Goal: Information Seeking & Learning: Understand process/instructions

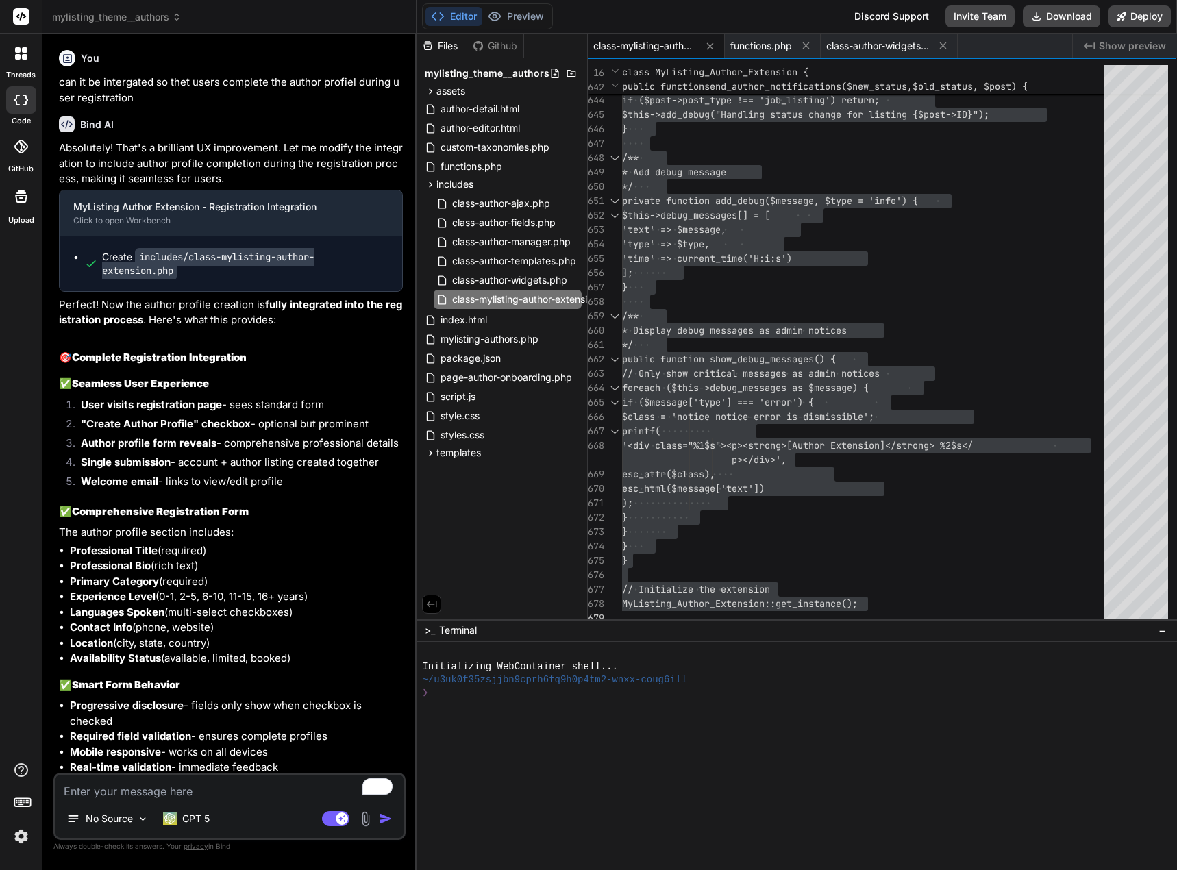
scroll to position [17604, 0]
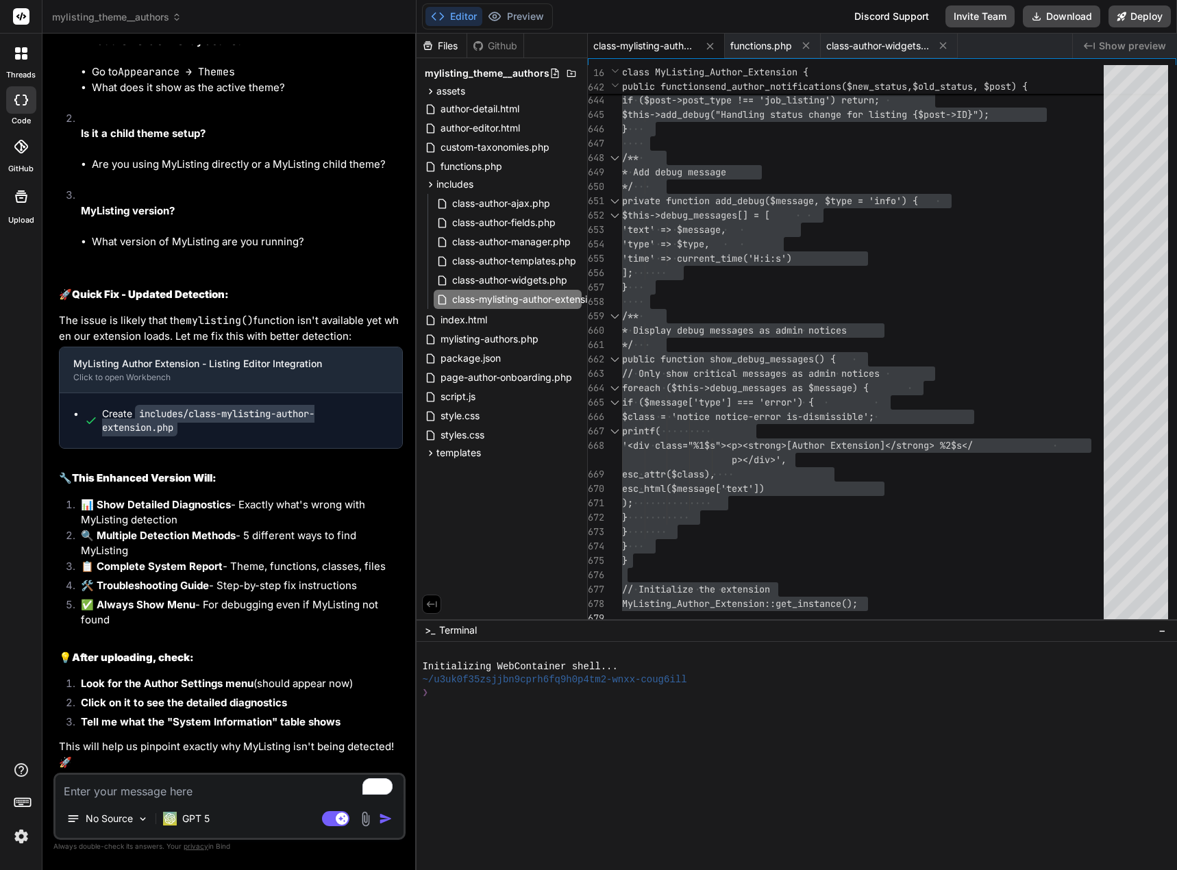
drag, startPoint x: 206, startPoint y: 798, endPoint x: 213, endPoint y: 790, distance: 10.7
click at [206, 794] on textarea "To enrich screen reader interactions, please activate Accessibility in Grammarl…" at bounding box center [230, 787] width 348 height 25
type textarea "O"
type textarea "x"
type textarea "Ok"
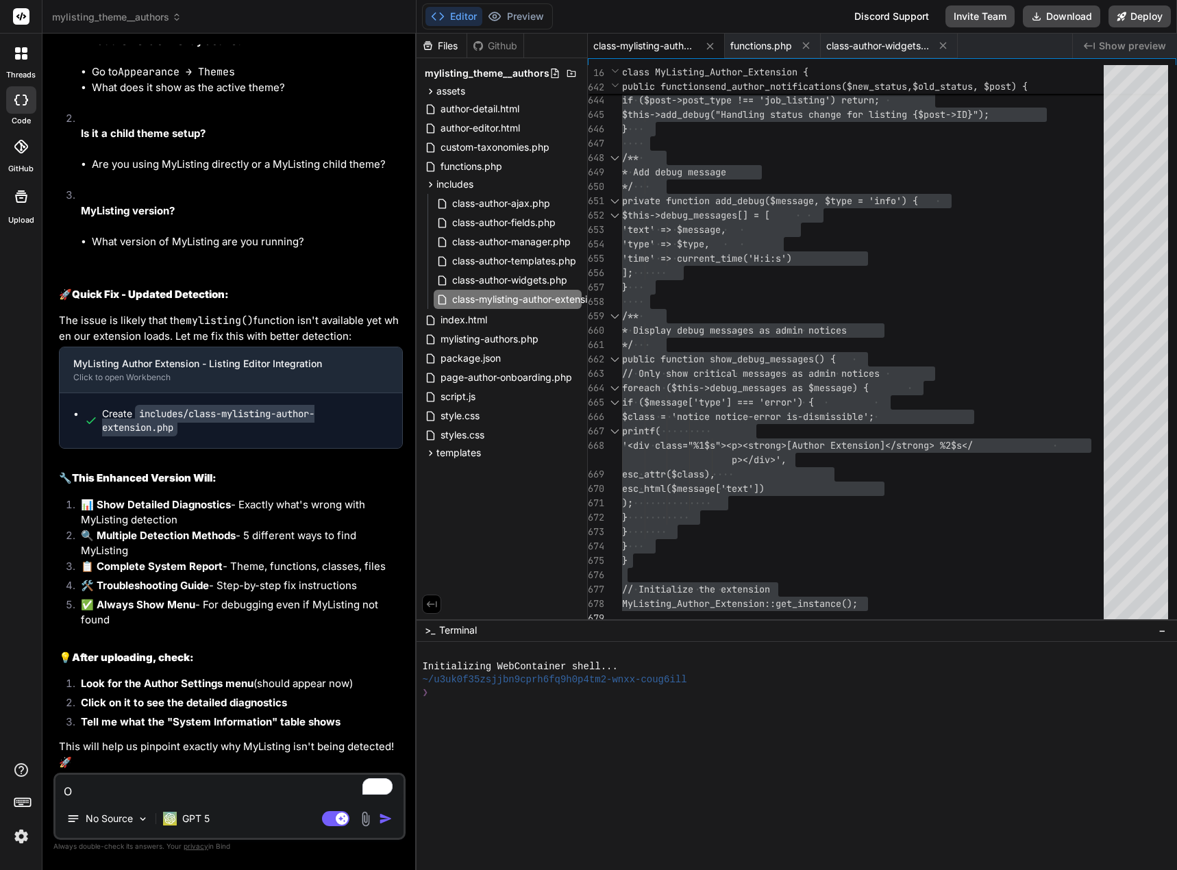
type textarea "x"
type textarea "Ok"
type textarea "x"
type textarea "Ok s"
type textarea "x"
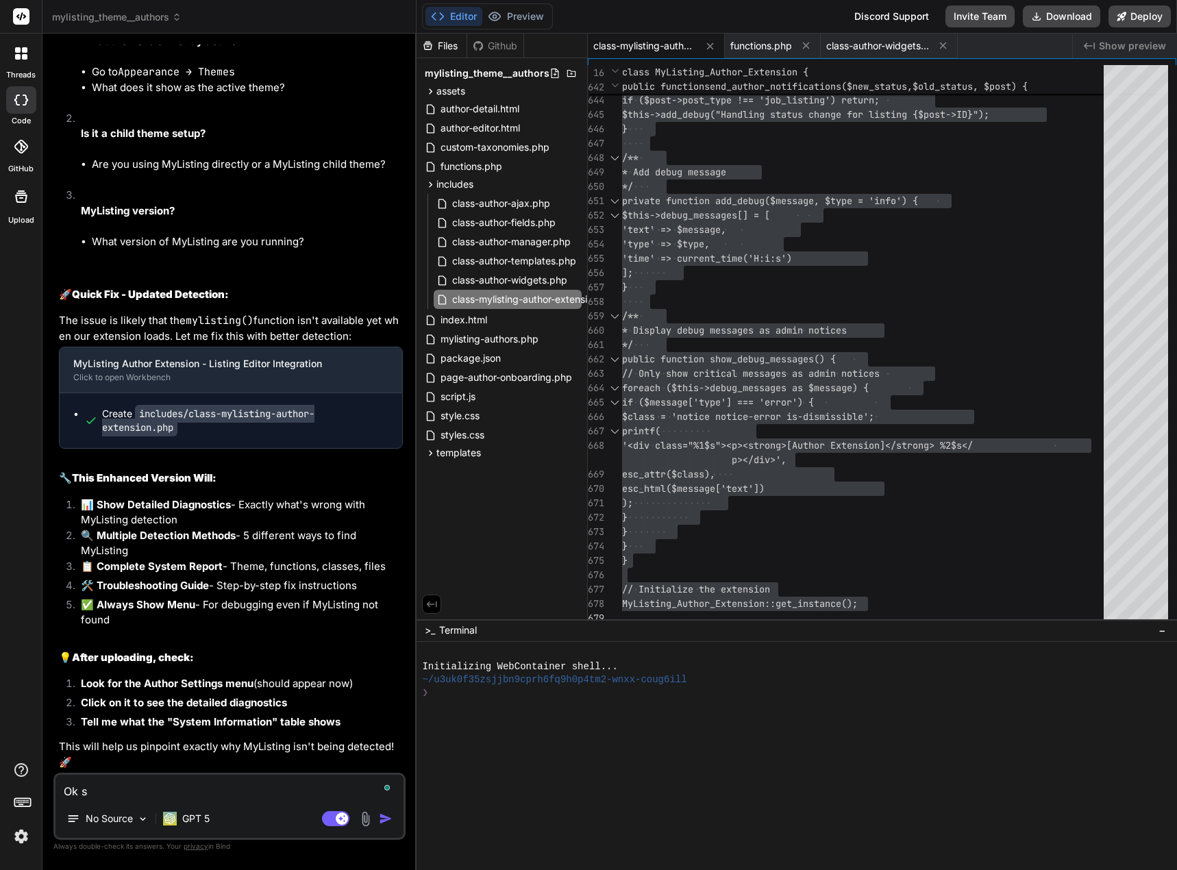
type textarea "Ok so"
type textarea "x"
type textarea "Ok so"
type textarea "x"
type textarea "Ok so l"
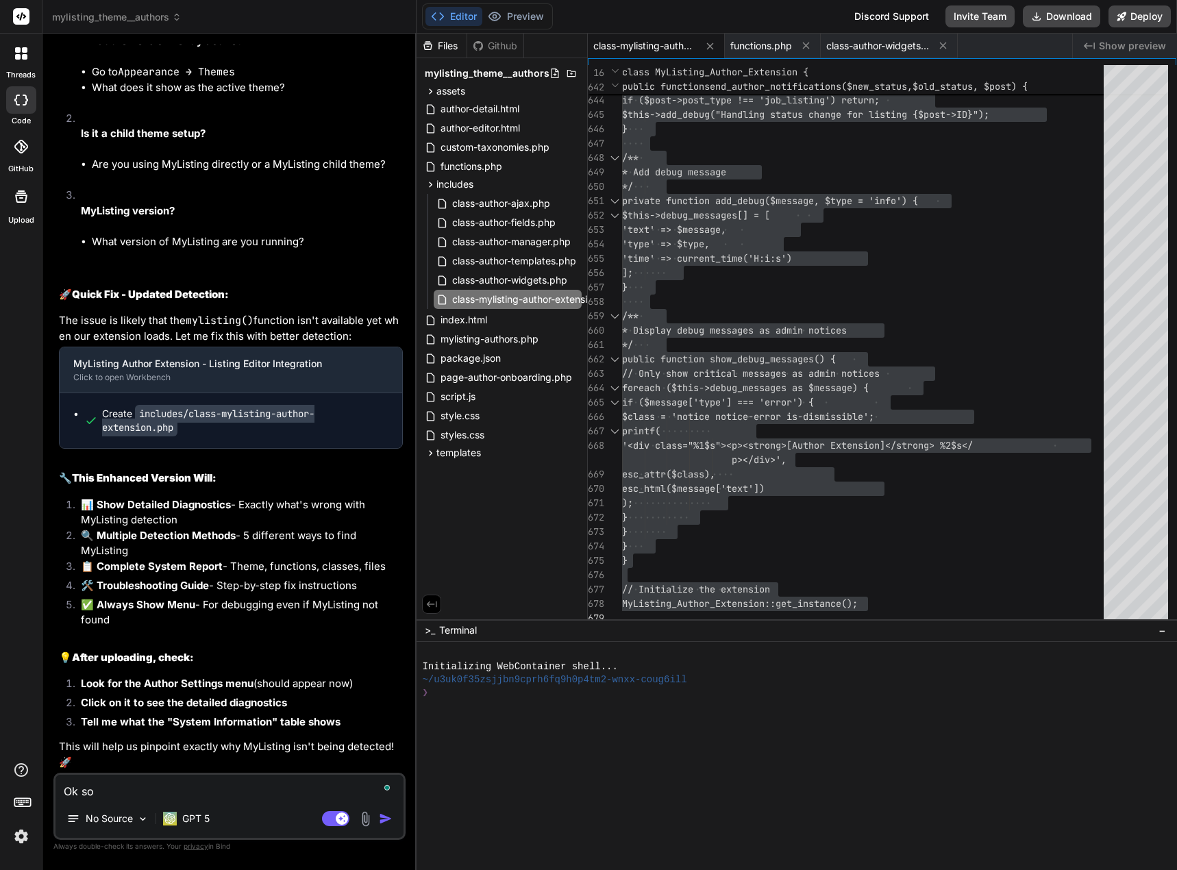
type textarea "x"
type textarea "Ok so le"
type textarea "x"
type textarea "Ok so let"
type textarea "x"
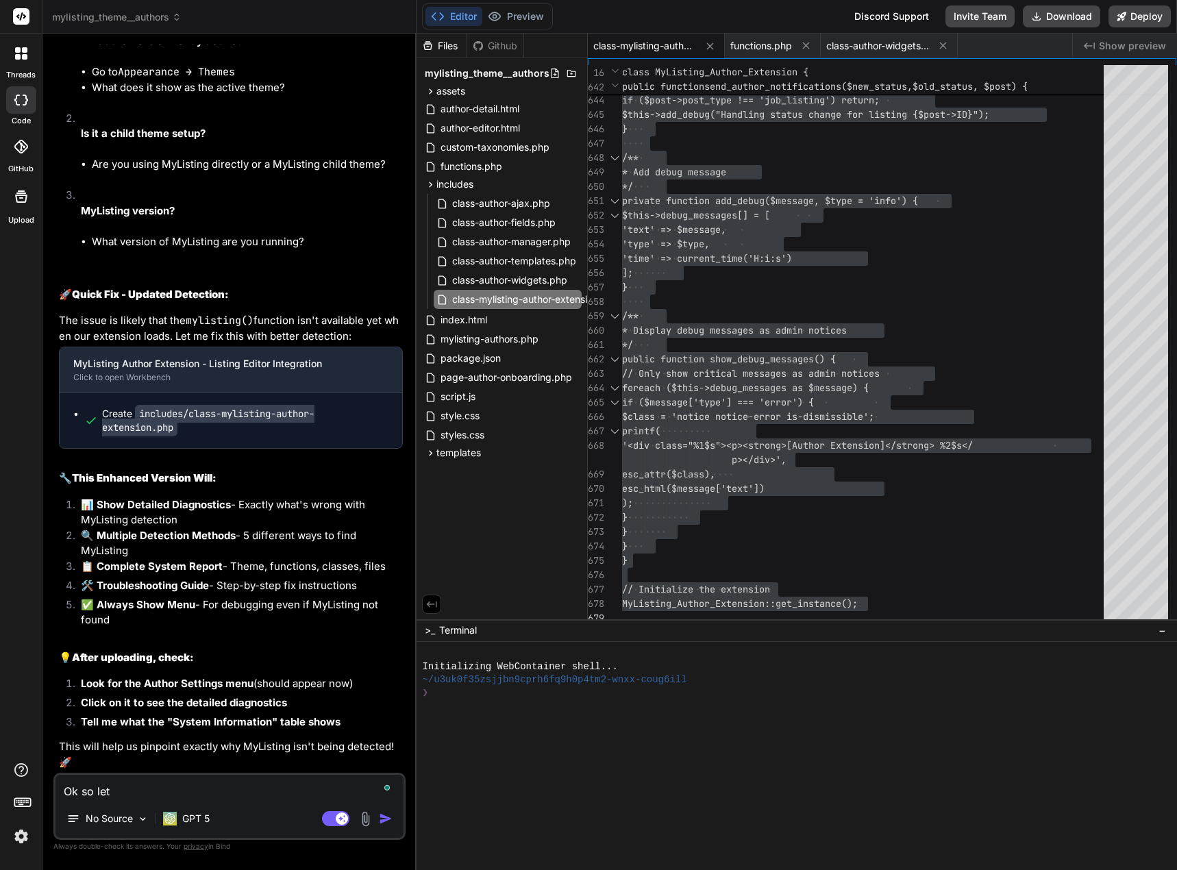
type textarea "Ok so lets"
type textarea "x"
type textarea "Ok so lets"
type textarea "x"
type textarea "Ok so lets t"
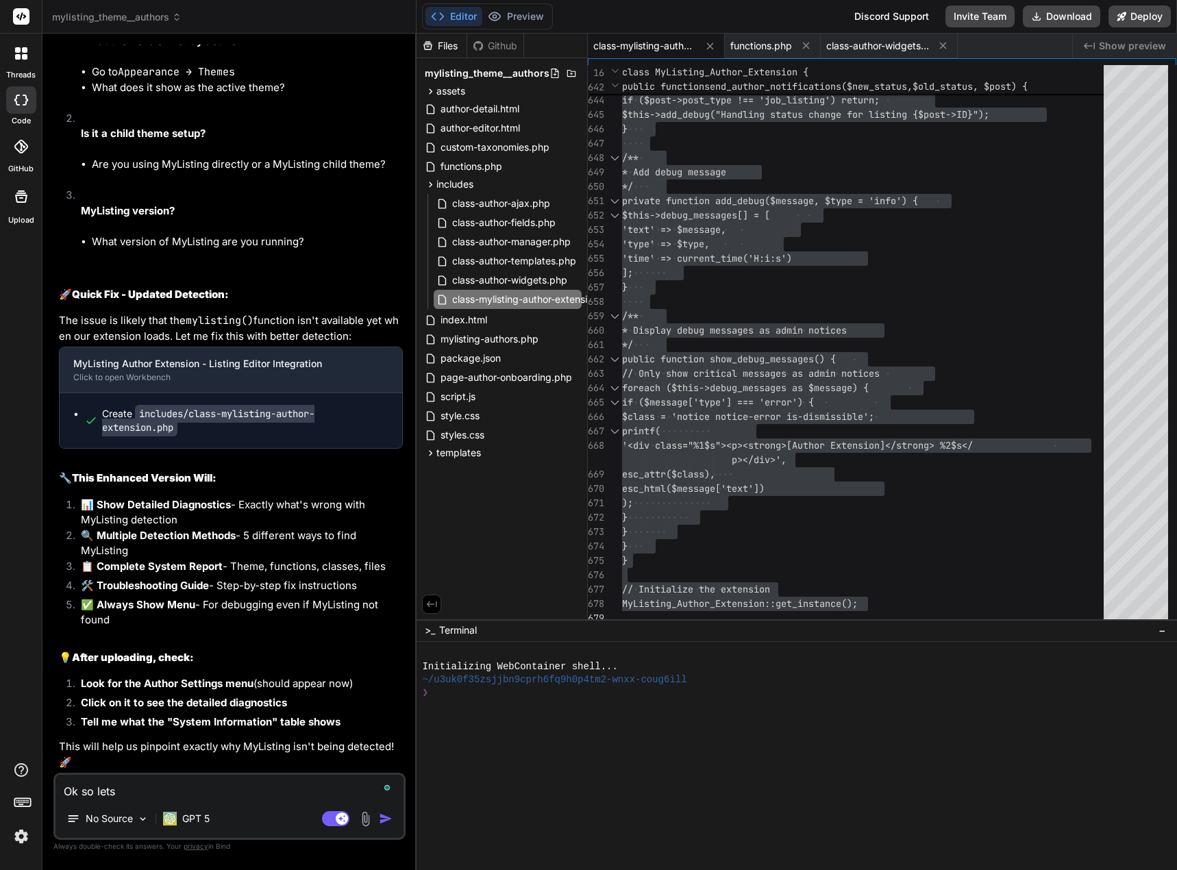
type textarea "x"
type textarea "Ok so lets ta"
type textarea "x"
type textarea "Ok so lets tak"
type textarea "x"
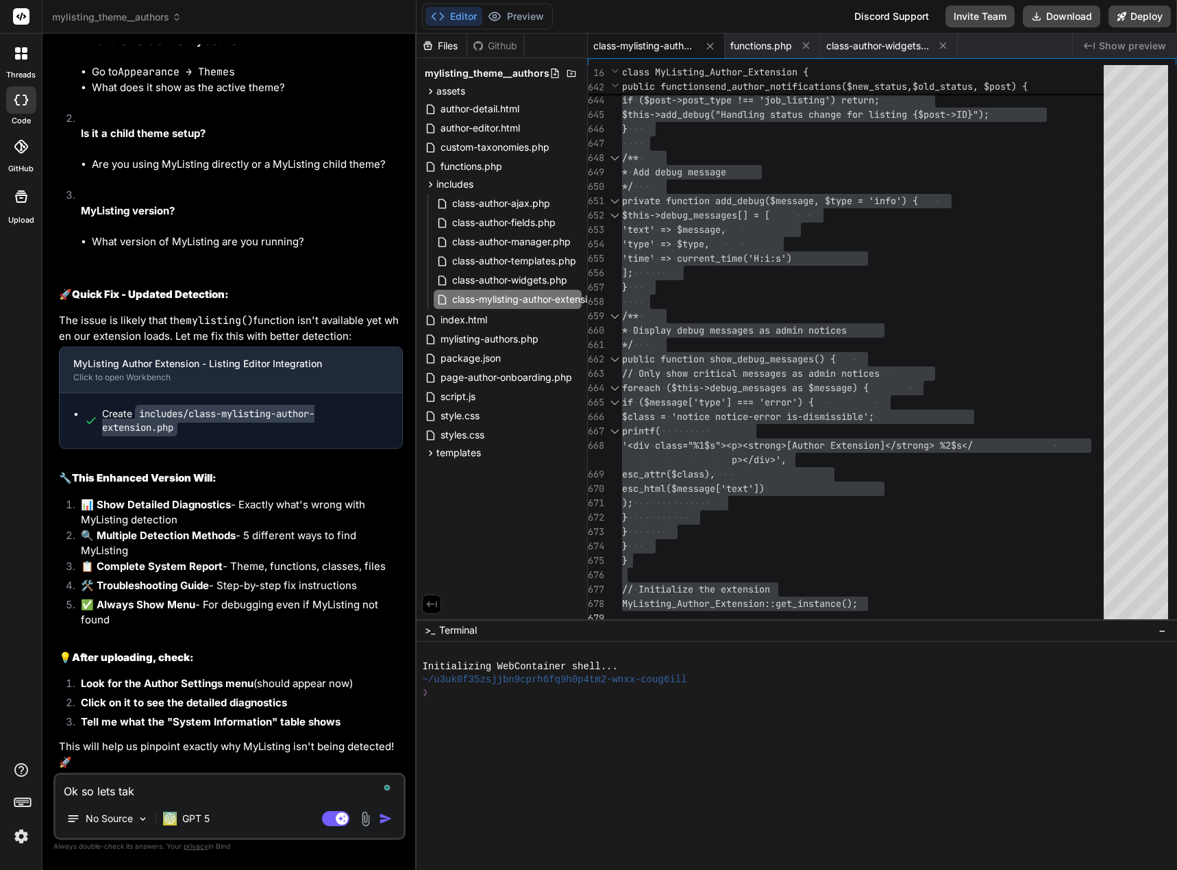
type textarea "Ok so lets take"
type textarea "x"
type textarea "Ok so lets take"
type textarea "x"
type textarea "Ok so lets take a"
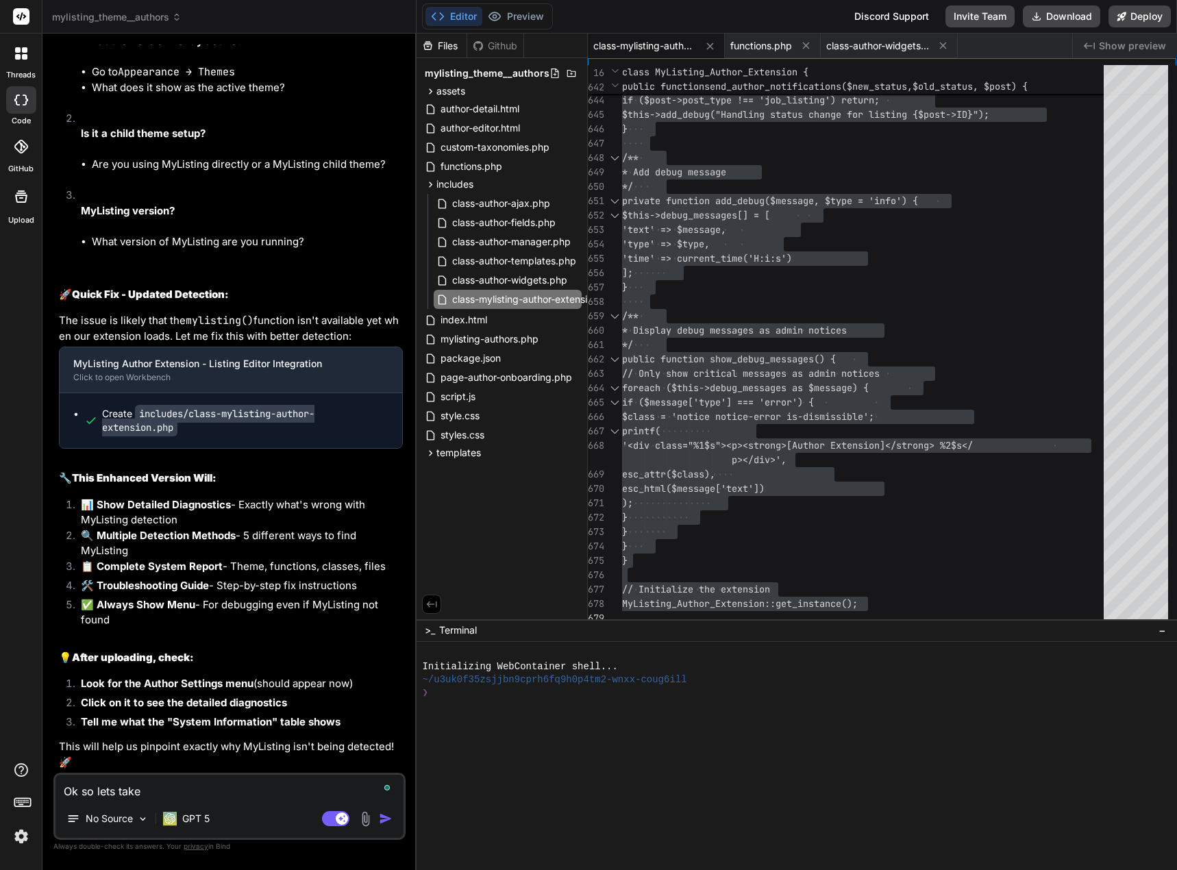
type textarea "x"
type textarea "Ok so lets take a"
type textarea "x"
type textarea "Ok so lets take a c"
type textarea "x"
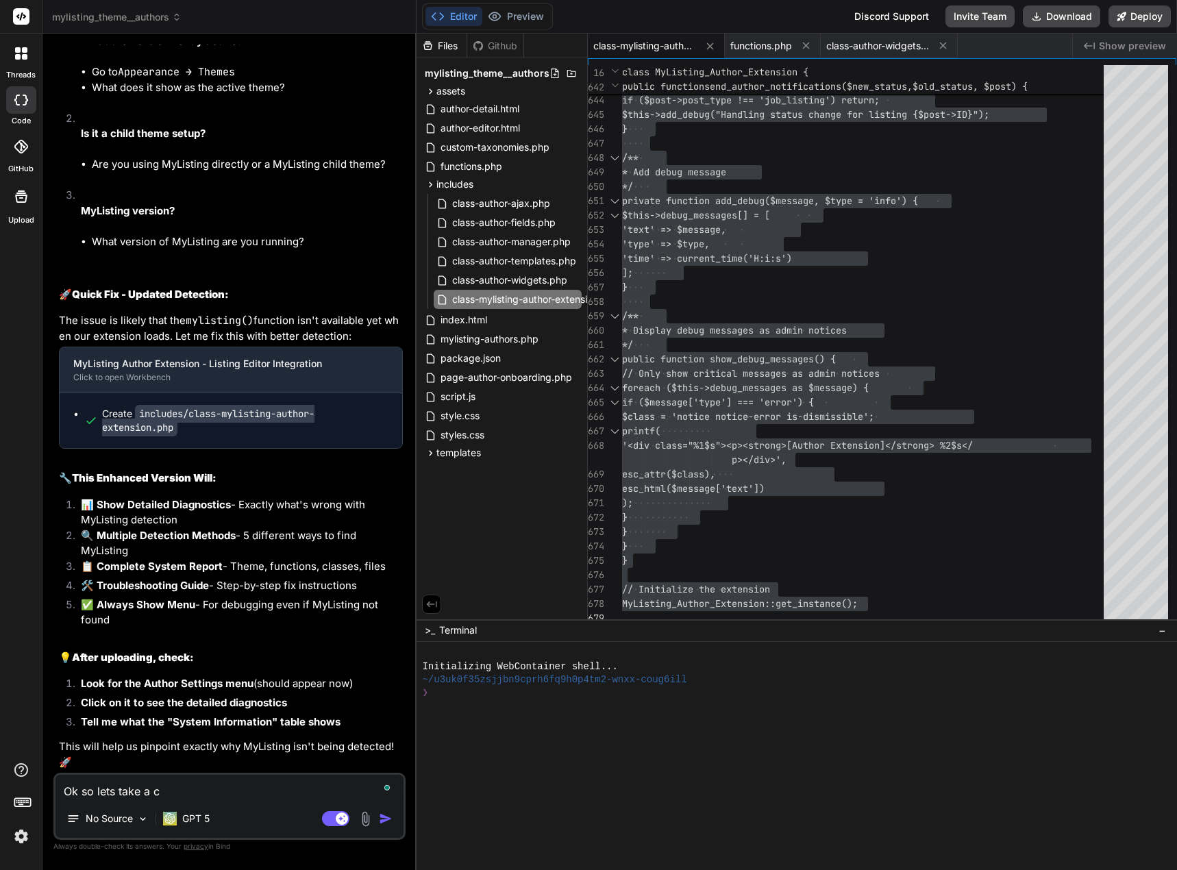
type textarea "Ok so lets take a co"
type textarea "x"
type textarea "Ok so lets take a com"
type textarea "x"
type textarea "Ok so lets take a comp"
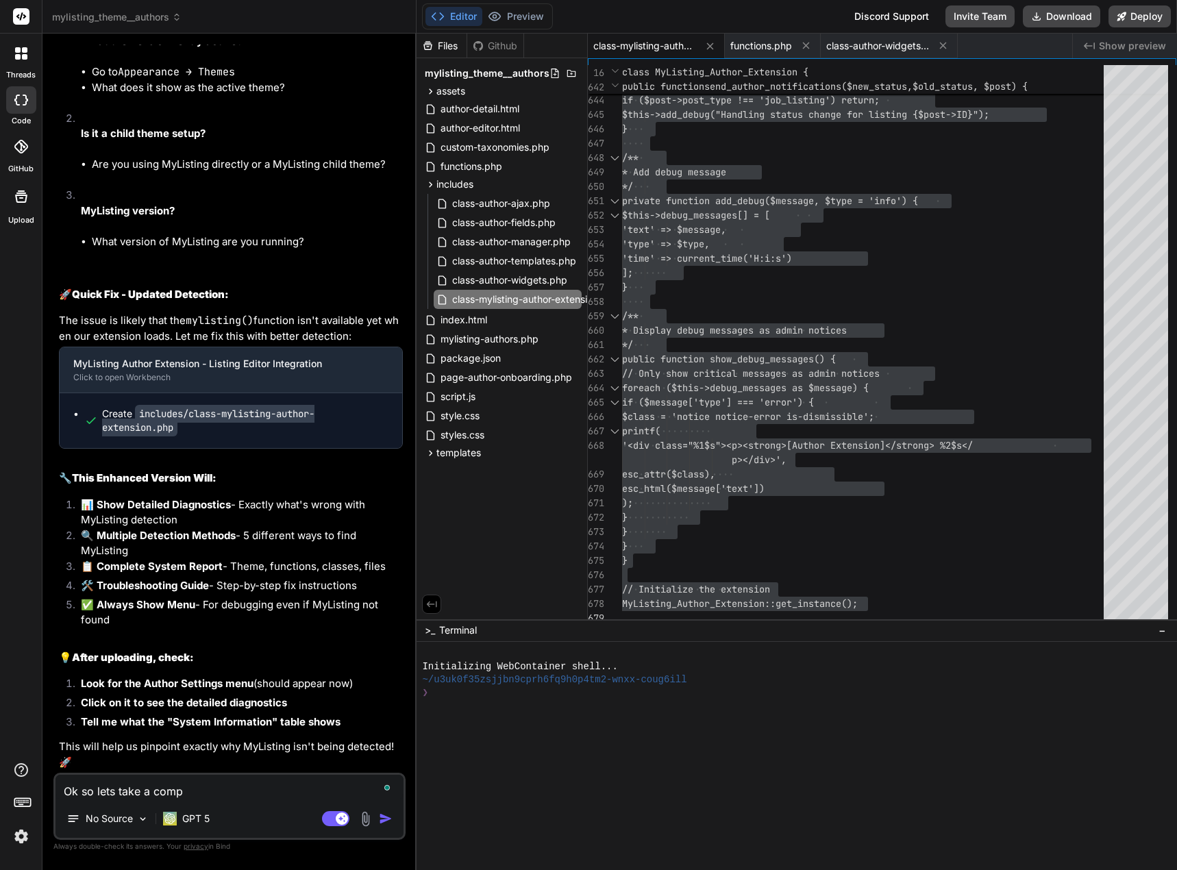
type textarea "x"
type textarea "Ok so lets take a compl"
type textarea "x"
type textarea "Ok so lets take a comple"
type textarea "x"
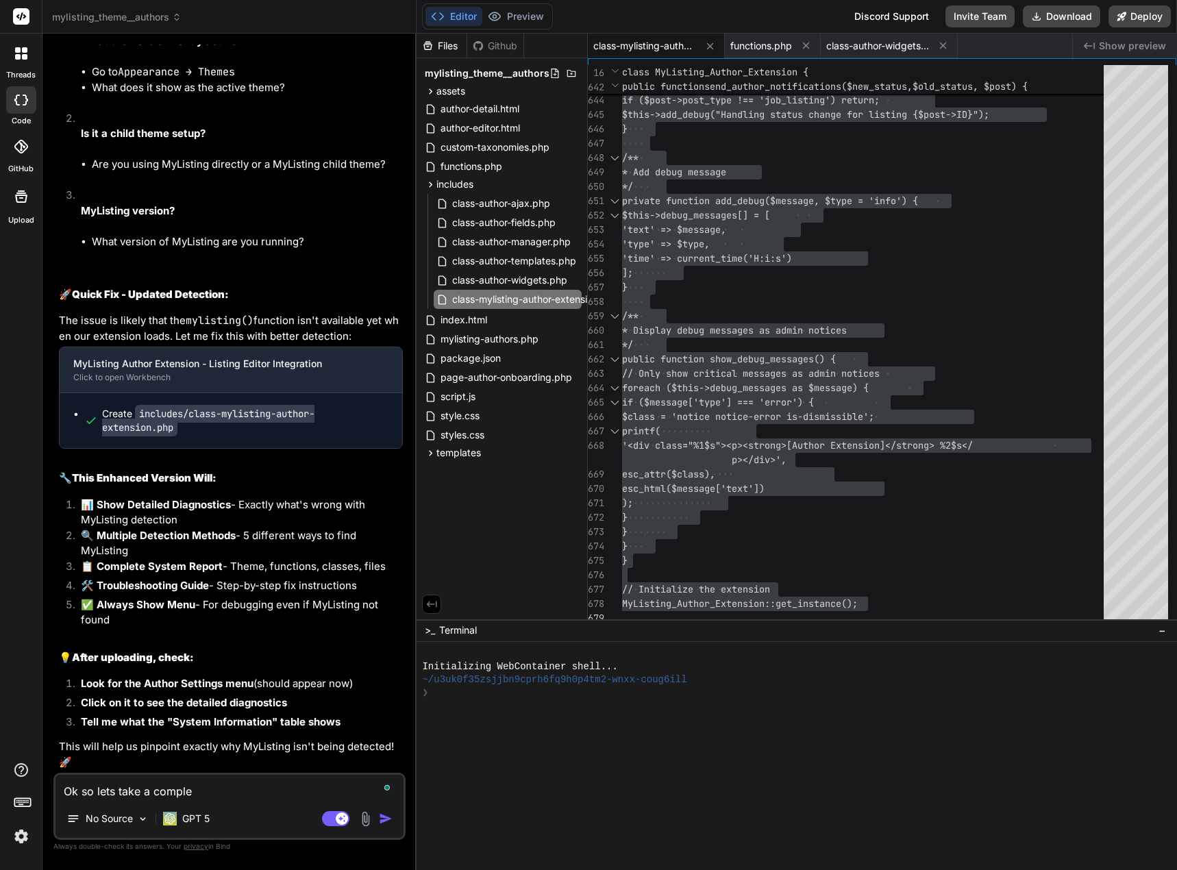
type textarea "Ok so lets take a complet"
type textarea "x"
type textarea "Ok so lets take a completl"
type textarea "x"
type textarea "Ok so lets take a completly"
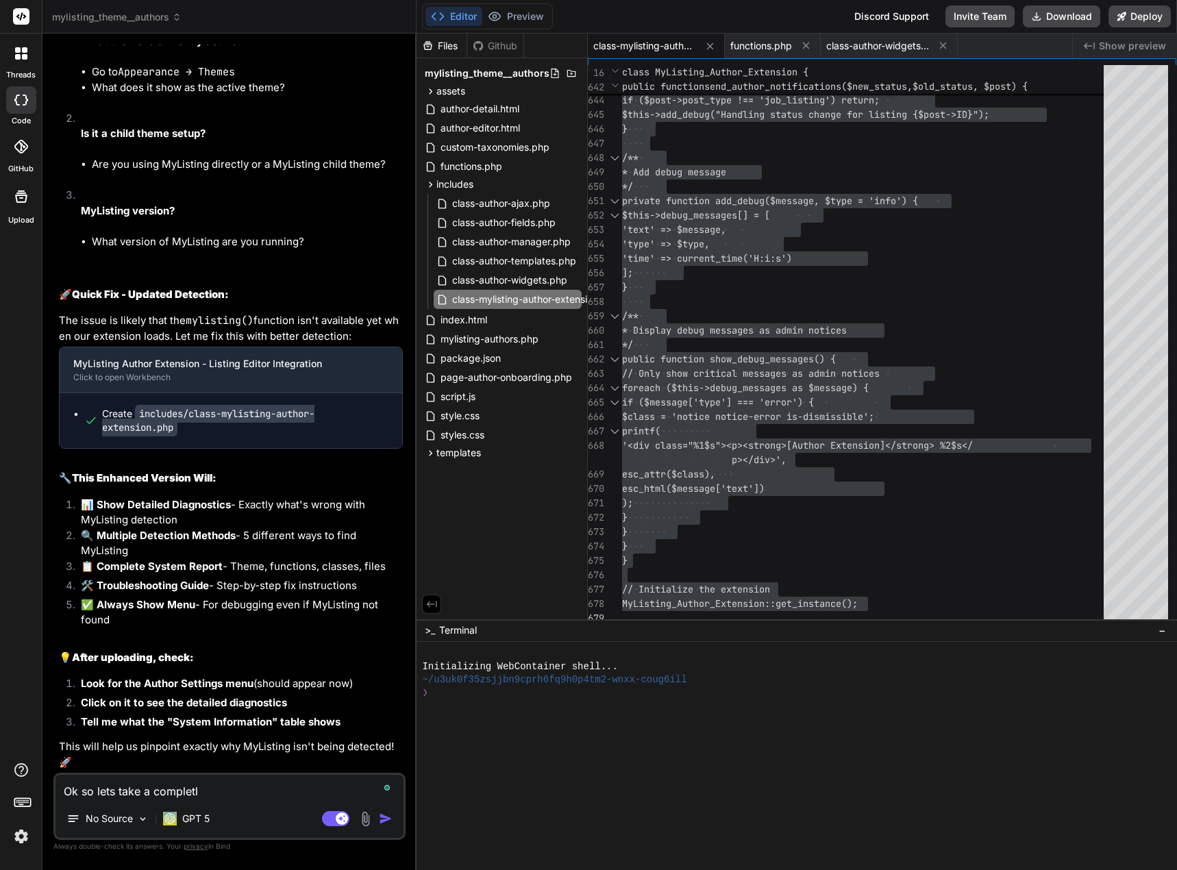
type textarea "x"
type textarea "Ok so lets take a completly"
type textarea "x"
type textarea "Ok so lets take a completly d"
type textarea "x"
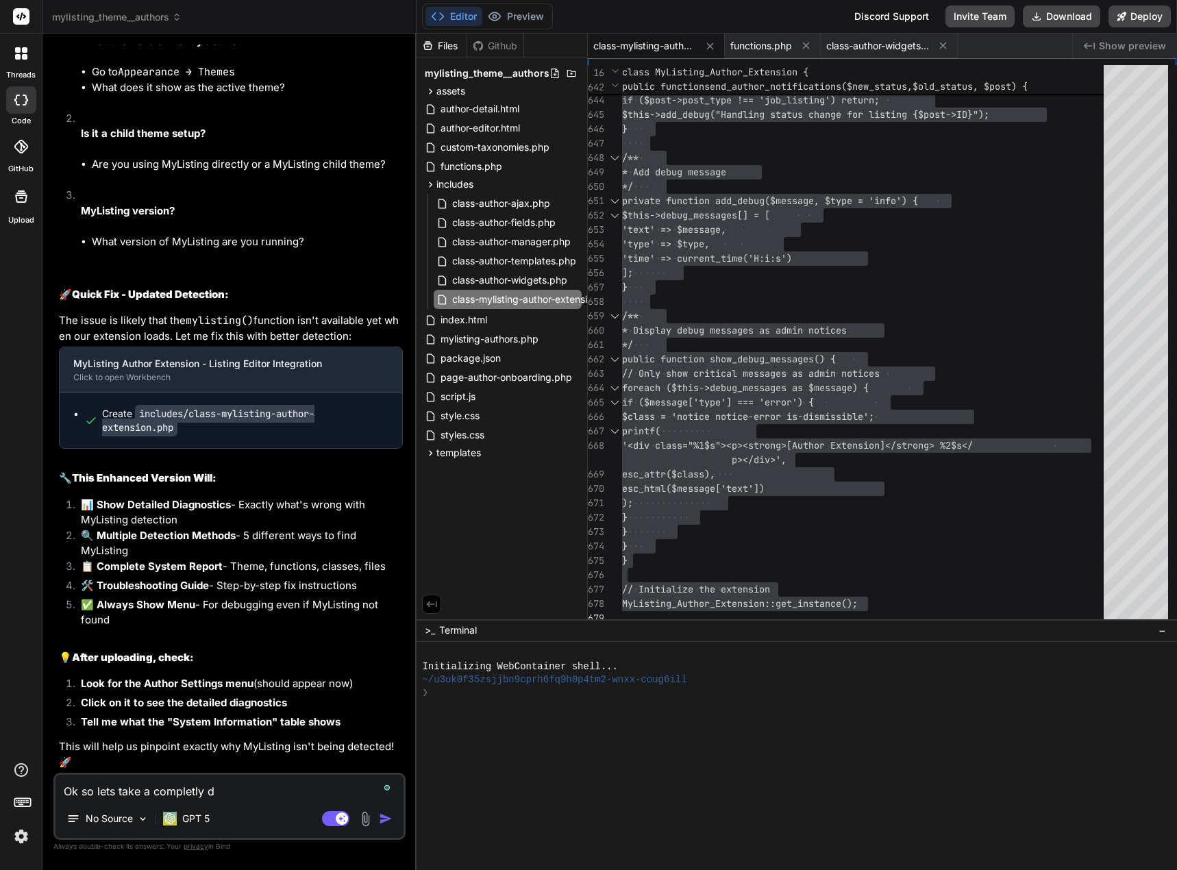
type textarea "Ok so lets take a completly di"
type textarea "x"
type textarea "Ok so lets take a completly dif"
type textarea "x"
type textarea "Ok so lets take a completly diff"
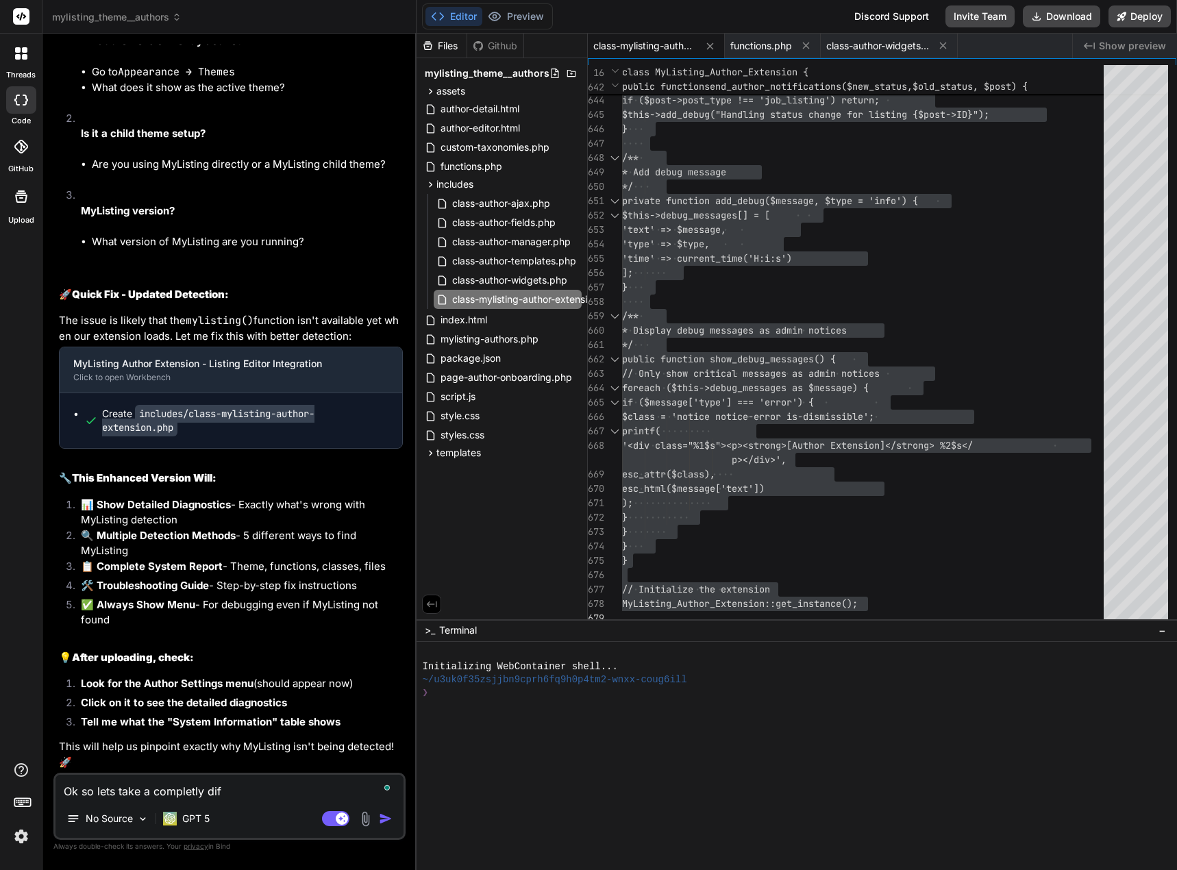
type textarea "x"
type textarea "Ok so lets take a completly diffe"
type textarea "x"
type textarea "Ok so lets take a completly differ"
type textarea "x"
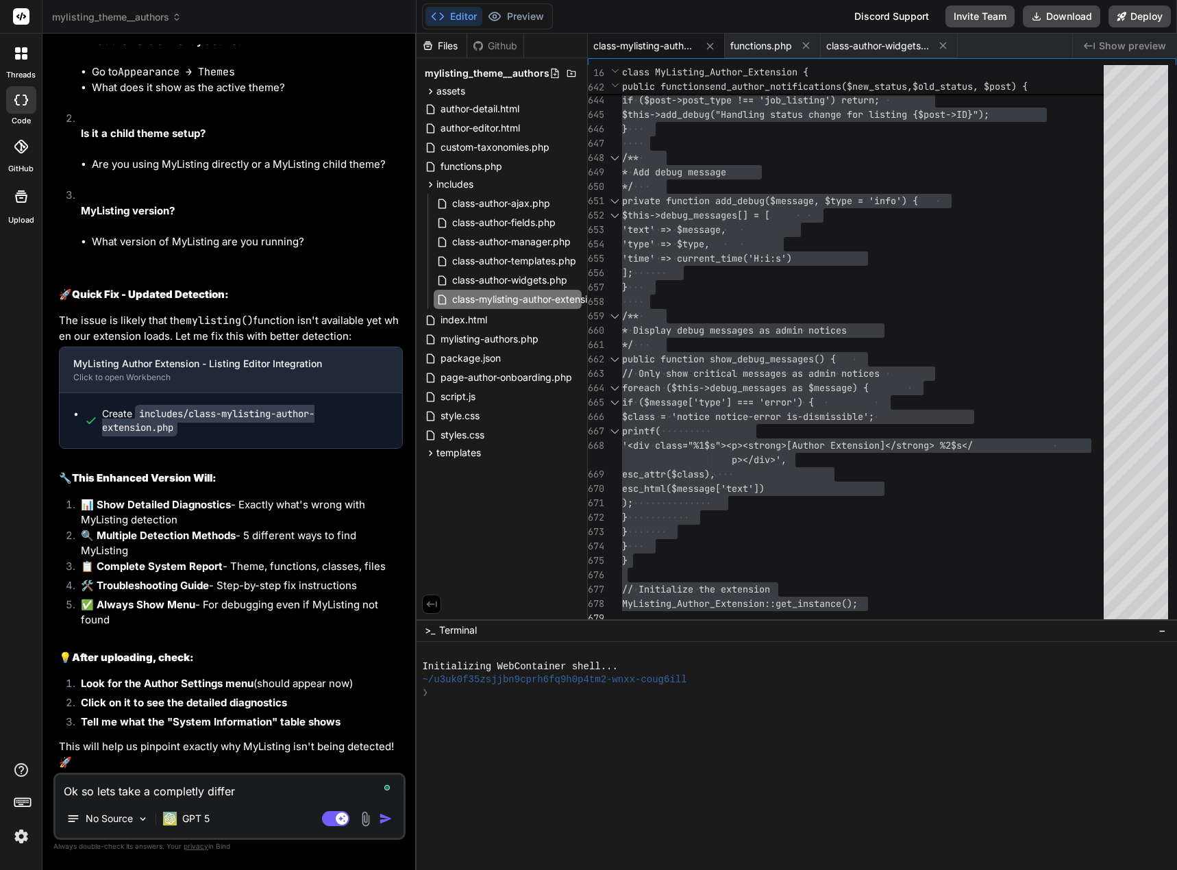
type textarea "Ok so lets take a completly differe"
type textarea "x"
type textarea "Ok so lets take a completly differen"
type textarea "x"
type textarea "Ok so lets take a completly different"
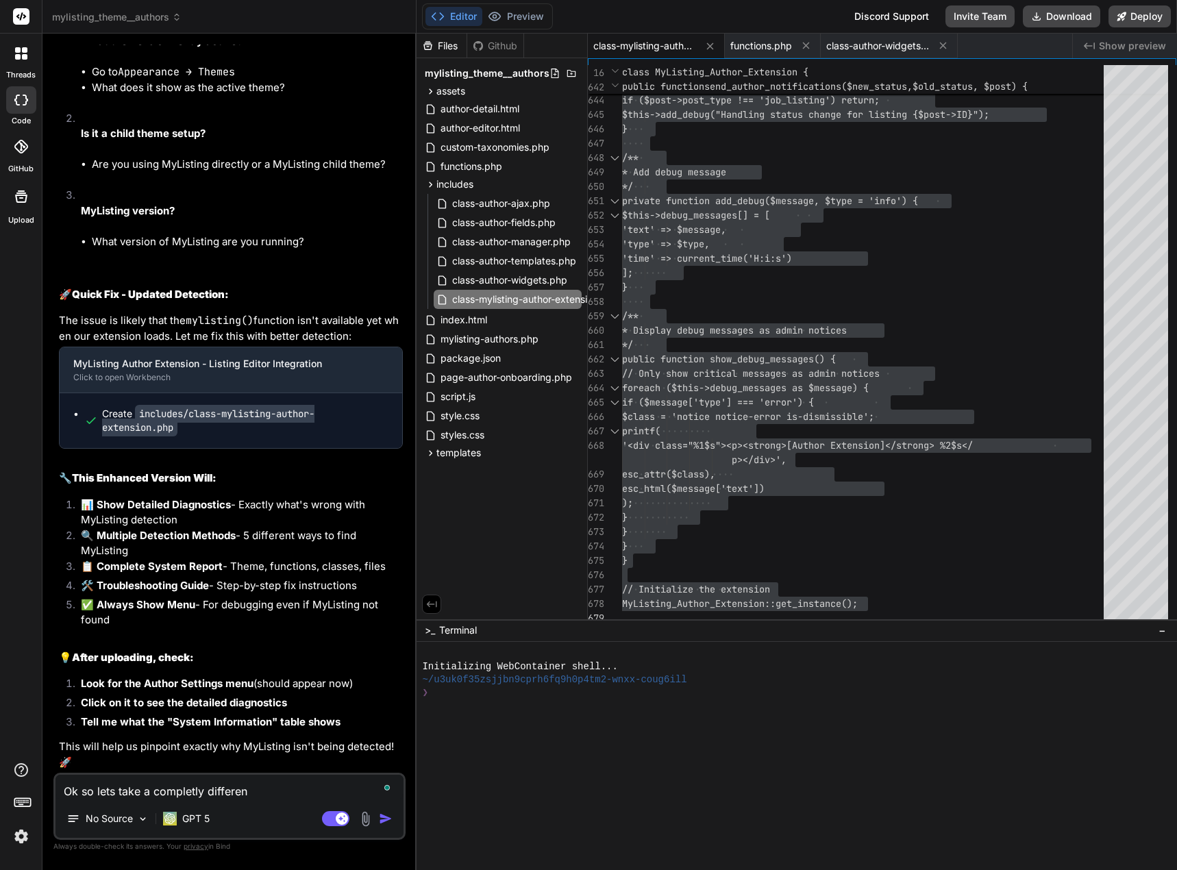
type textarea "x"
type textarea "Ok so lets take a completly different"
type textarea "x"
type textarea "Ok so lets take a completly different a"
type textarea "x"
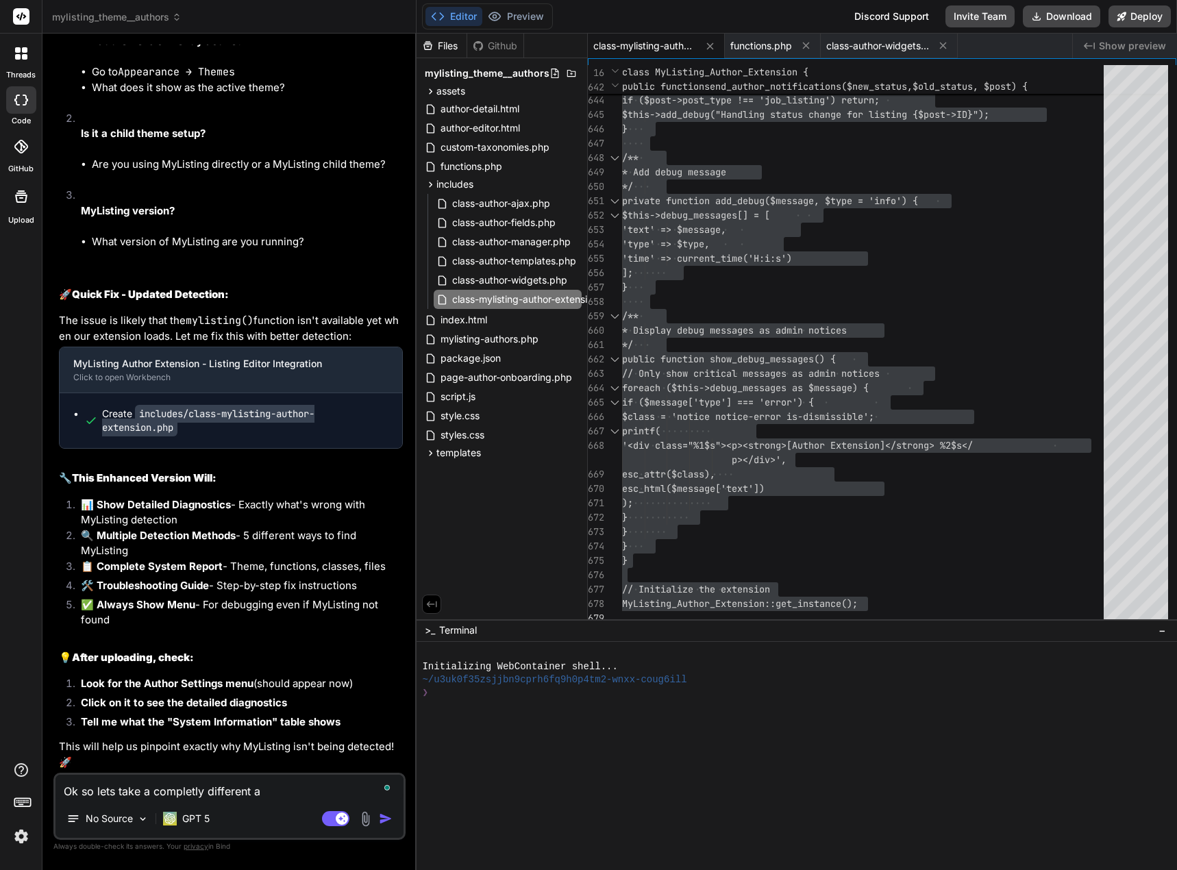
type textarea "Ok so lets take a completly different ap"
type textarea "x"
type textarea "Ok so lets take a completly different app"
type textarea "x"
type textarea "Ok so lets take a completly different appr"
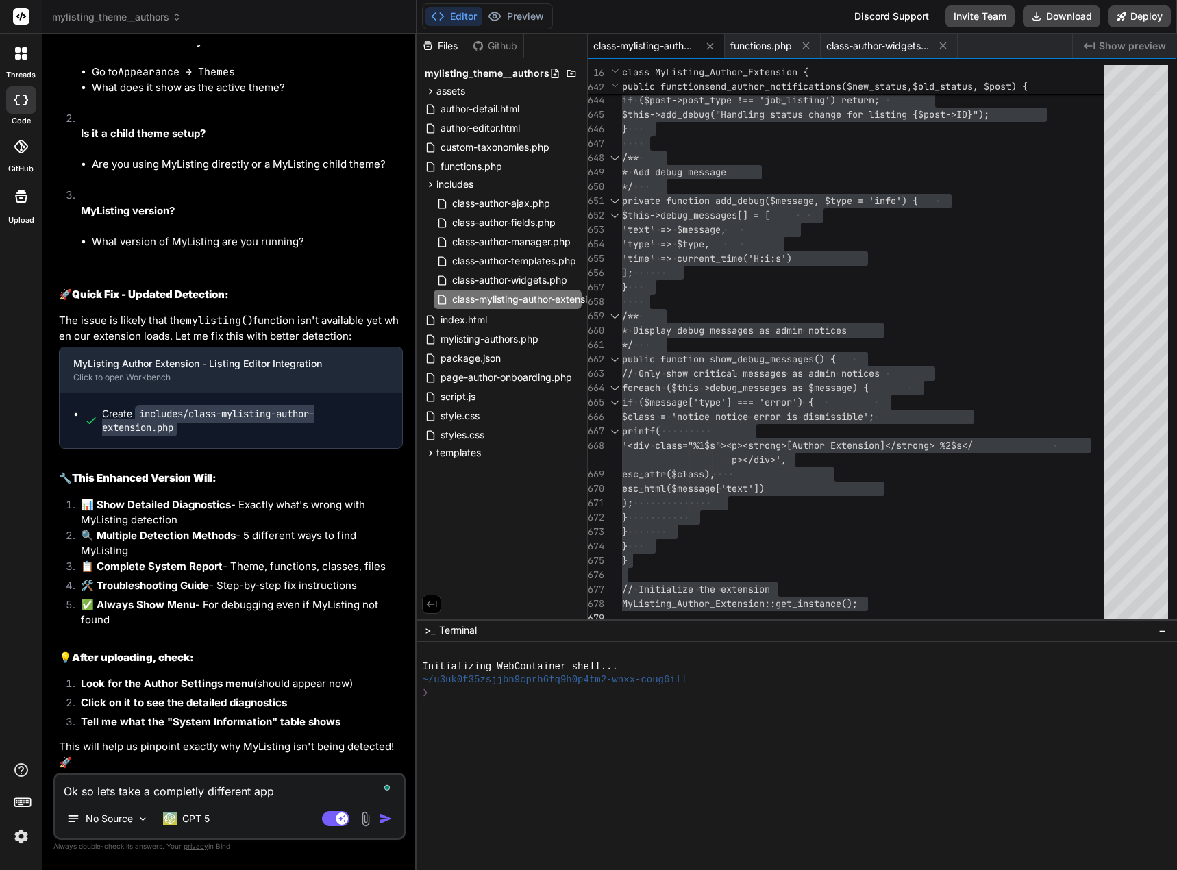
type textarea "x"
type textarea "Ok so lets take a completly different appro"
type textarea "x"
type textarea "Ok so lets take a completly different appr"
type textarea "x"
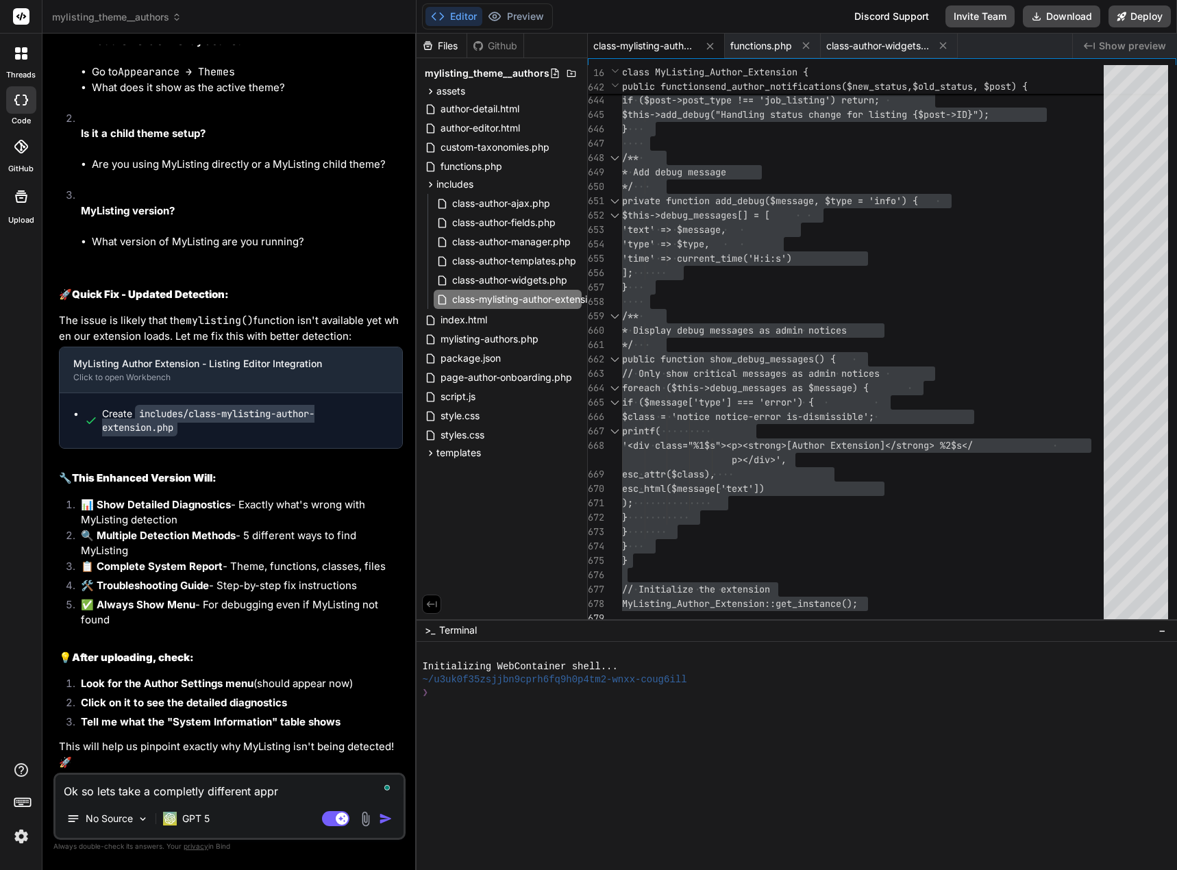
type textarea "Ok so lets take a completly different appro"
type textarea "x"
type textarea "Ok so lets take a completly different approa"
type textarea "x"
type textarea "Ok so lets take a completly different approac"
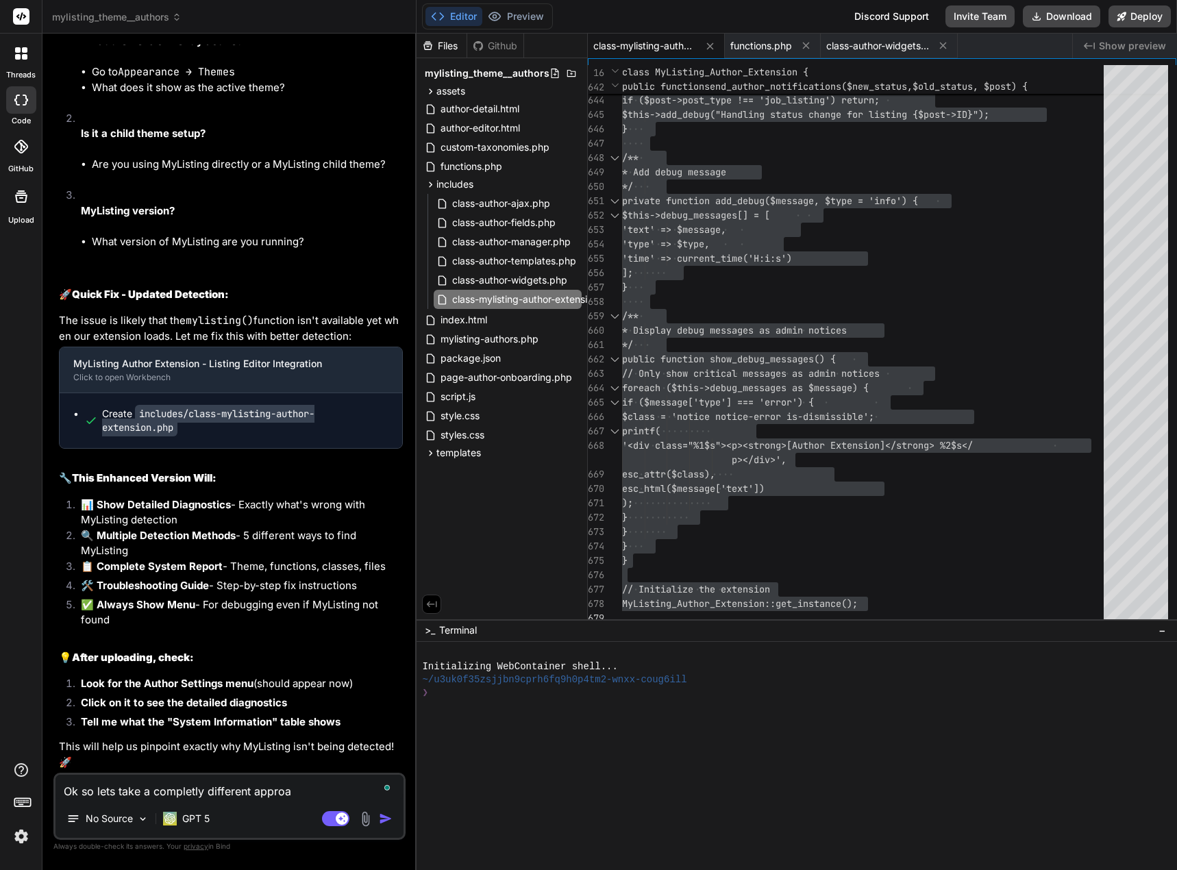
type textarea "x"
type textarea "Ok so lets take a completly different approach"
type textarea "x"
type textarea "Ok so lets take a completly different approach:"
type textarea "x"
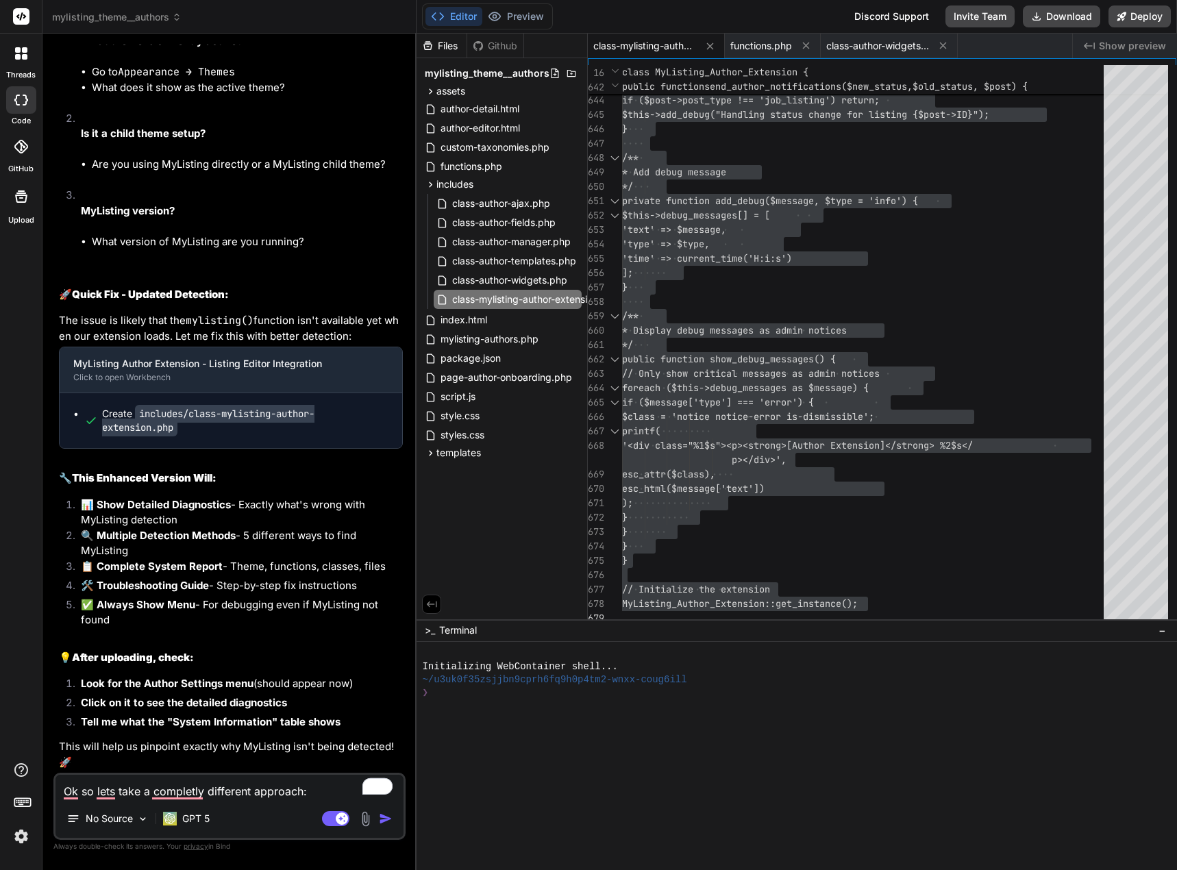
type textarea "Ok so lets take a completly different approach:"
type textarea "x"
type textarea "Ok so lets take a completly different approach: I"
type textarea "x"
type textarea "Ok so lets take a completly different approach: I"
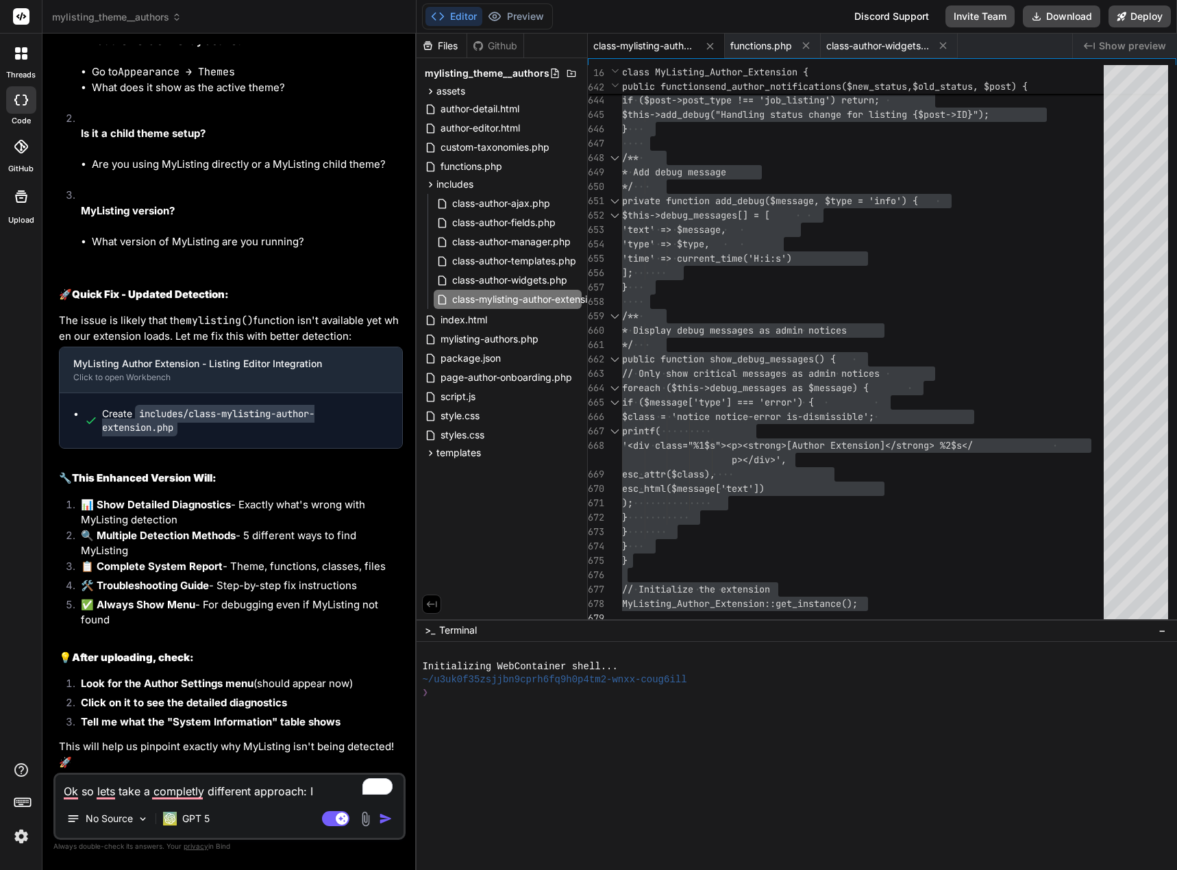
type textarea "x"
type textarea "Ok so lets take a completly different approach: I t"
type textarea "x"
type textarea "Ok so lets take a completly different approach: I th"
type textarea "x"
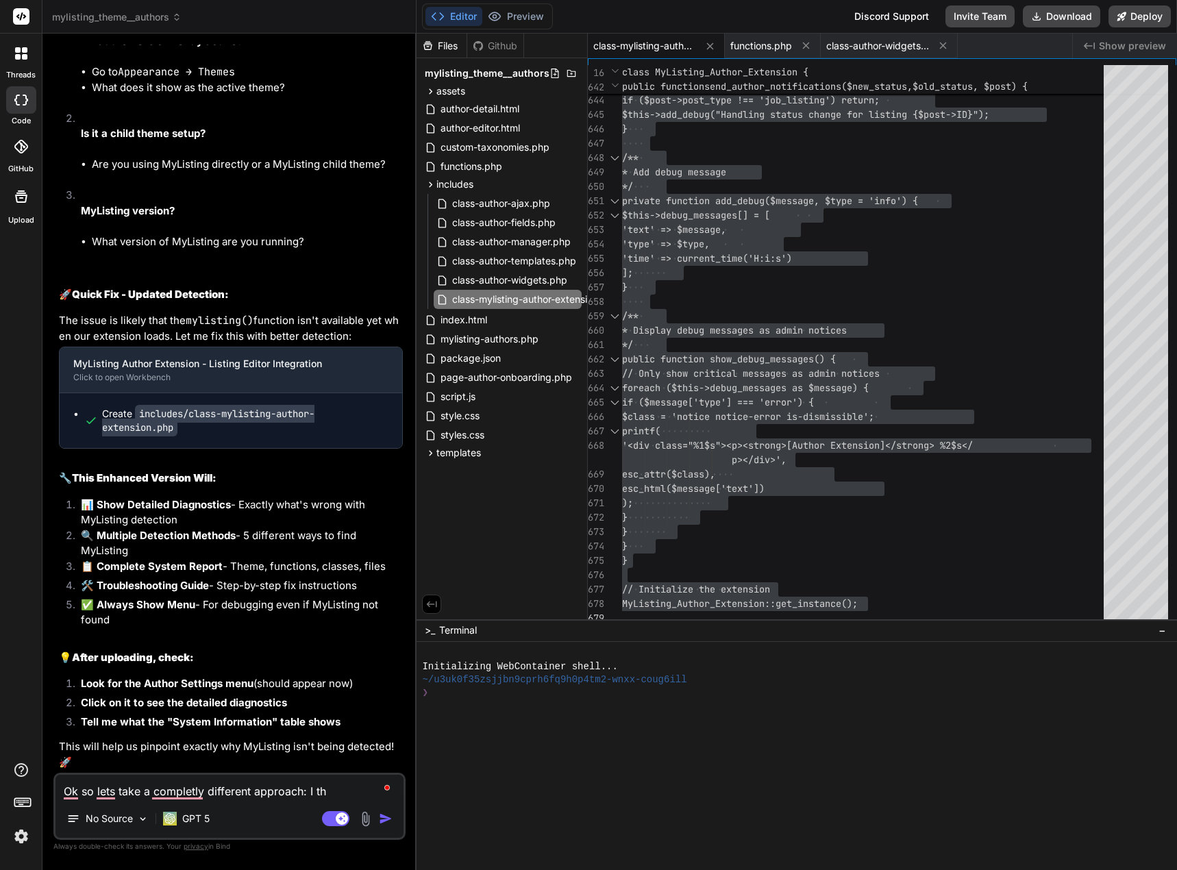
type textarea "Ok so lets take a completly different approach: I thi"
type textarea "x"
type textarea "Ok so lets take a completly different approach: I thin"
type textarea "x"
type textarea "Ok so lets take a completly different approach: I thi"
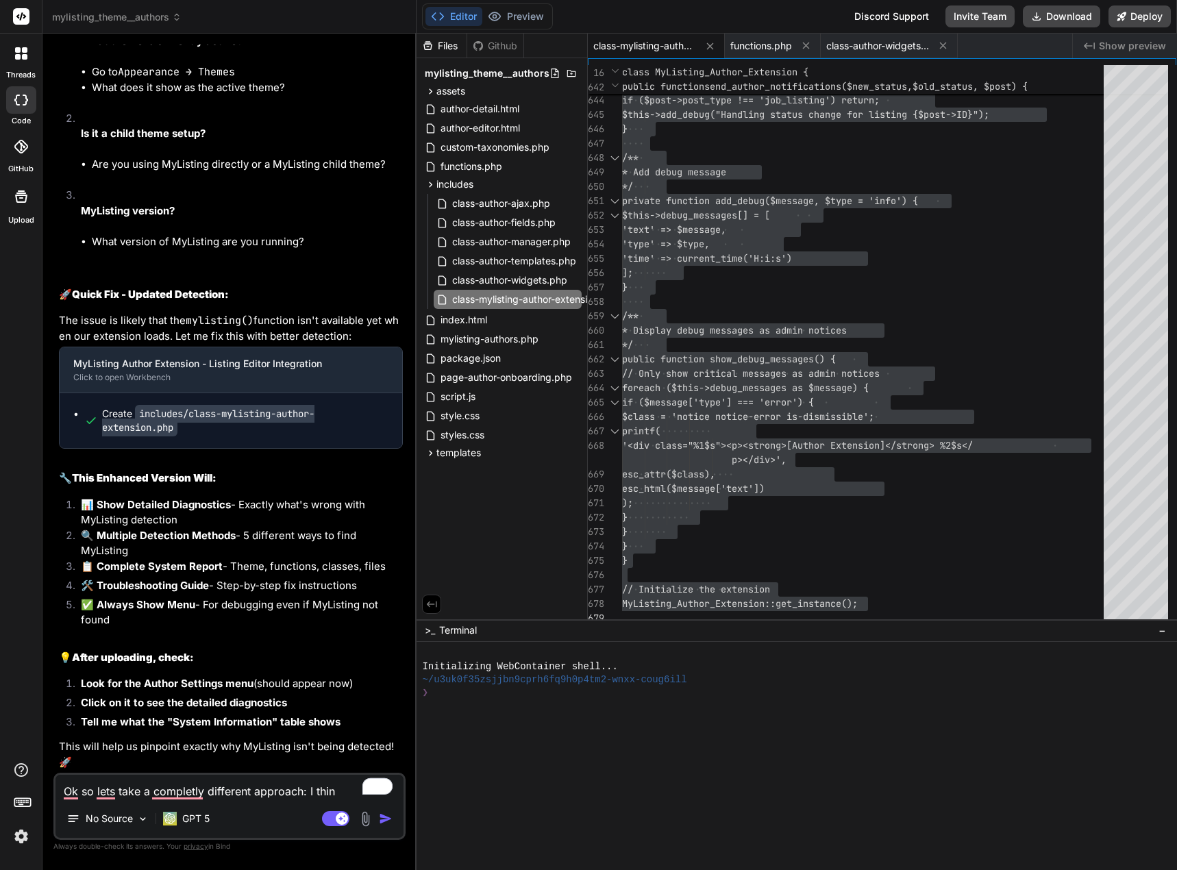
type textarea "x"
type textarea "Ok so lets take a completly different approach: I th"
type textarea "x"
type textarea "Ok so lets take a completly different approach: I t"
type textarea "x"
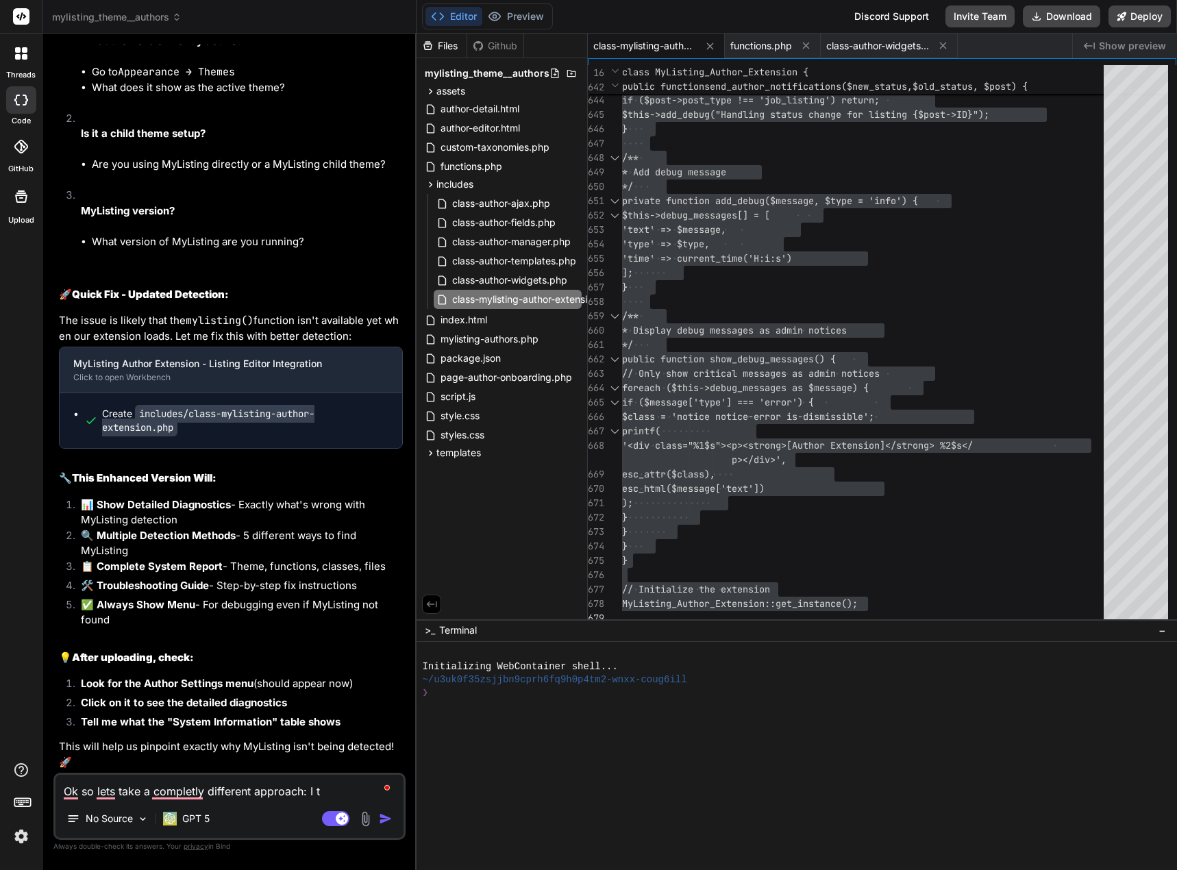
type textarea "Ok so lets take a completly different approach: I"
type textarea "x"
type textarea "Ok so lets take a completly different approach: I"
type textarea "x"
type textarea "Ok so lets take a completly different approach:"
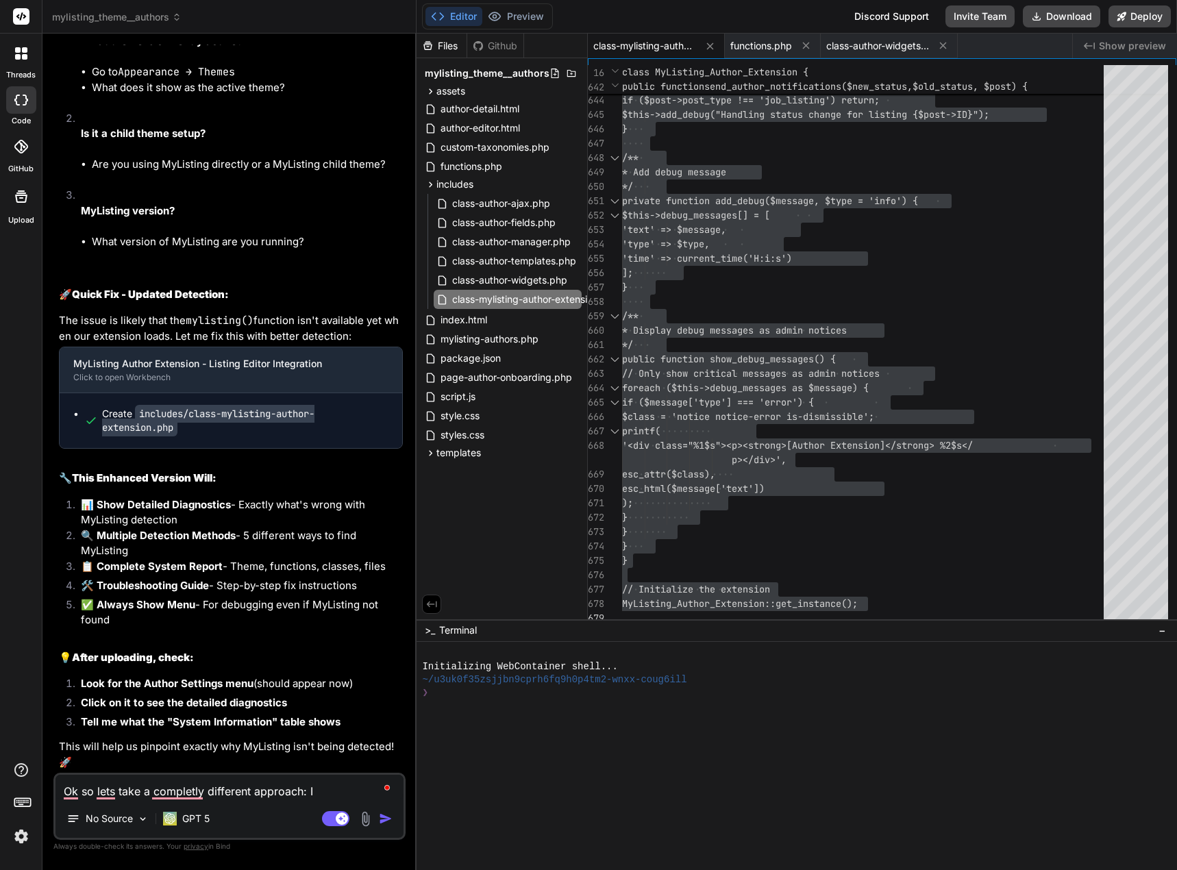
type textarea "x"
type textarea "Ok so lets take a completly different approach: W"
type textarea "x"
type textarea "Ok so lets take a completly different approach: Wh"
type textarea "x"
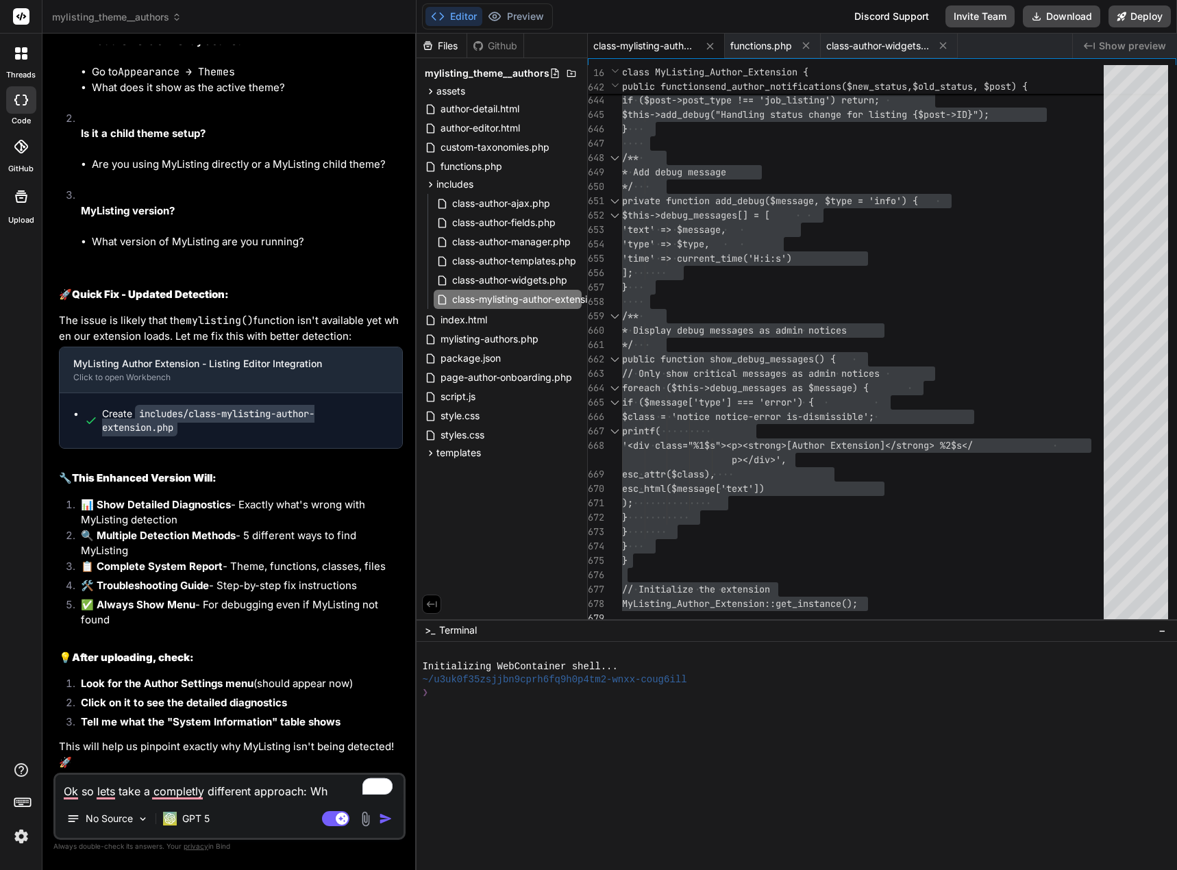
type textarea "Ok so lets take a completly different approach: Wha"
type textarea "x"
type textarea "Ok so lets take a completly different approach: What"
type textarea "x"
type textarea "Ok so lets take a completly different approach: What"
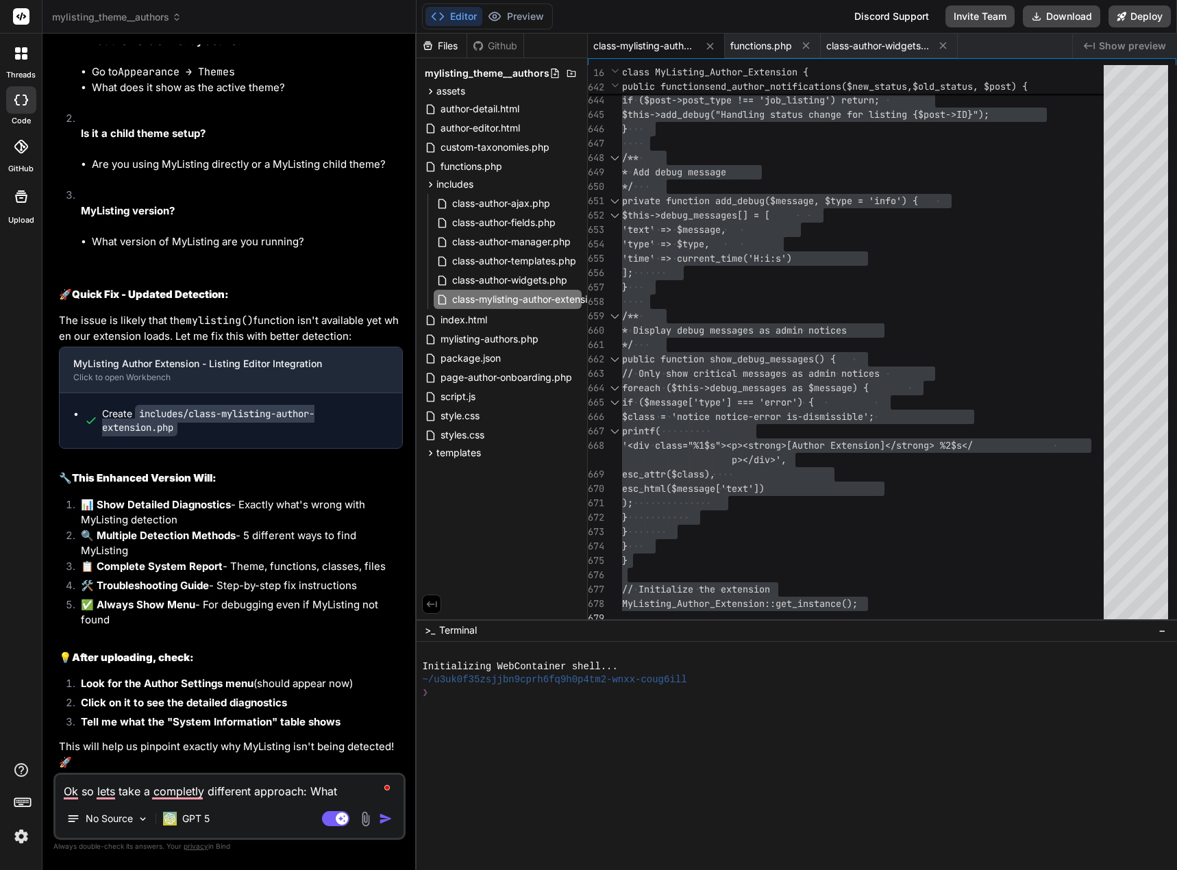
type textarea "x"
type textarea "Ok so lets take a completly different approach: What i"
type textarea "x"
type textarea "Ok so lets take a completly different approach: What if"
type textarea "x"
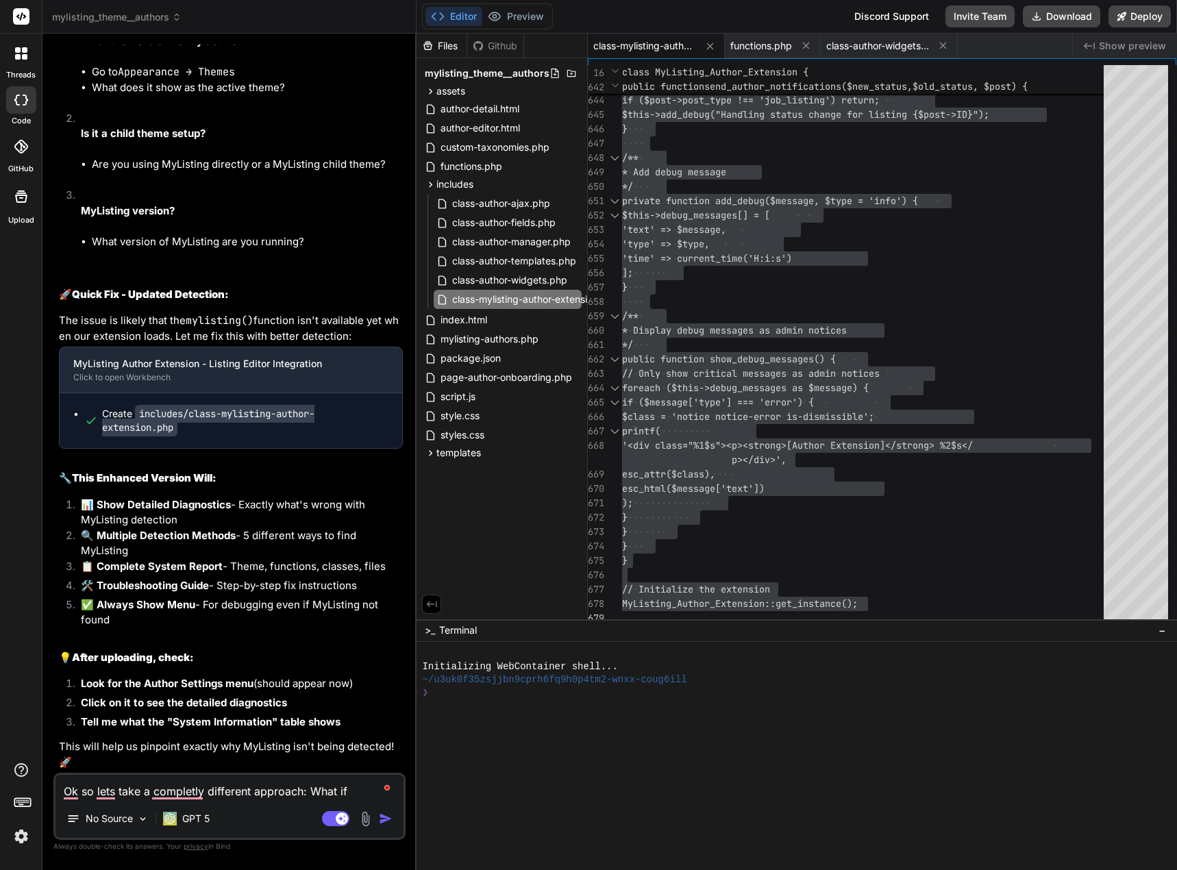
type textarea "Ok so lets take a completly different approach: What if"
type textarea "x"
type textarea "Ok so lets take a completly different approach: What if i"
type textarea "x"
type textarea "Ok so lets take a completly different approach: What if i"
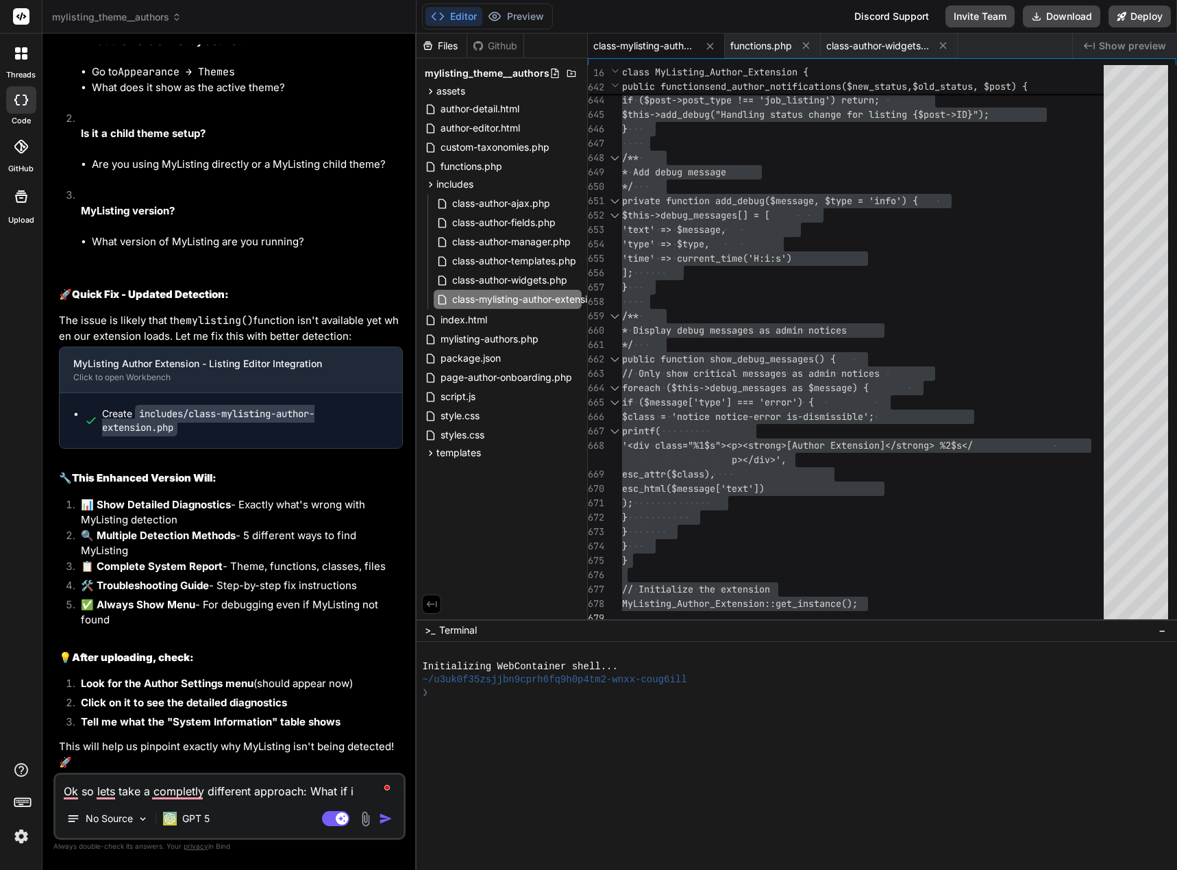
type textarea "x"
type textarea "Ok so lets take a completly different approach: What if i c"
type textarea "x"
type textarea "Ok so lets take a completly different approach: What if i cr"
type textarea "x"
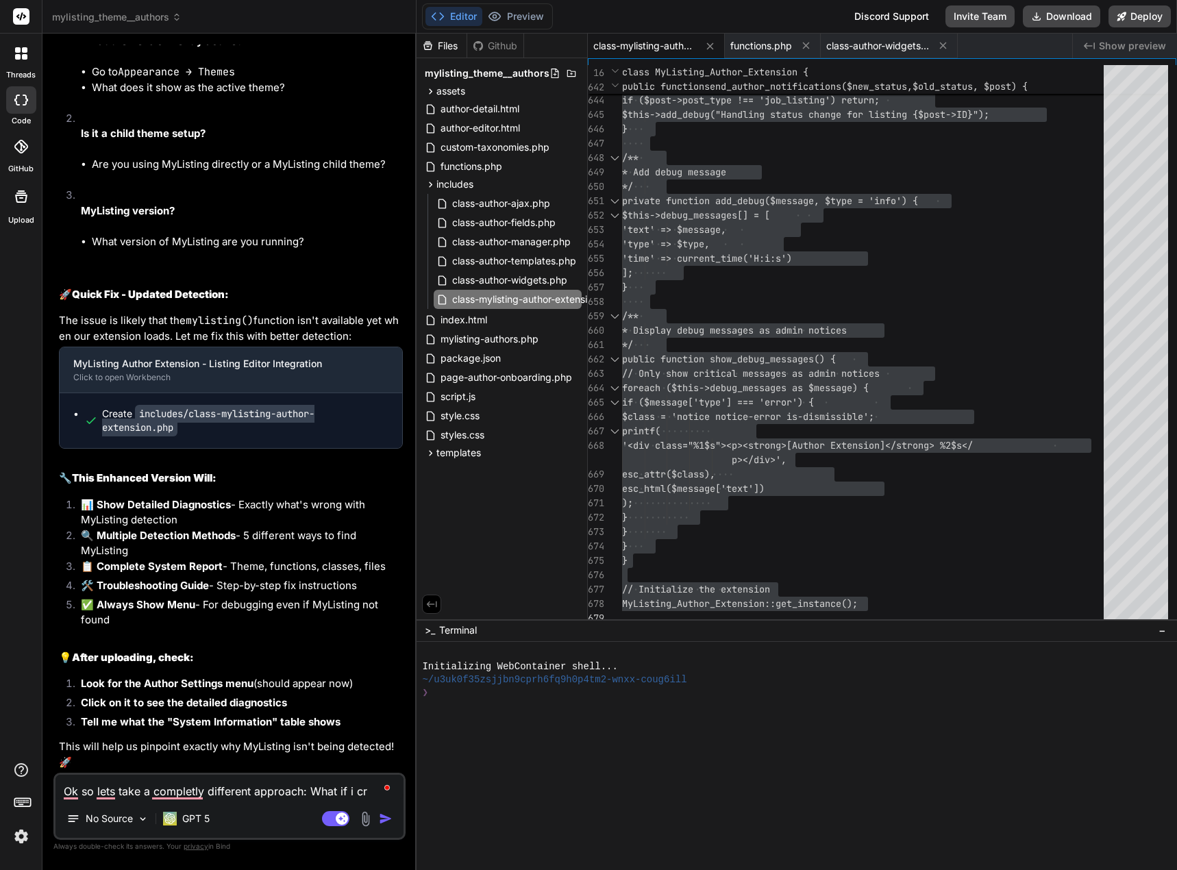
type textarea "Ok so lets take a completly different approach: What if i cre"
type textarea "x"
type textarea "Ok so lets take a completly different approach: What if i crea"
type textarea "x"
type textarea "Ok so lets take a completly different approach: What if i creat"
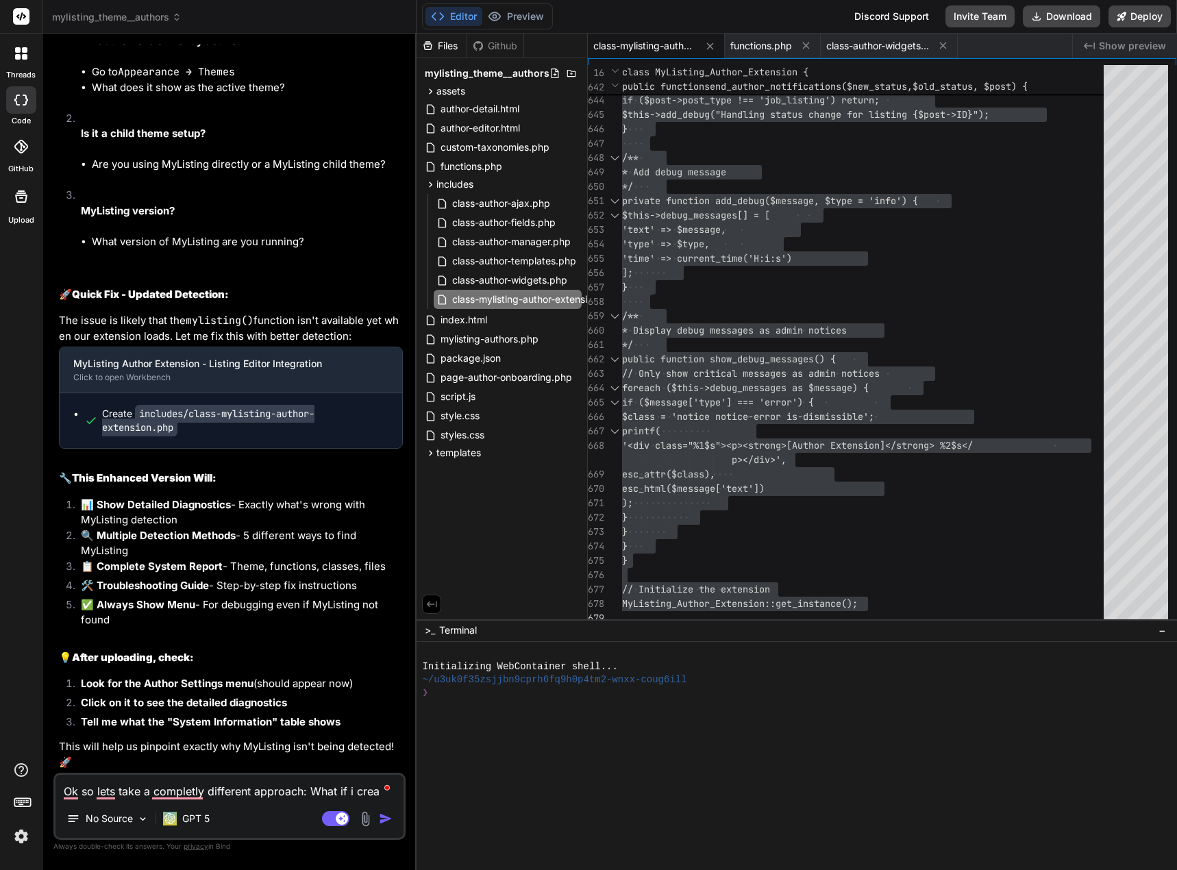
type textarea "x"
type textarea "Ok so lets take a completly different approach: What if i create"
type textarea "x"
type textarea "Ok so lets take a completly different approach: What if i create"
type textarea "x"
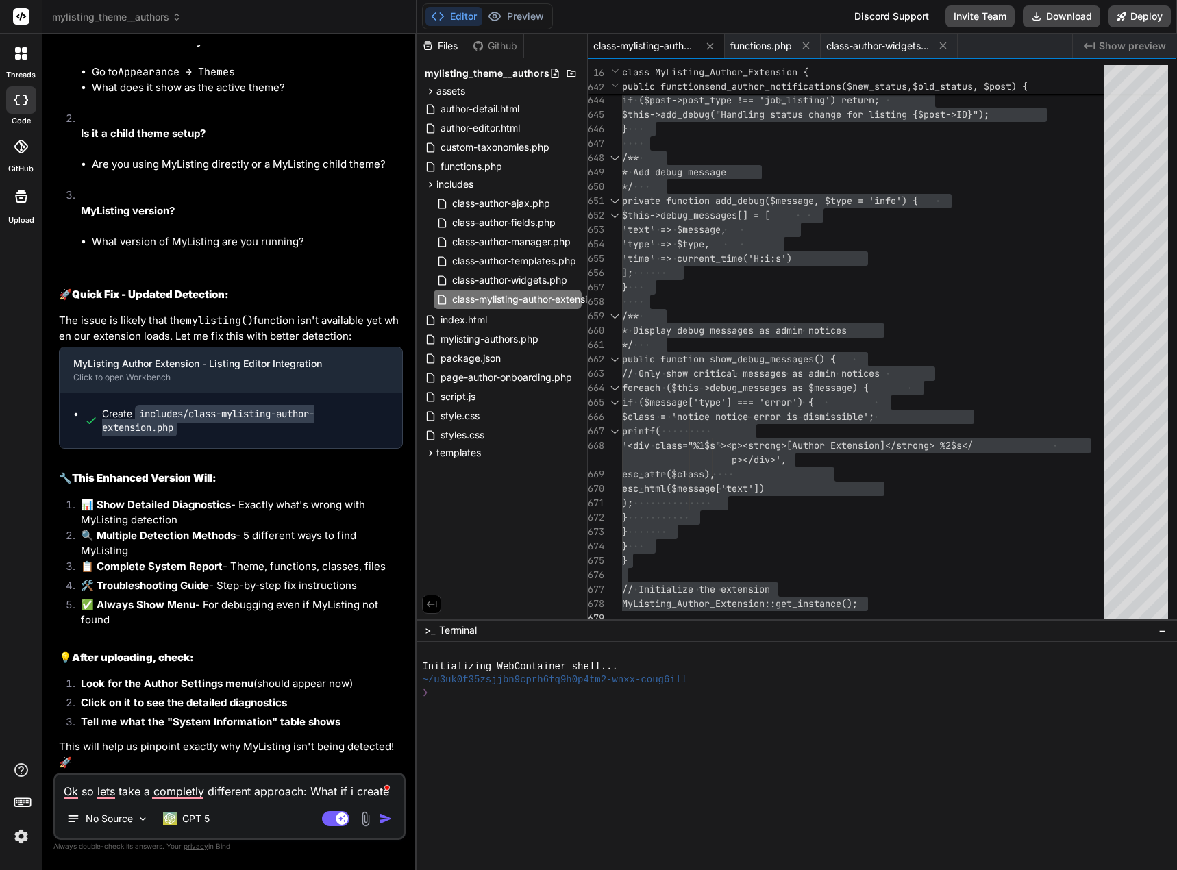
type textarea "Ok so lets take a completly different approach: What if i create a"
type textarea "x"
type textarea "Ok so lets take a completly different approach: What if i create a"
type textarea "x"
type textarea "Ok so lets take a completly different approach: What if i create a l"
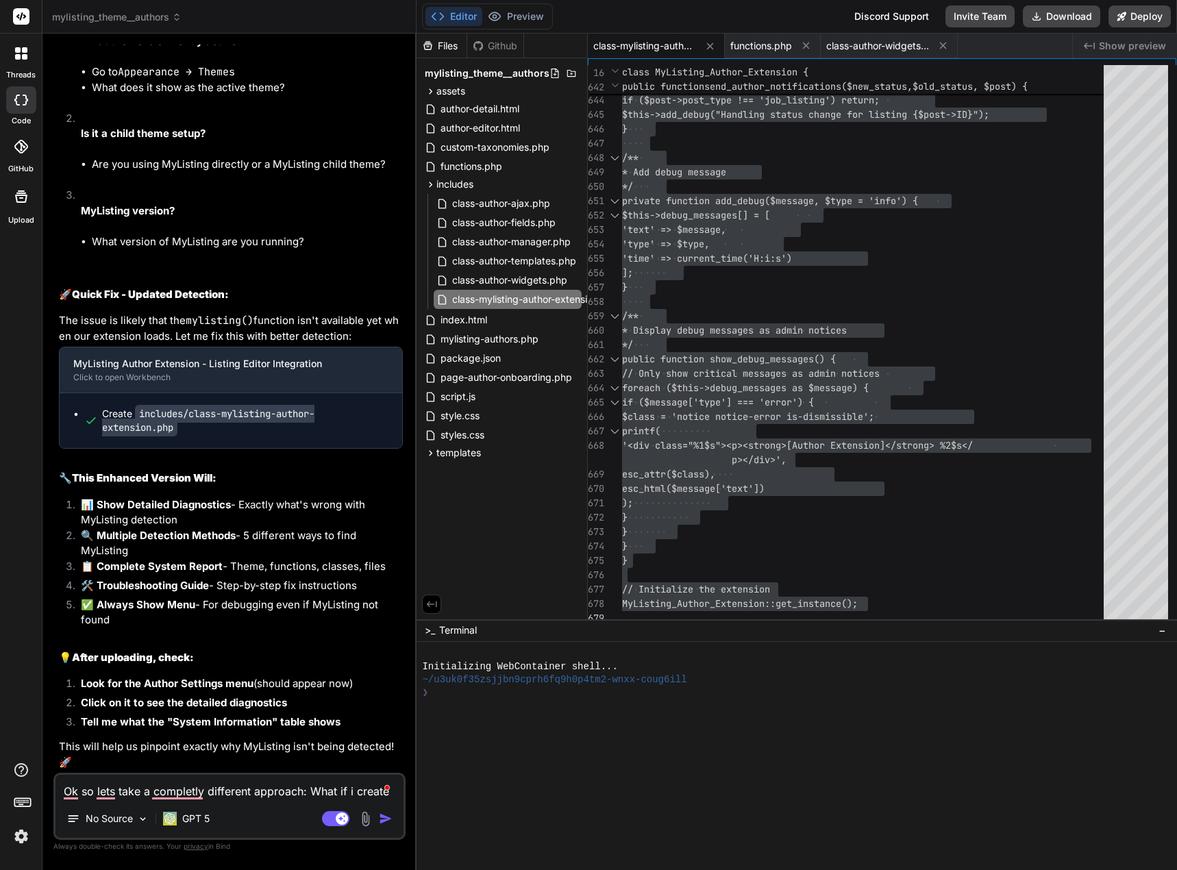
type textarea "x"
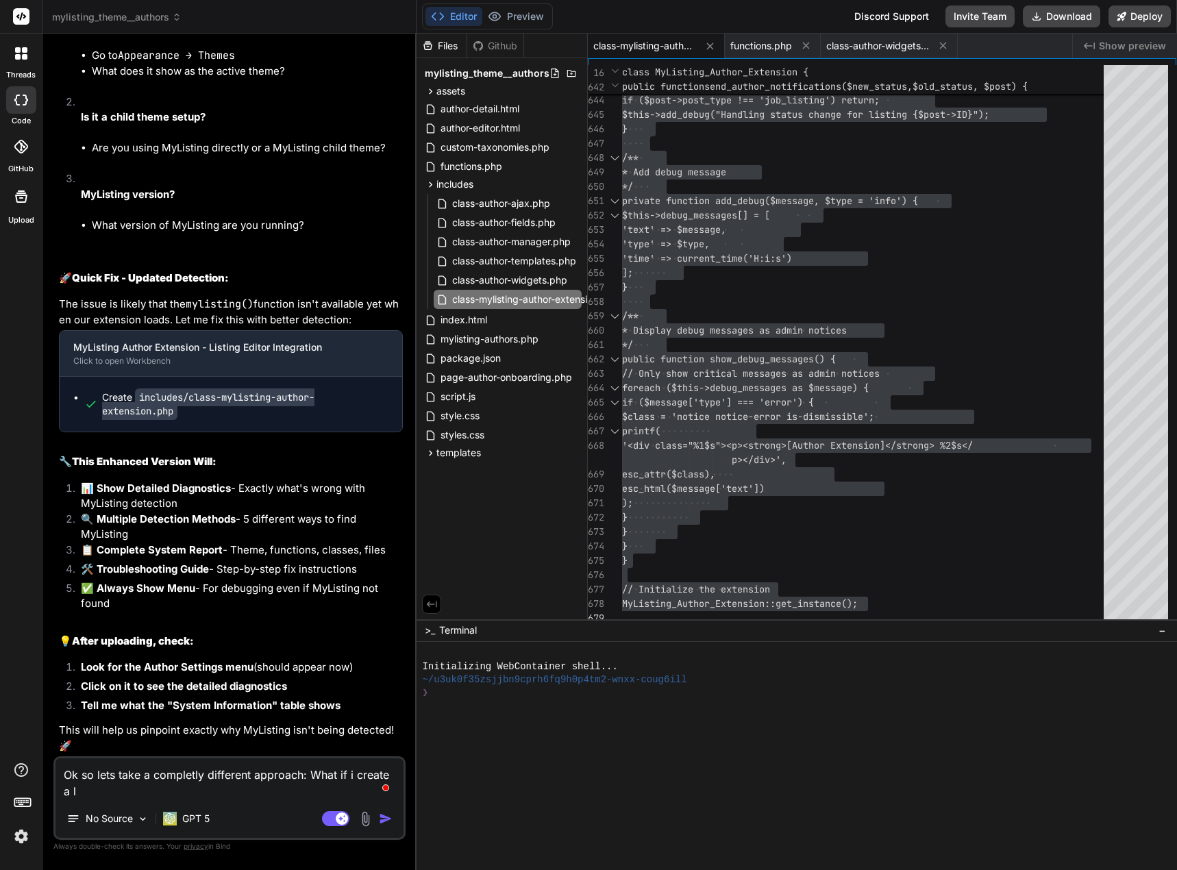
type textarea "Ok so lets take a completly different approach: What if i create a li"
type textarea "x"
type textarea "Ok so lets take a completly different approach: What if i create a lis"
type textarea "x"
type textarea "Ok so lets take a completly different approach: What if i create a list"
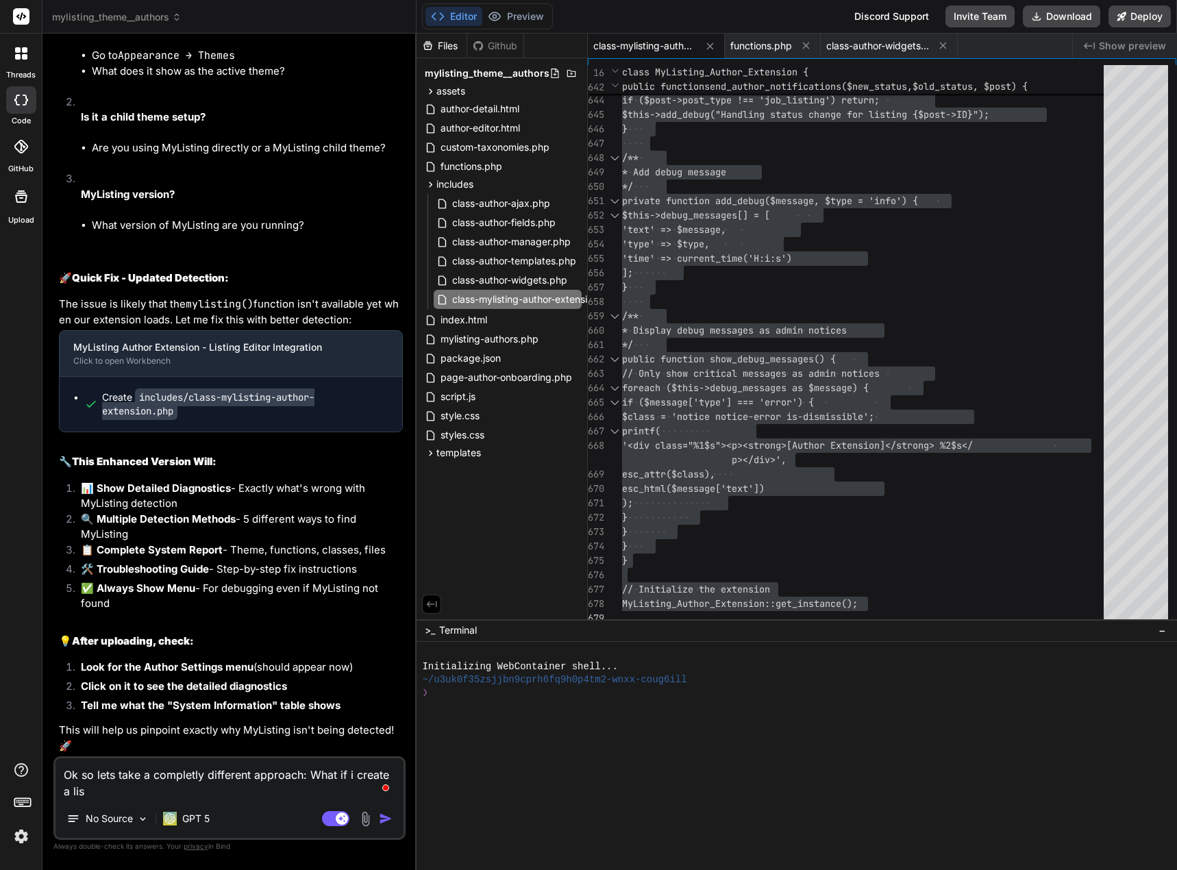
type textarea "x"
type textarea "Ok so lets take a completly different approach: What if i create a listi"
type textarea "x"
type textarea "Ok so lets take a completly different approach: What if i create a listin"
type textarea "x"
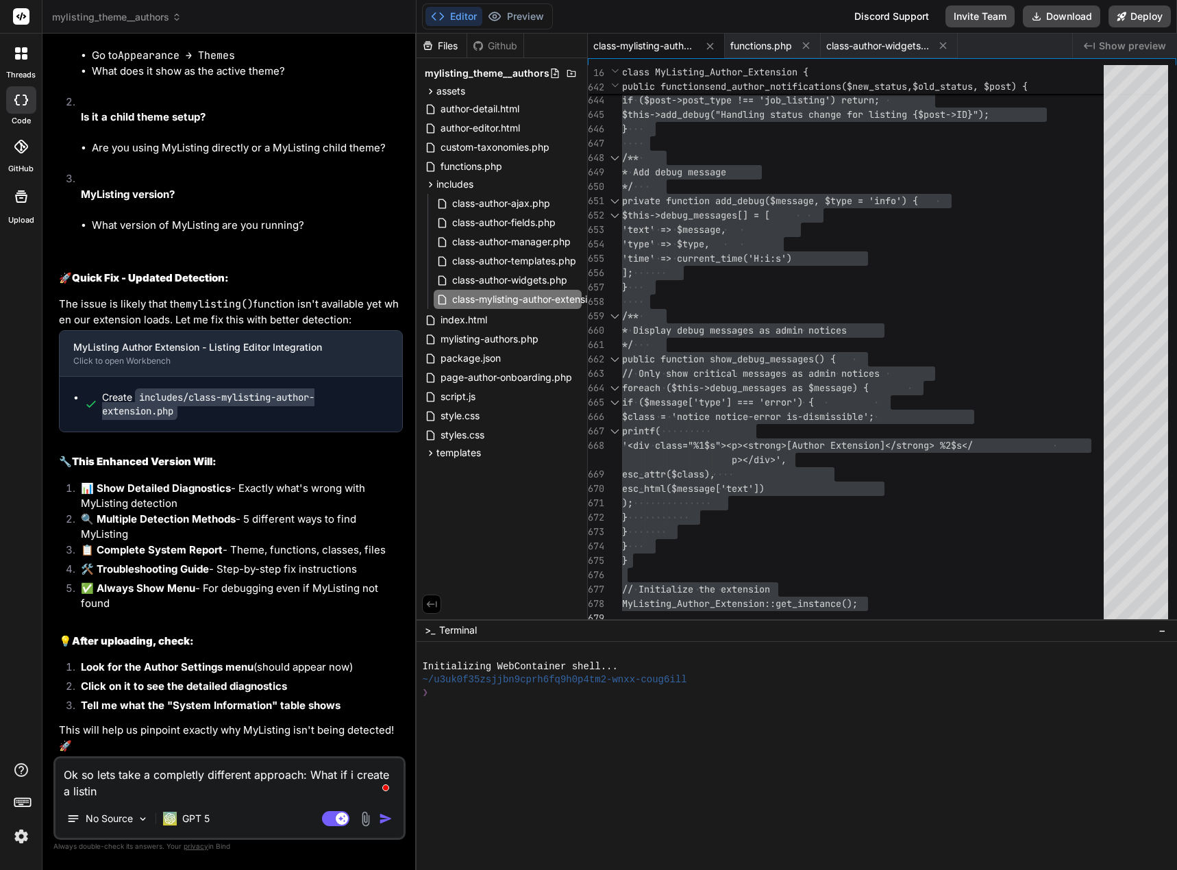
type textarea "Ok so lets take a completly different approach: What if i create a listing"
type textarea "x"
type textarea "Ok so lets take a completly different approach: What if i create a listing"
type textarea "x"
type textarea "Ok so lets take a completly different approach: What if i create a listing t"
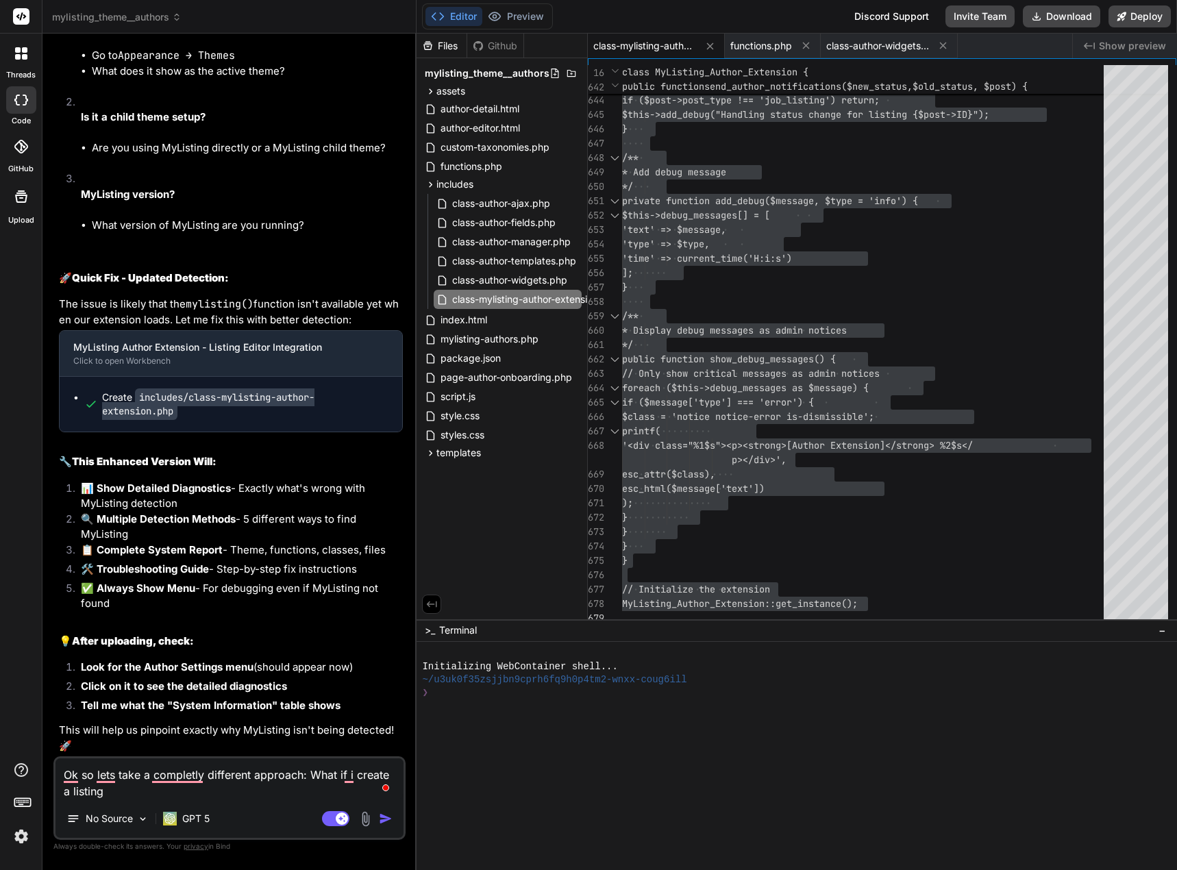
type textarea "x"
type textarea "Ok so lets take a completly different approach: What if i create a listing ty"
type textarea "x"
type textarea "Ok so lets take a completly different approach: What if i create a listing typ"
type textarea "x"
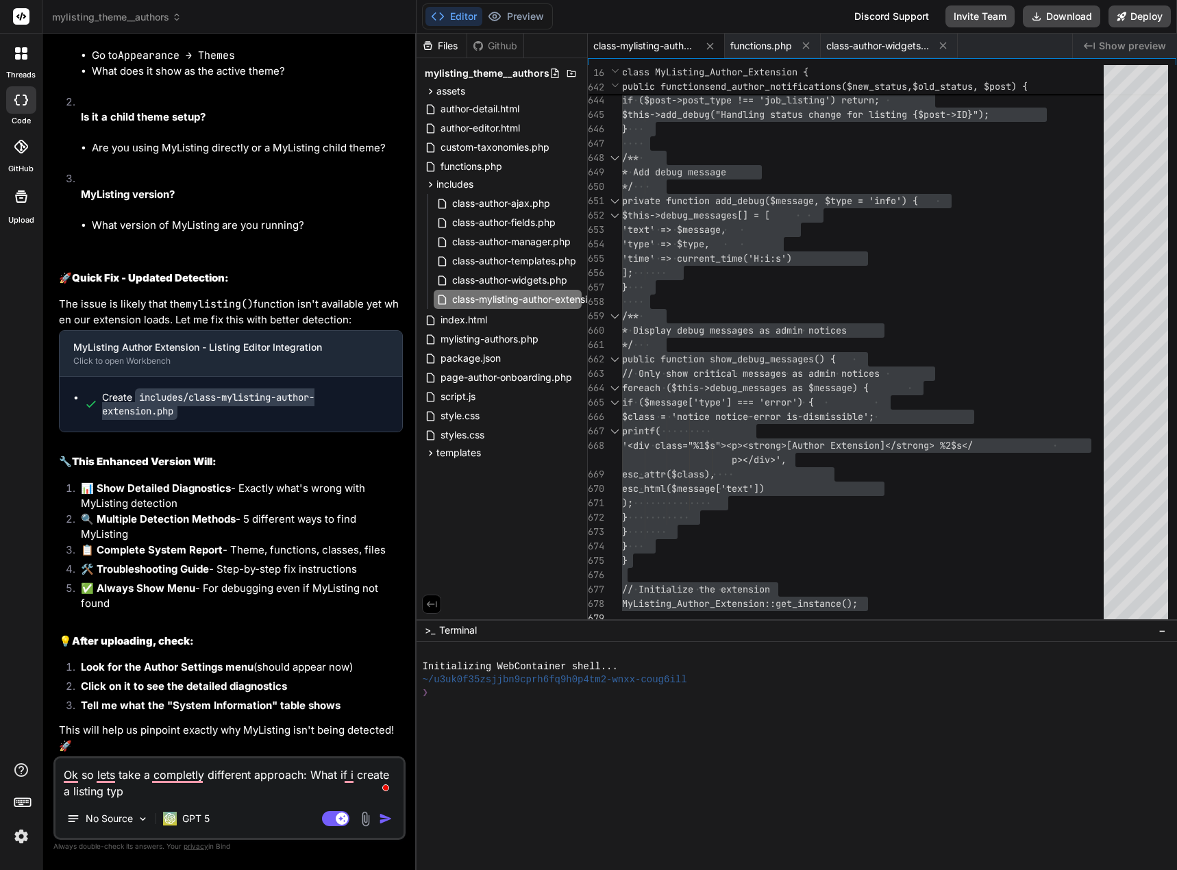
type textarea "Ok so lets take a completly different approach: What if i create a listing type"
type textarea "x"
type textarea "Ok so lets take a completly different approach: What if i create a listing type"
type textarea "x"
type textarea "Ok so lets take a completly different approach: What if i create a listing type…"
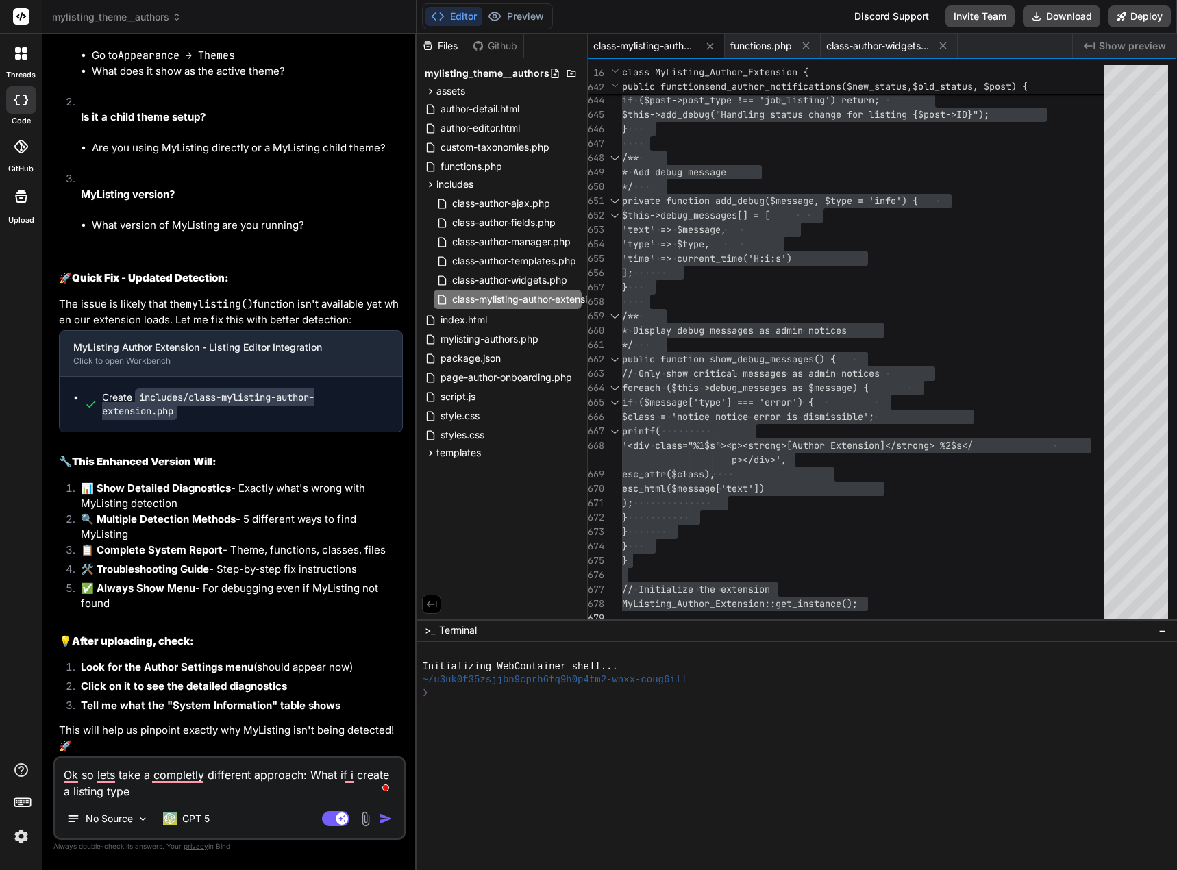
type textarea "x"
type textarea "Ok so lets take a completly different approach: What if i create a listing type…"
type textarea "x"
type textarea "Ok so lets take a completly different approach: What if i create a listing type…"
type textarea "x"
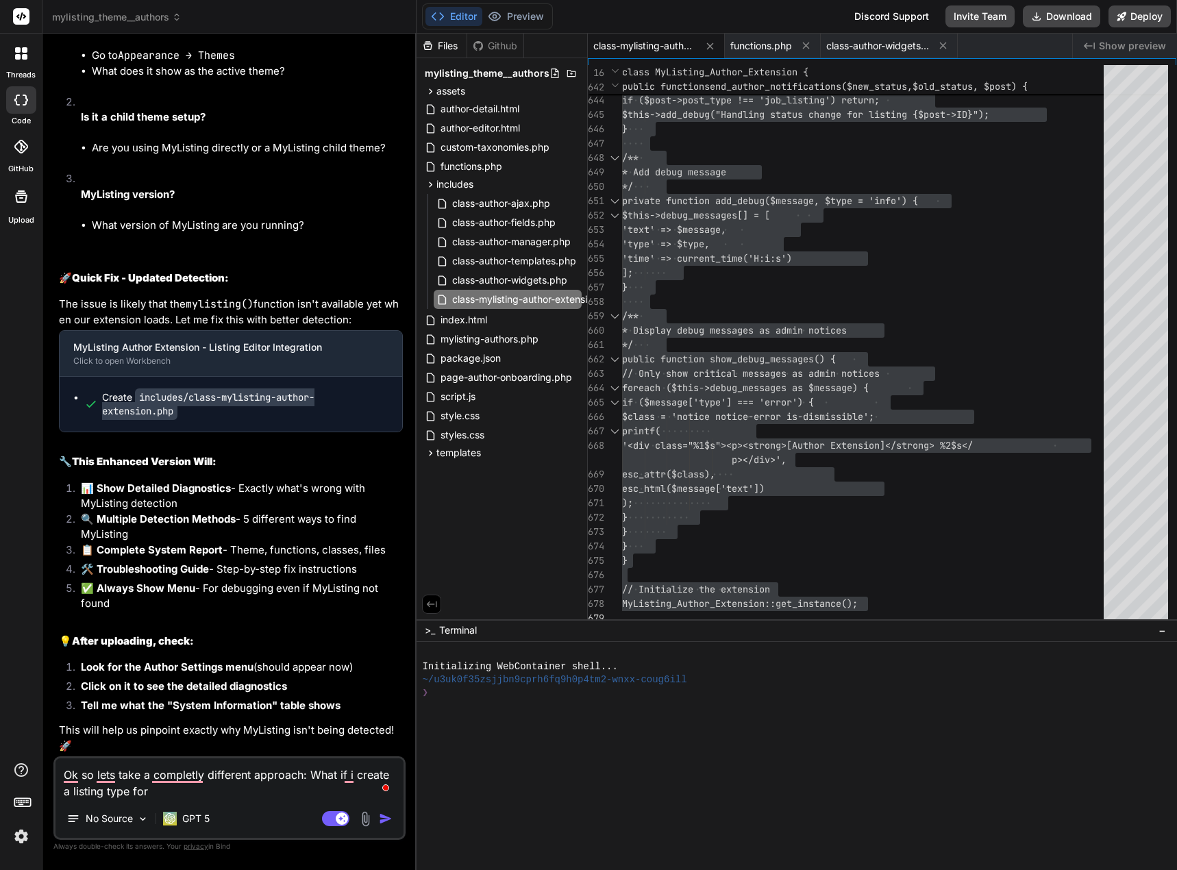
type textarea "Ok so lets take a completly different approach: What if i create a listing type…"
type textarea "x"
type textarea "Ok so lets take a completly different approach: What if i create a listing type…"
type textarea "x"
type textarea "Ok so lets take a completly different approach: What if i create a listing type…"
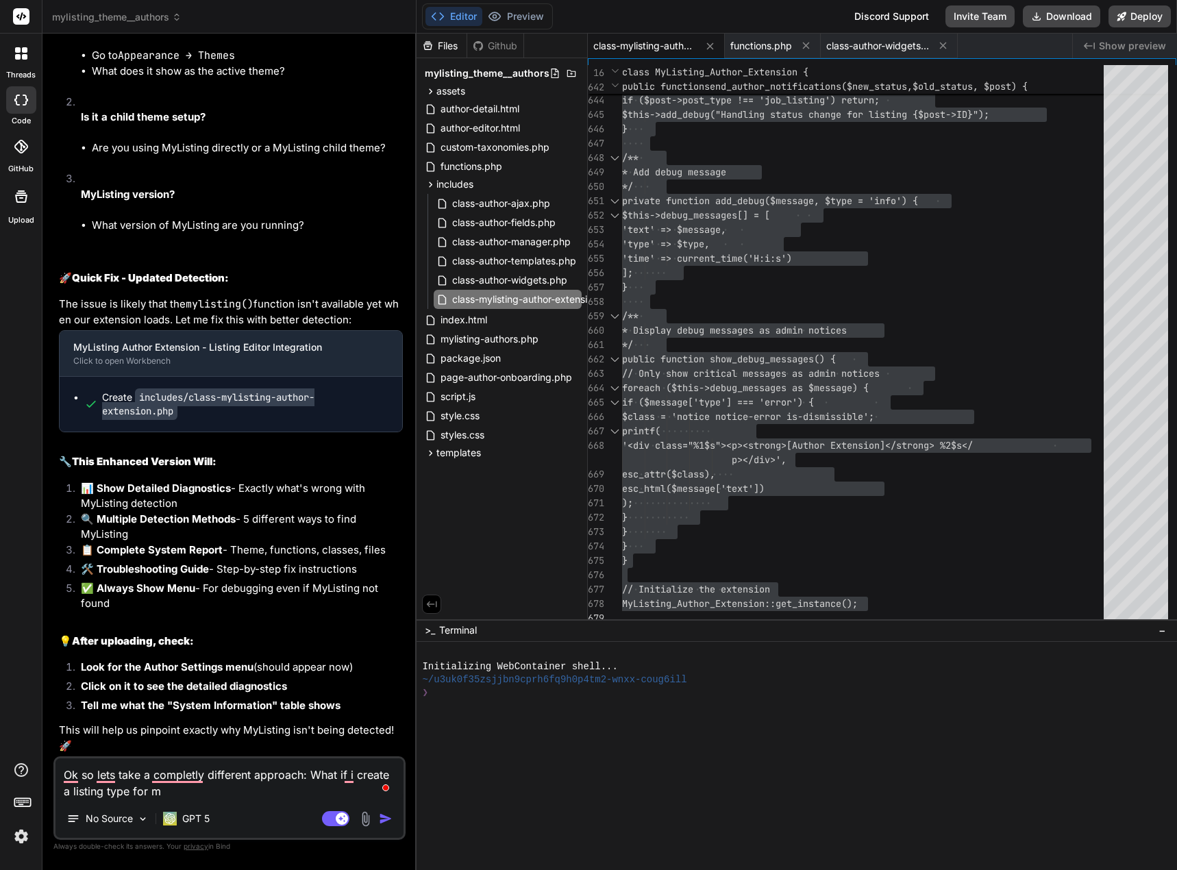
type textarea "x"
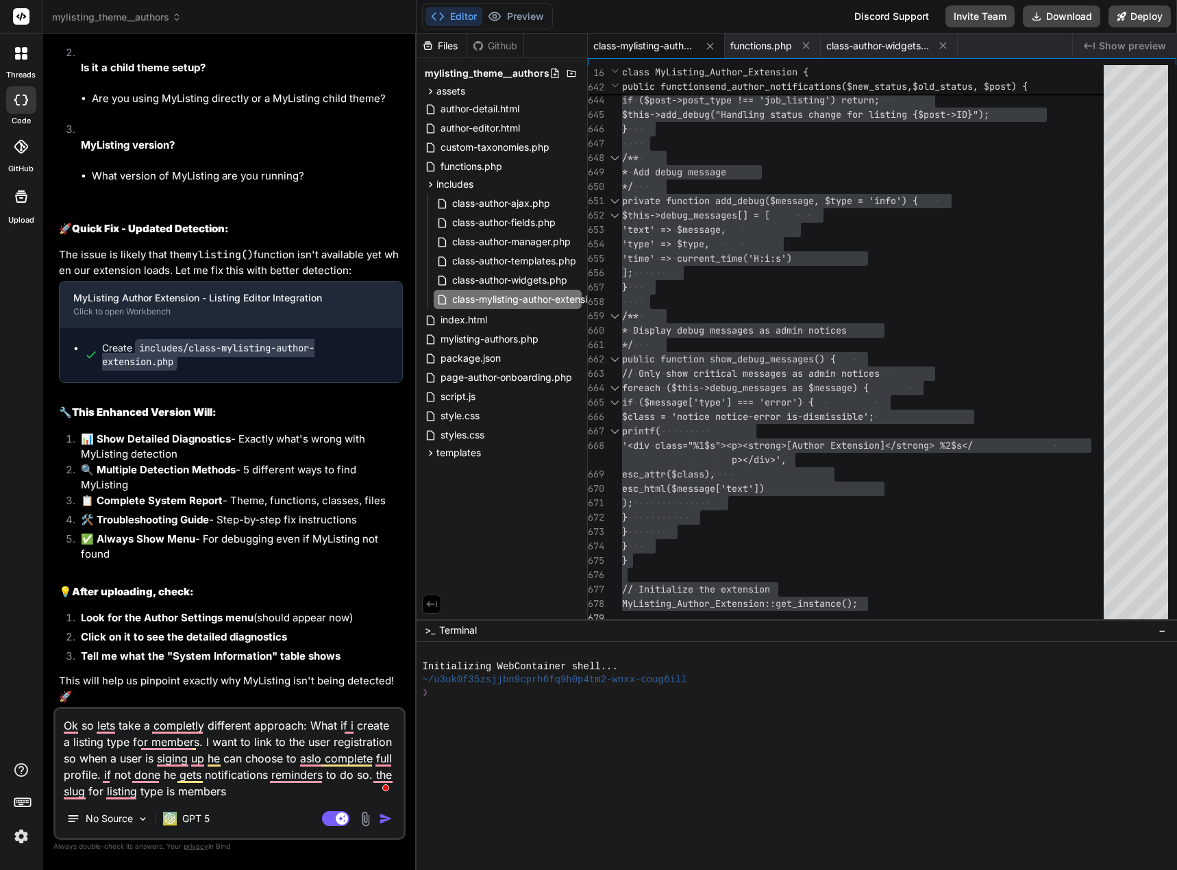
drag, startPoint x: 178, startPoint y: 792, endPoint x: 225, endPoint y: 792, distance: 48.0
click at [225, 792] on textarea "Ok so lets take a completly different approach: What if i create a listing type…" at bounding box center [230, 754] width 348 height 90
click at [263, 795] on textarea "Ok so lets take a completly different approach: What if i create a listing type…" at bounding box center [230, 754] width 348 height 90
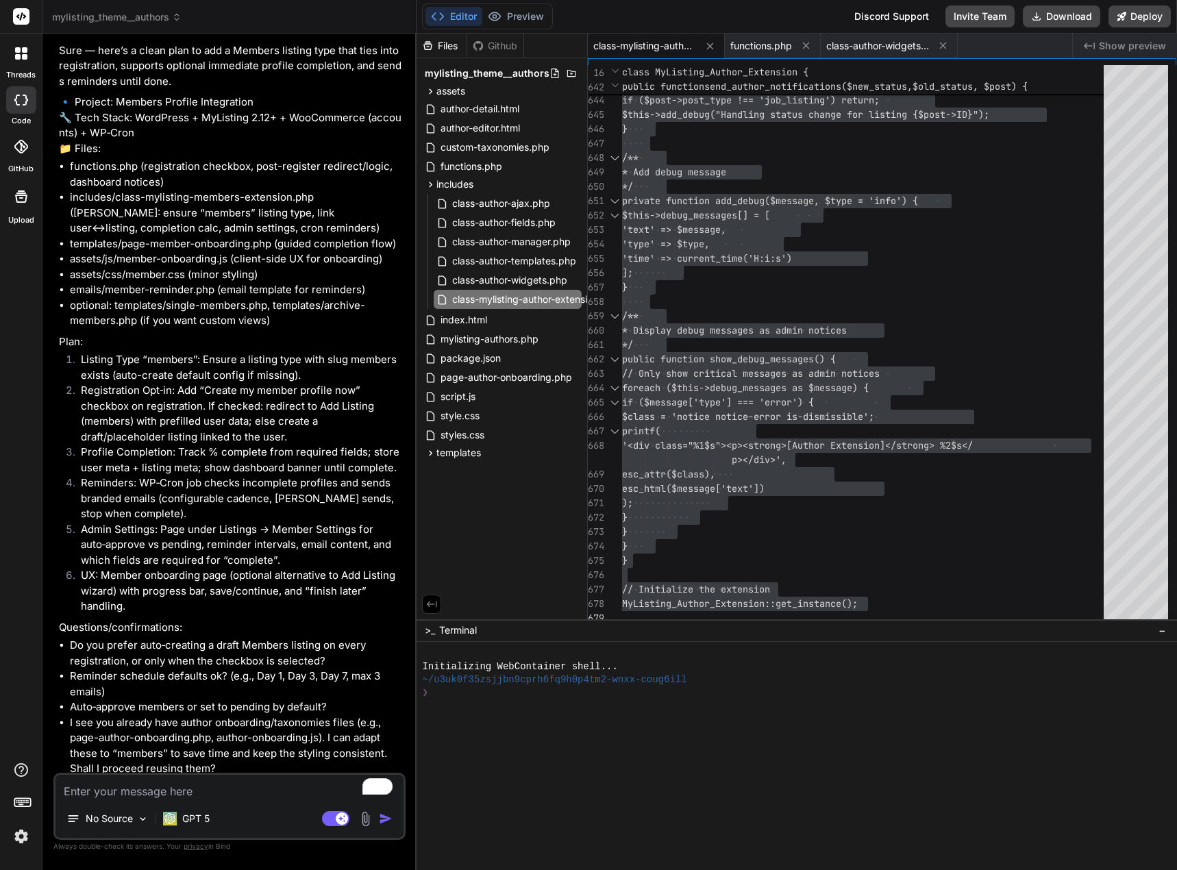
scroll to position [18287, 0]
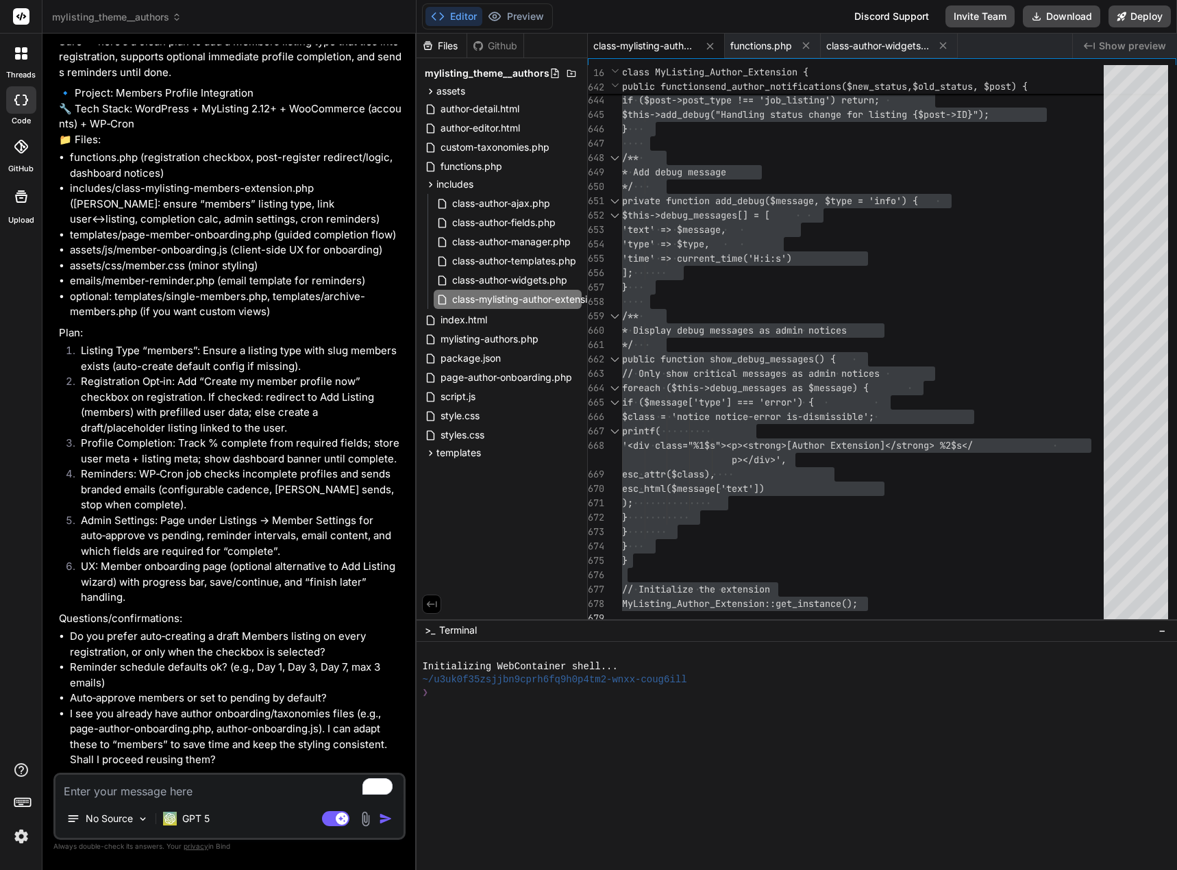
click at [247, 787] on textarea "To enrich screen reader interactions, please activate Accessibility in Grammarl…" at bounding box center [230, 787] width 348 height 25
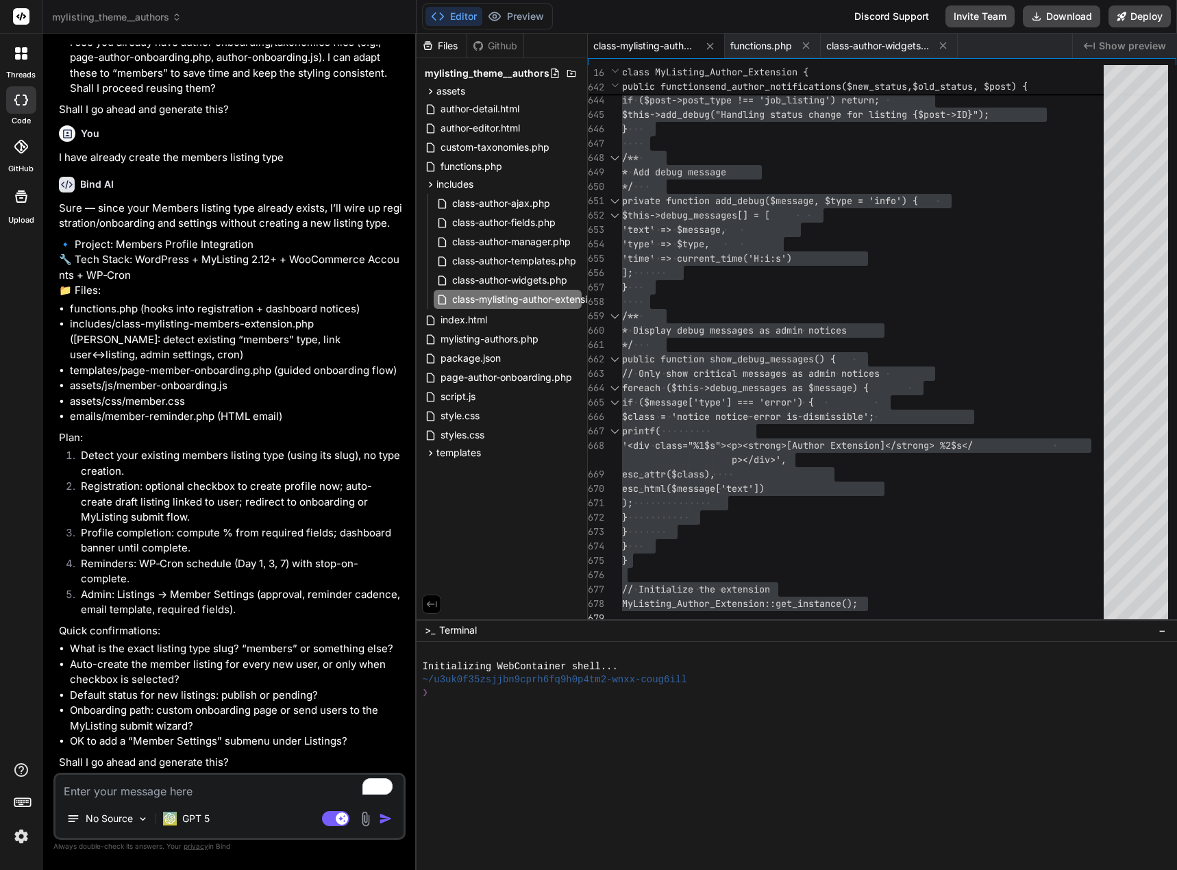
scroll to position [19203, 0]
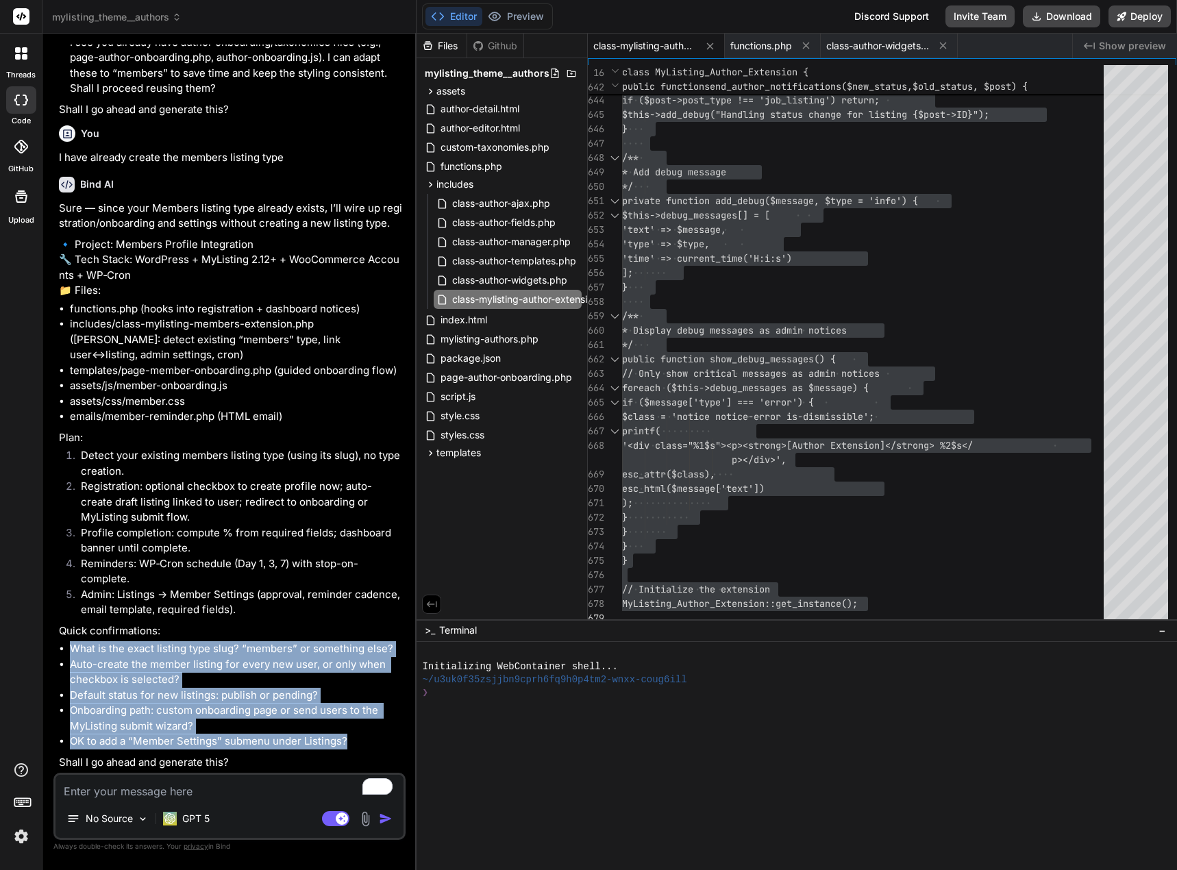
drag, startPoint x: 352, startPoint y: 743, endPoint x: 70, endPoint y: 646, distance: 298.4
click at [70, 646] on ul "What is the exact listing type slug? “members” or something else? Auto-create t…" at bounding box center [231, 695] width 344 height 108
copy ul "What is the exact listing type slug? “members” or something else? Auto-create t…"
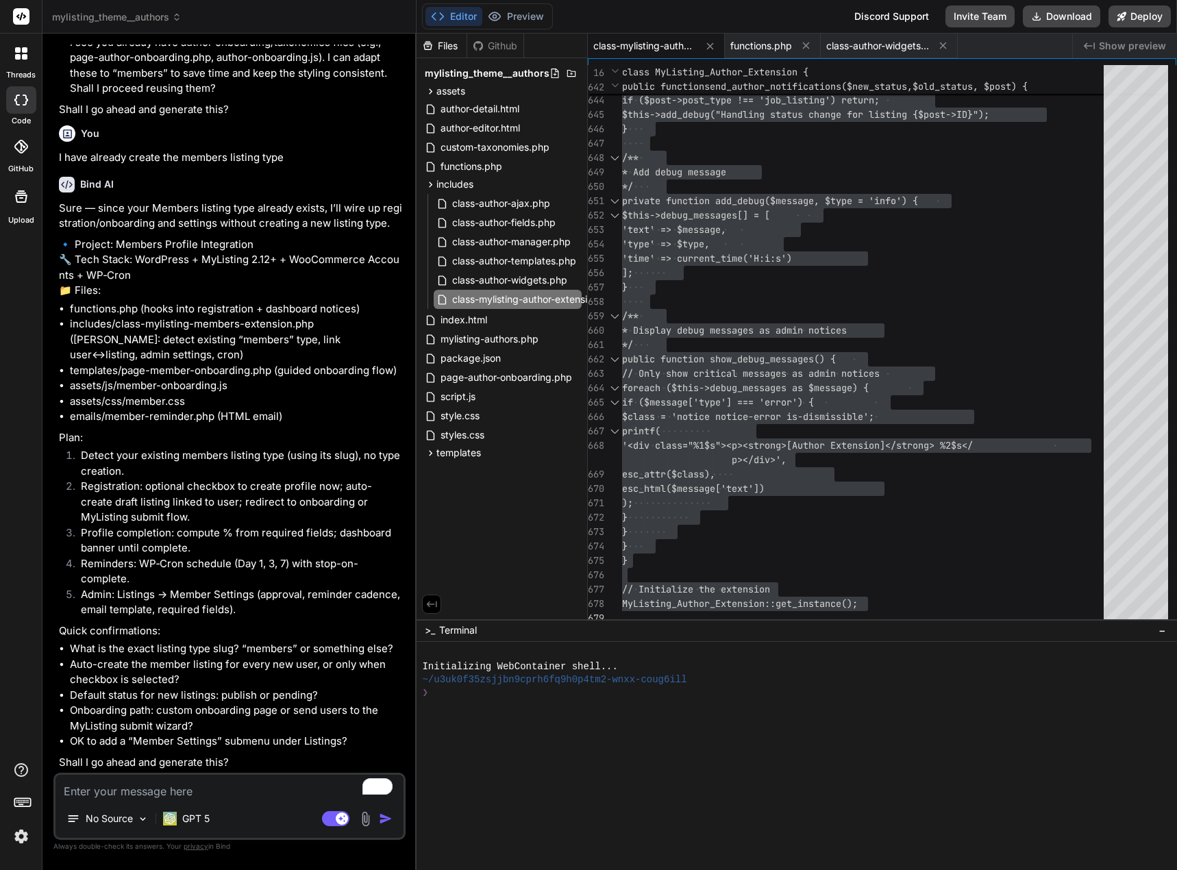
click at [102, 783] on textarea "To enrich screen reader interactions, please activate Accessibility in Grammarl…" at bounding box center [230, 787] width 348 height 25
paste textarea "What is the exact listing type slug? “members” or something else? Auto-create t…"
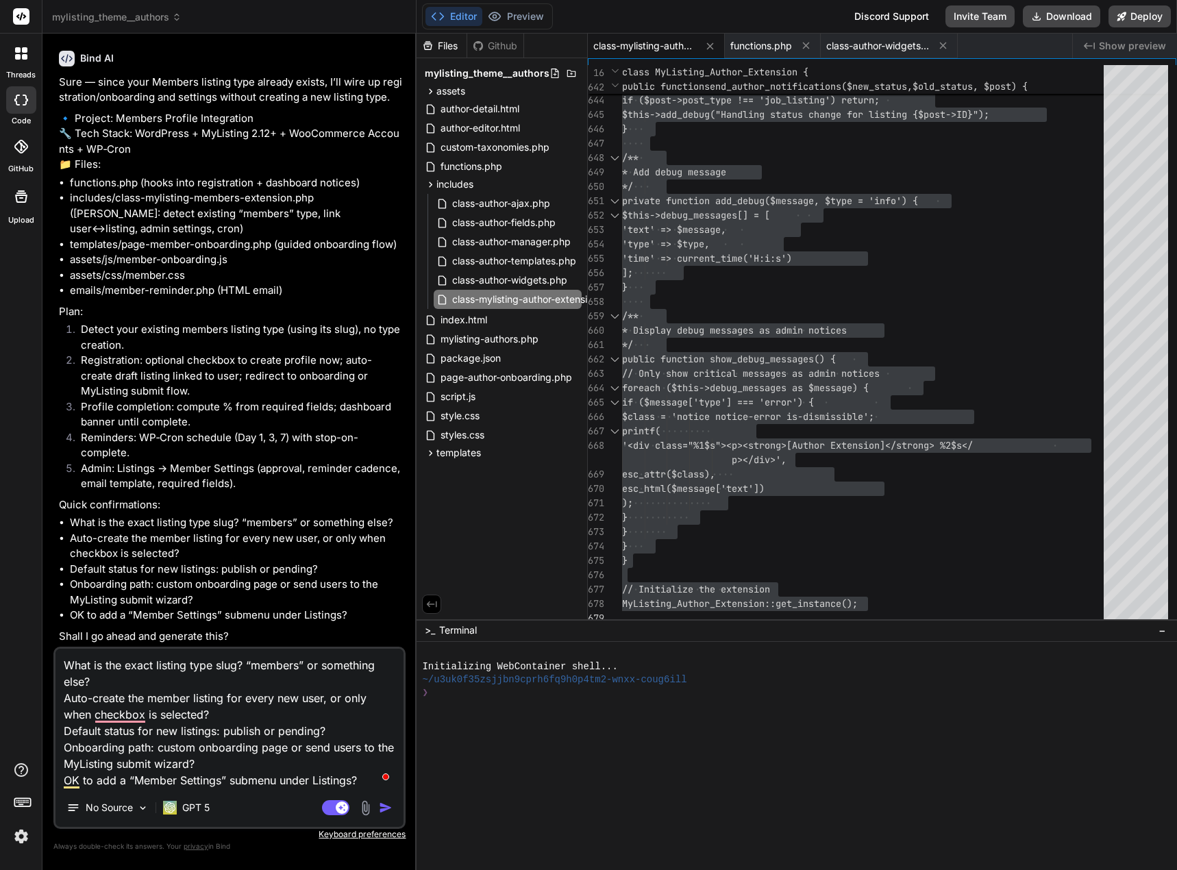
click at [197, 685] on textarea "What is the exact listing type slug? “members” or something else? Auto-create t…" at bounding box center [230, 719] width 348 height 140
click at [254, 710] on textarea "What is the exact listing type slug? “members” or something else? members Auto-…" at bounding box center [230, 719] width 348 height 140
click at [341, 730] on textarea "What is the exact listing type slug? “members” or something else? members Auto-…" at bounding box center [230, 719] width 348 height 140
drag, startPoint x: 191, startPoint y: 766, endPoint x: 67, endPoint y: 766, distance: 124.0
click at [67, 766] on textarea "What is the exact listing type slug? “members” or something else? members Auto-…" at bounding box center [230, 719] width 348 height 140
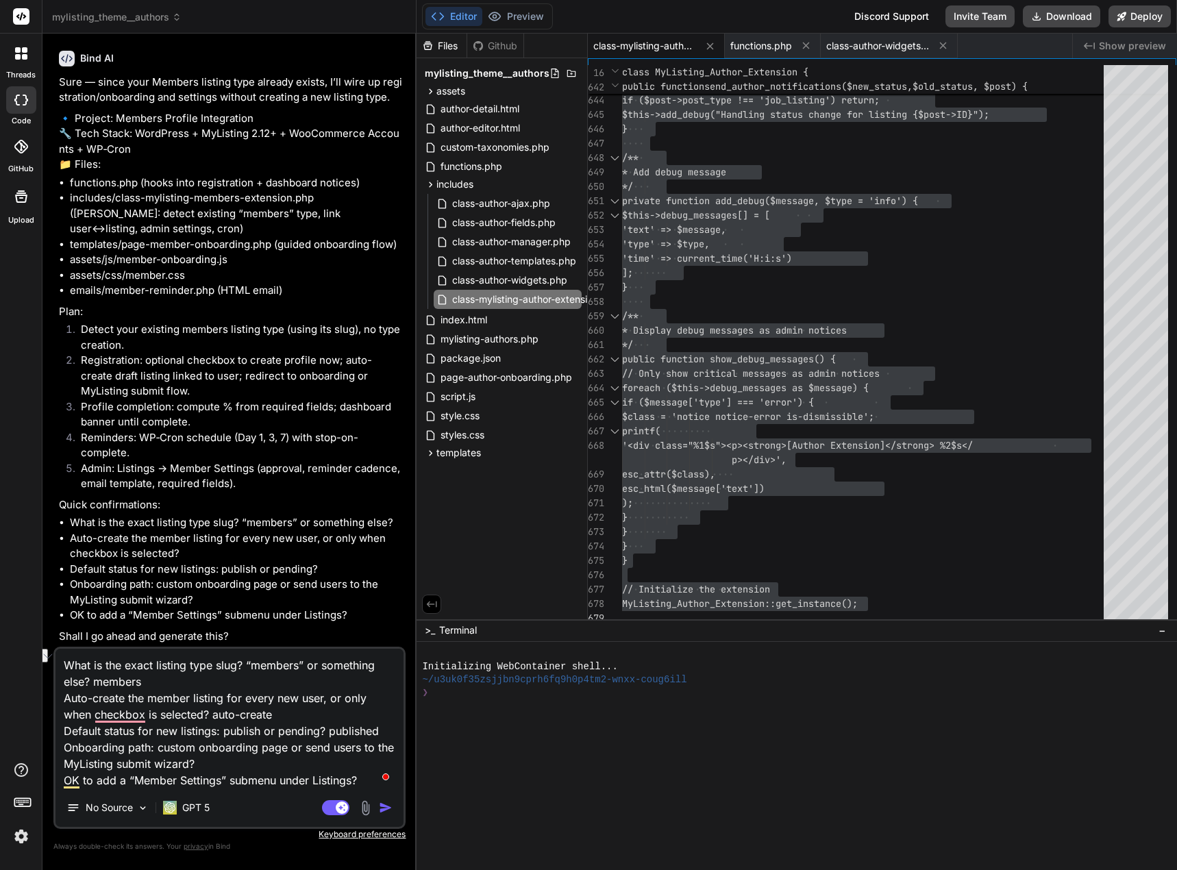
click at [232, 764] on textarea "What is the exact listing type slug? “members” or something else? members Auto-…" at bounding box center [230, 719] width 348 height 140
paste textarea "MyListing submit wizard"
click at [193, 764] on textarea "What is the exact listing type slug? “members” or something else? members Auto-…" at bounding box center [230, 719] width 348 height 140
click at [365, 782] on textarea "What is the exact listing type slug? “members” or something else? members Auto-…" at bounding box center [230, 719] width 348 height 140
click at [390, 806] on img "button" at bounding box center [386, 808] width 14 height 14
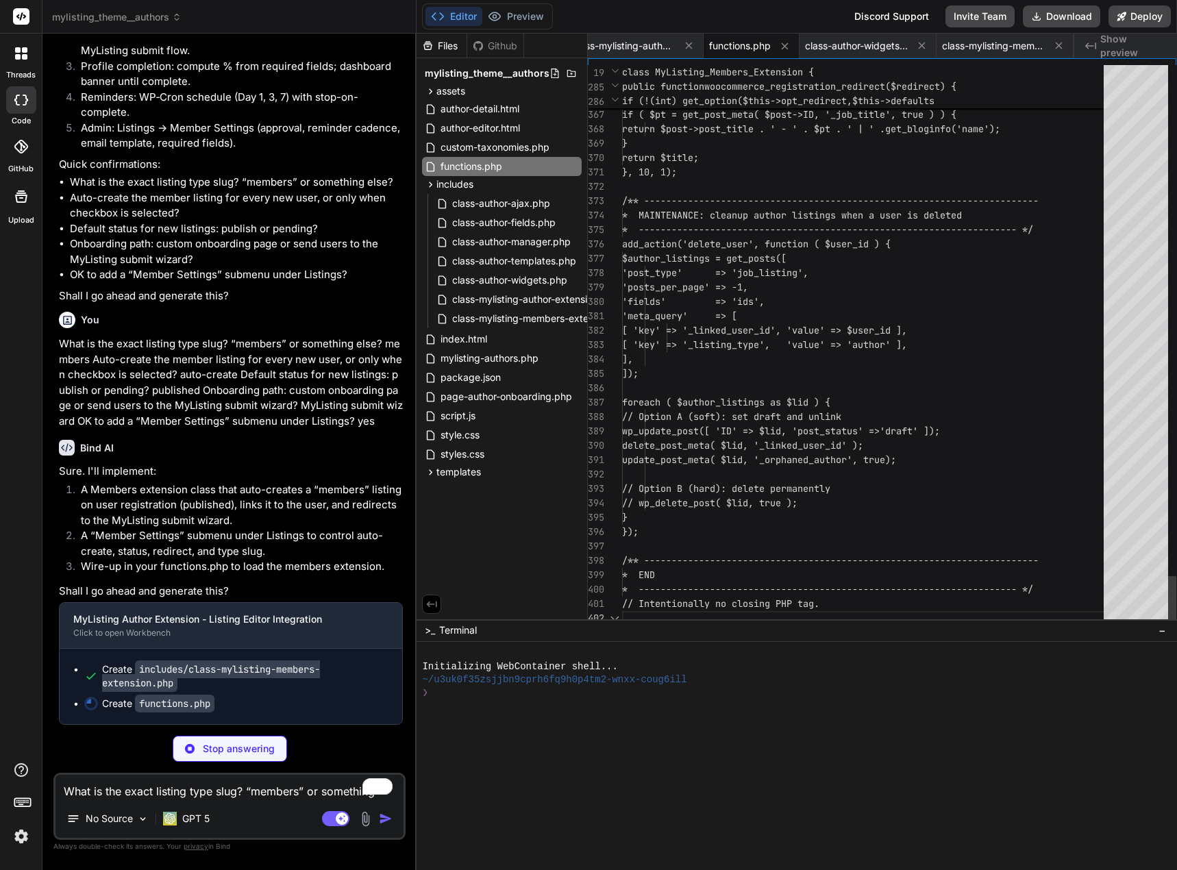
scroll to position [19622, 0]
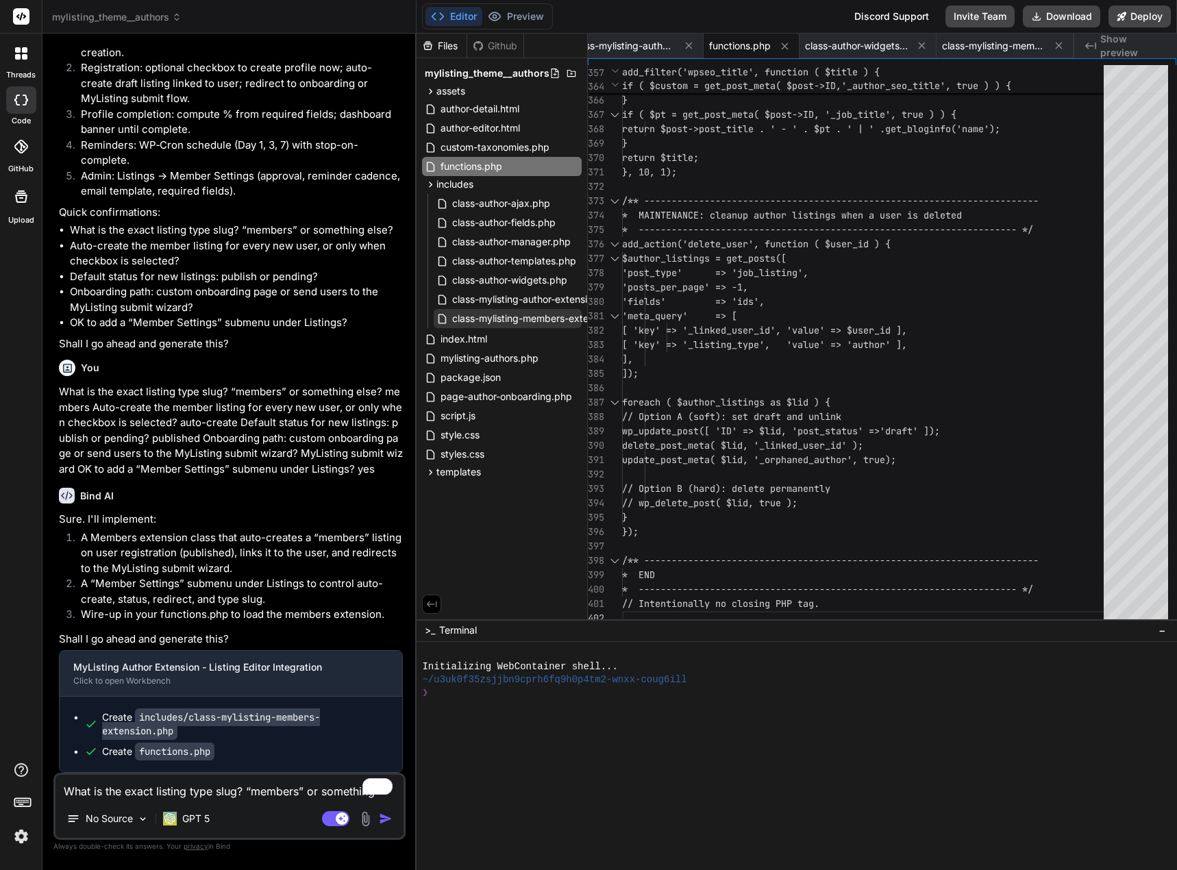
click at [555, 315] on span "class-mylisting-members-extension.php" at bounding box center [542, 318] width 183 height 16
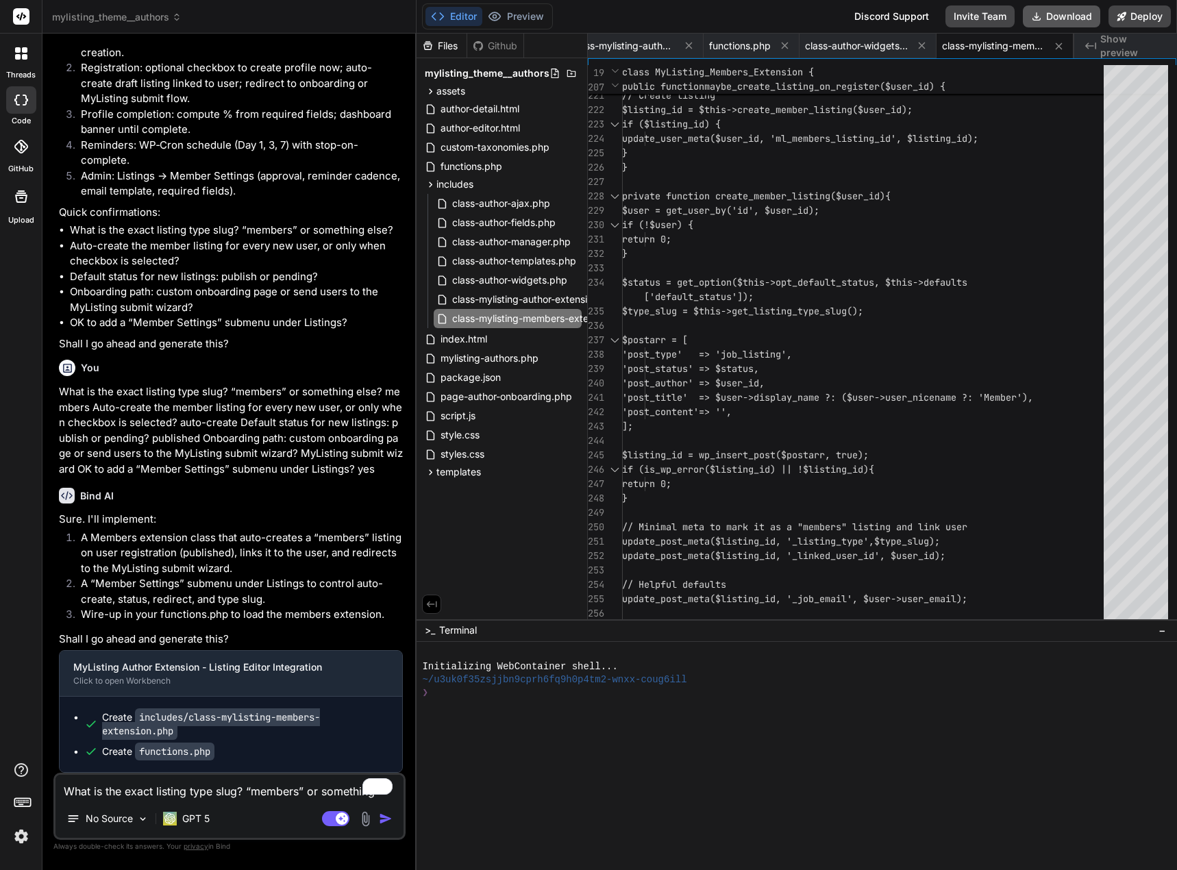
click at [1060, 13] on button "Download" at bounding box center [1061, 16] width 77 height 22
click at [217, 789] on textarea "What is the exact listing type slug? “members” or something else? members Auto-…" at bounding box center [230, 787] width 348 height 25
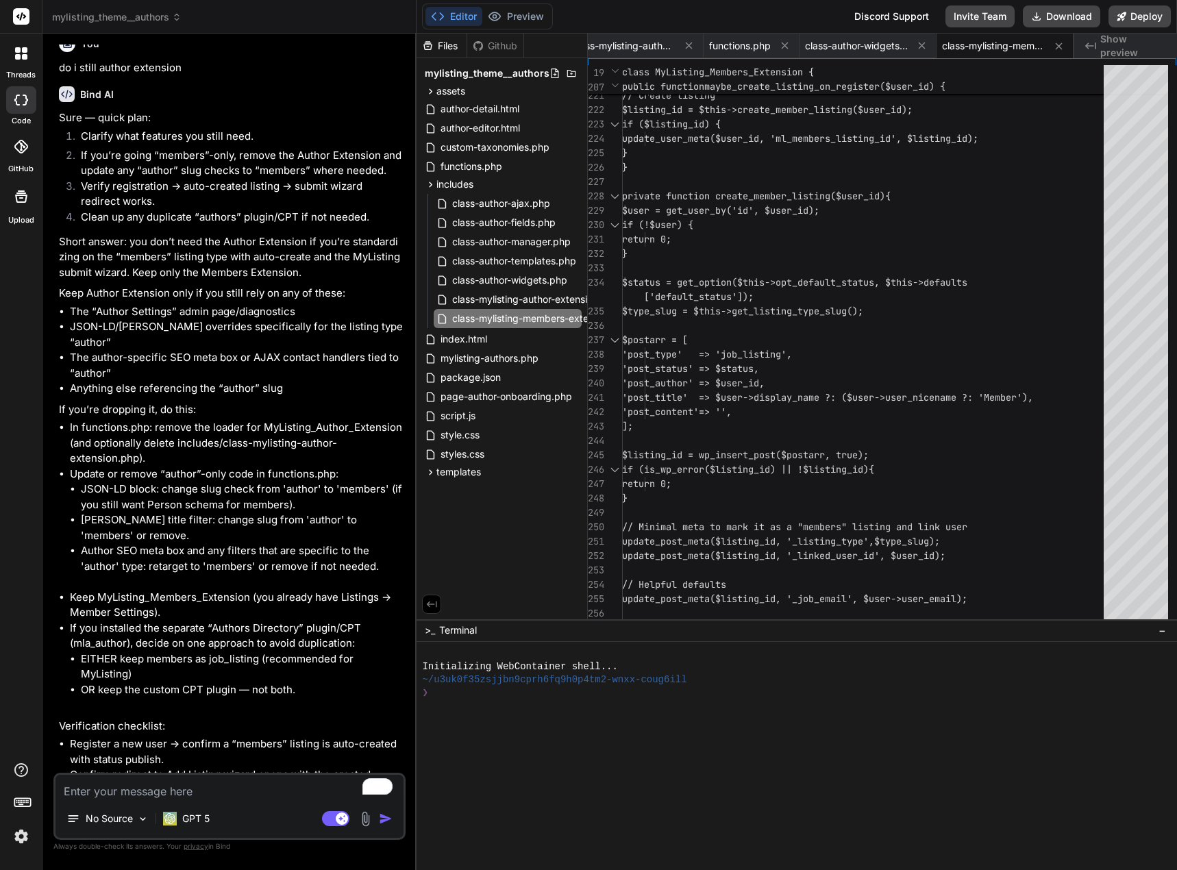
scroll to position [20106, 0]
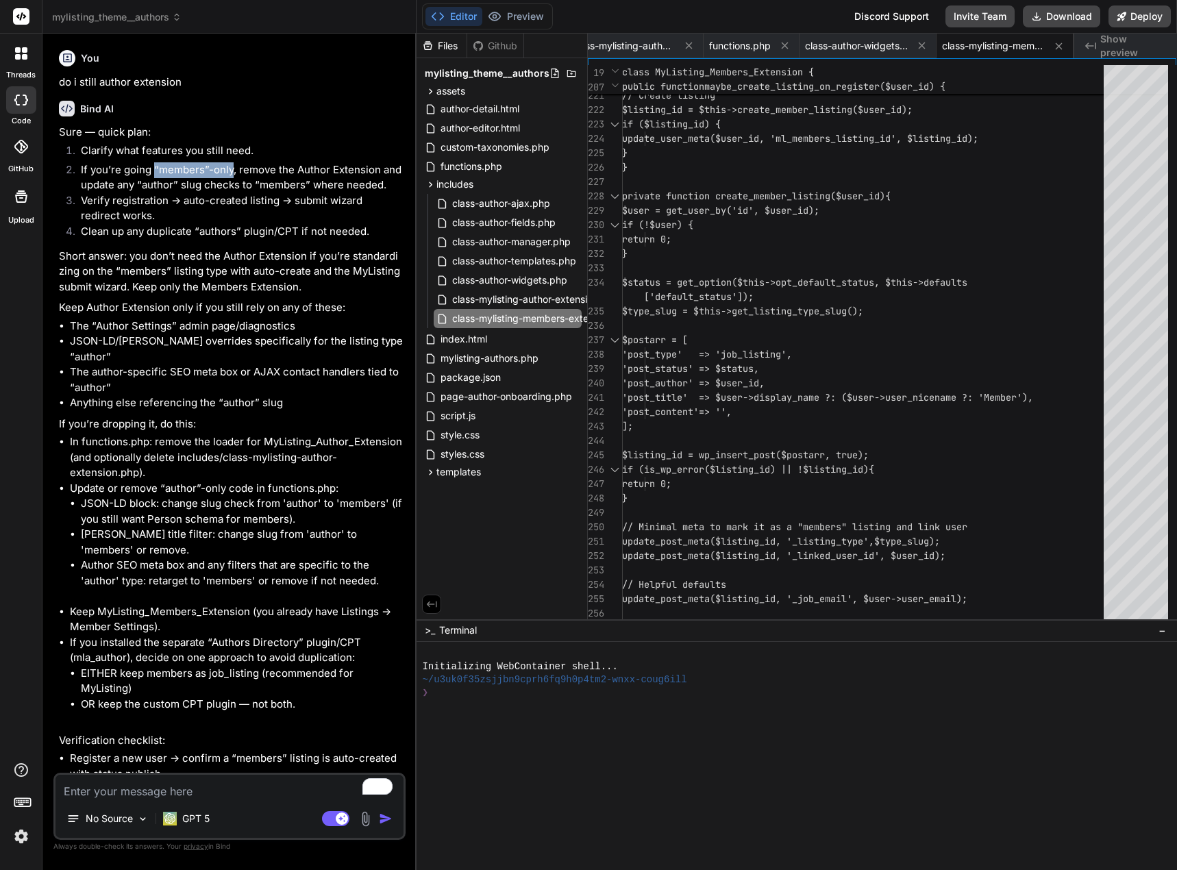
drag, startPoint x: 232, startPoint y: 413, endPoint x: 155, endPoint y: 415, distance: 77.5
click at [155, 193] on li "If you’re going “members”-only, remove the Author Extension and update any “aut…" at bounding box center [236, 177] width 333 height 31
copy li "“members”-only"
click at [175, 791] on textarea "To enrich screen reader interactions, please activate Accessibility in Grammarl…" at bounding box center [230, 787] width 348 height 25
paste textarea "“members”-only"
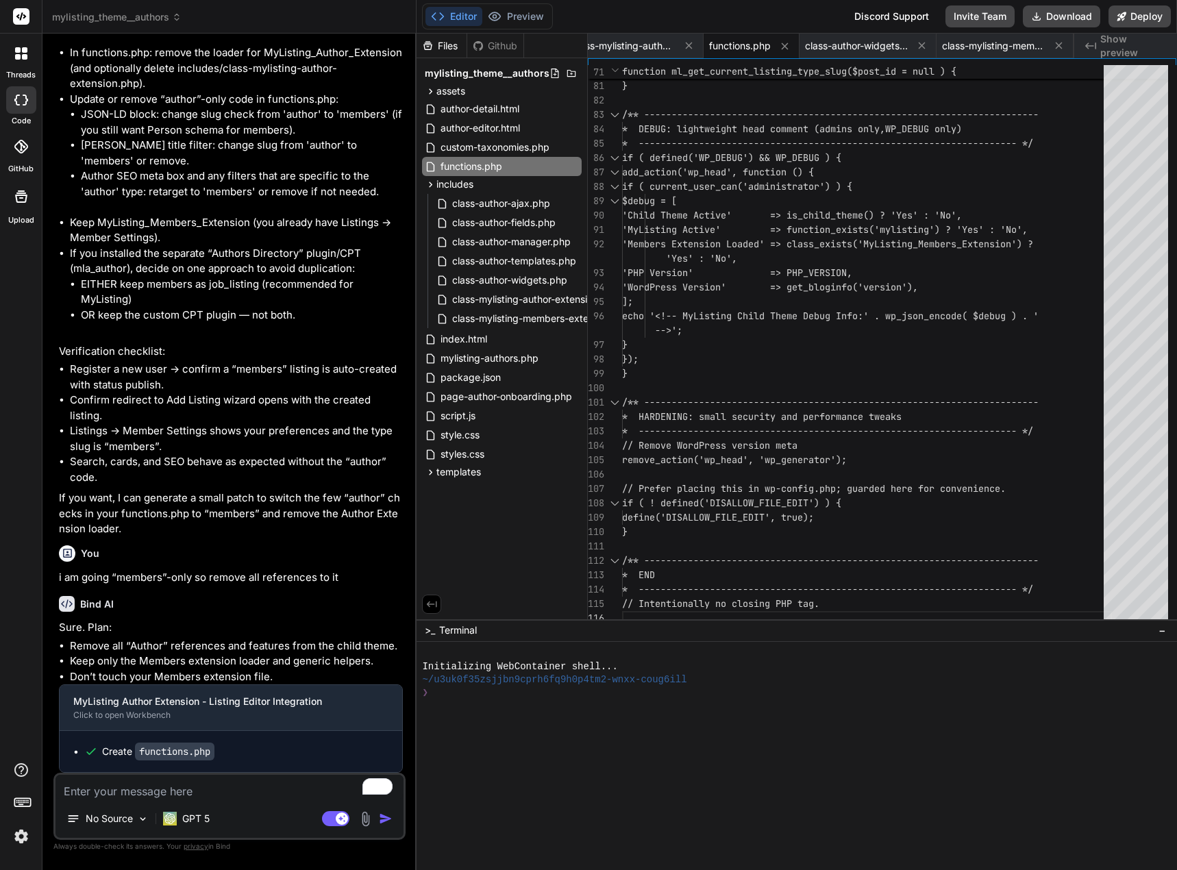
scroll to position [20709, 0]
click at [487, 167] on span "functions.php" at bounding box center [471, 166] width 64 height 16
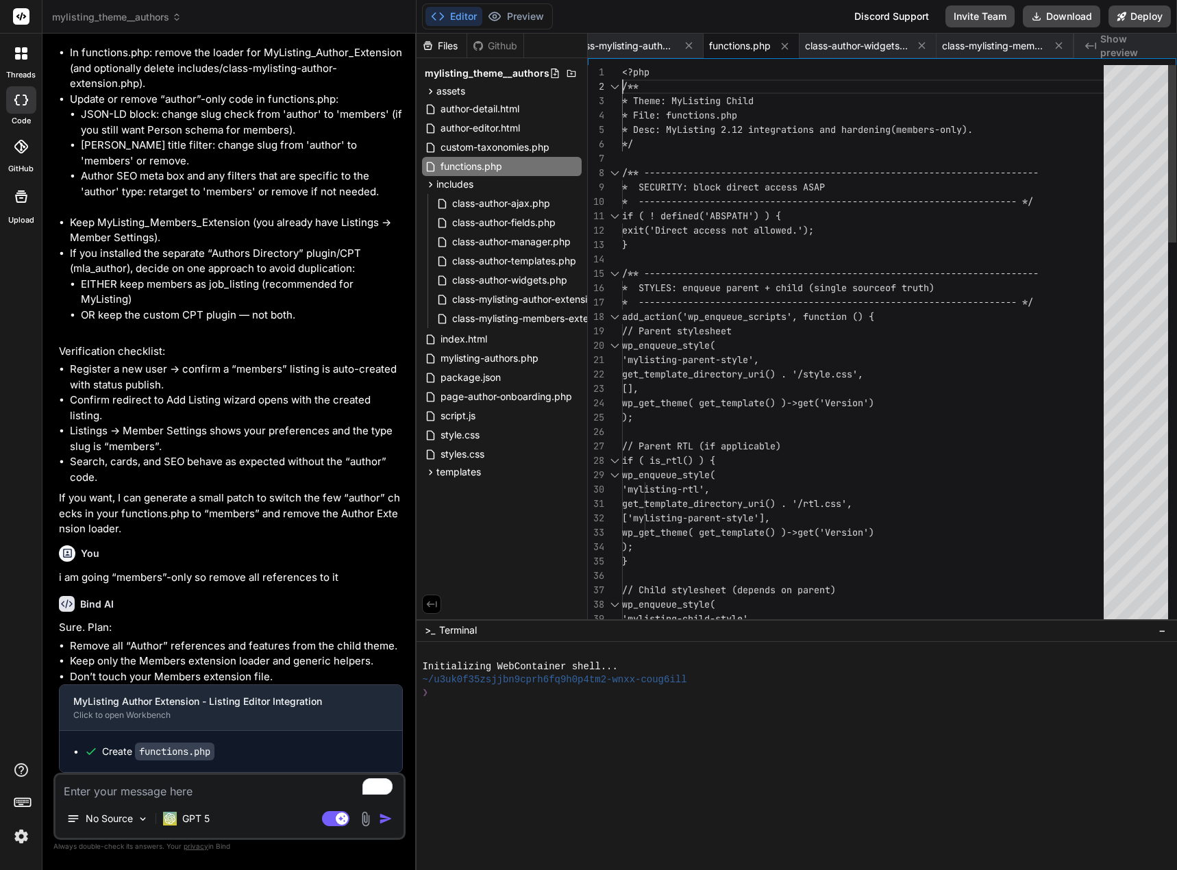
scroll to position [0, 0]
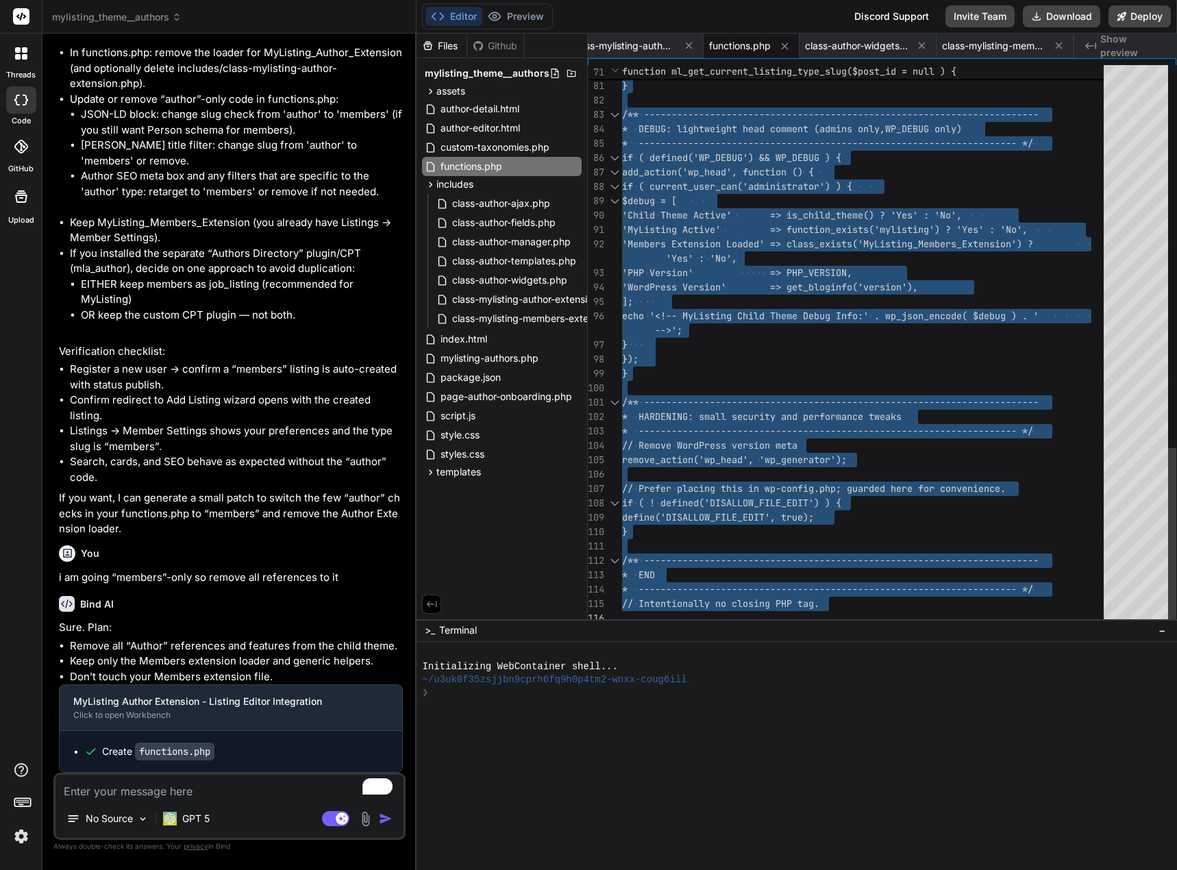
drag, startPoint x: 623, startPoint y: 74, endPoint x: 792, endPoint y: 653, distance: 603.3
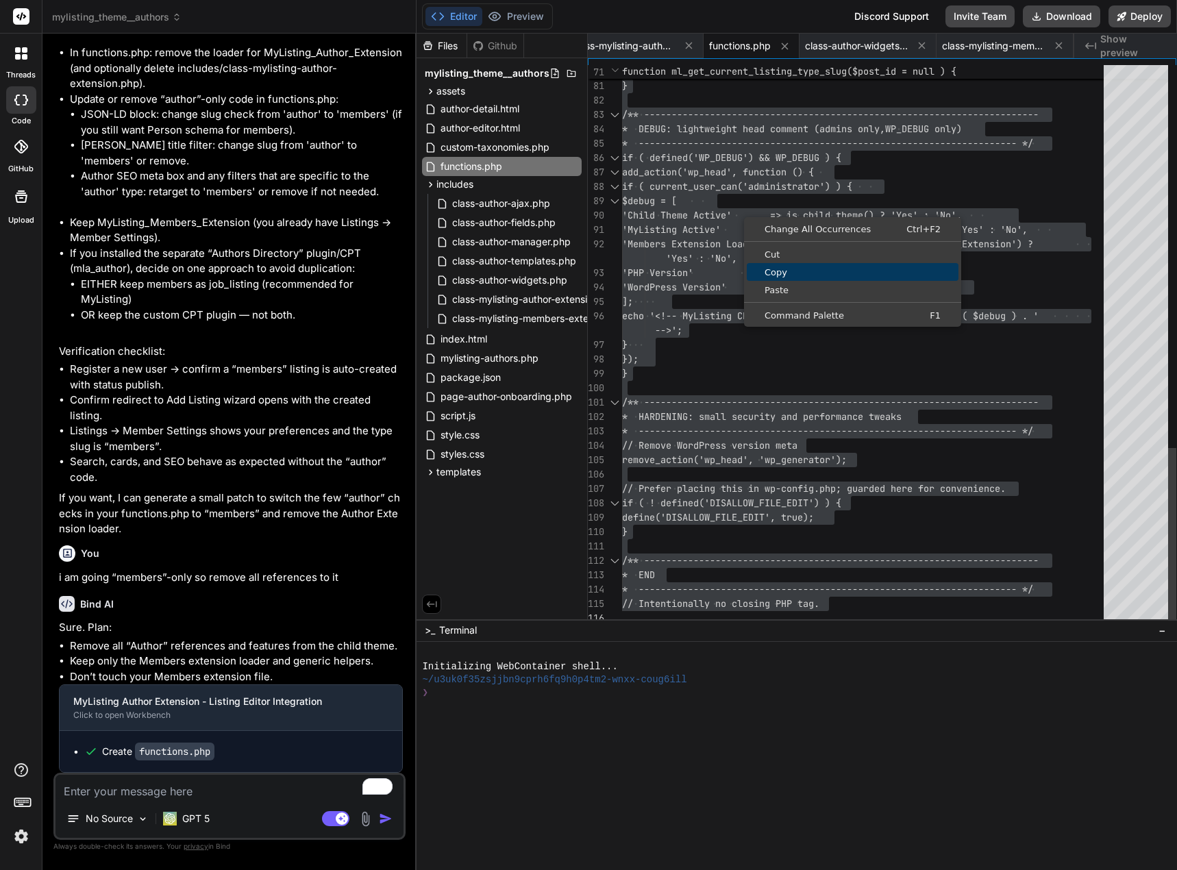
click at [780, 271] on span "Copy" at bounding box center [853, 272] width 212 height 9
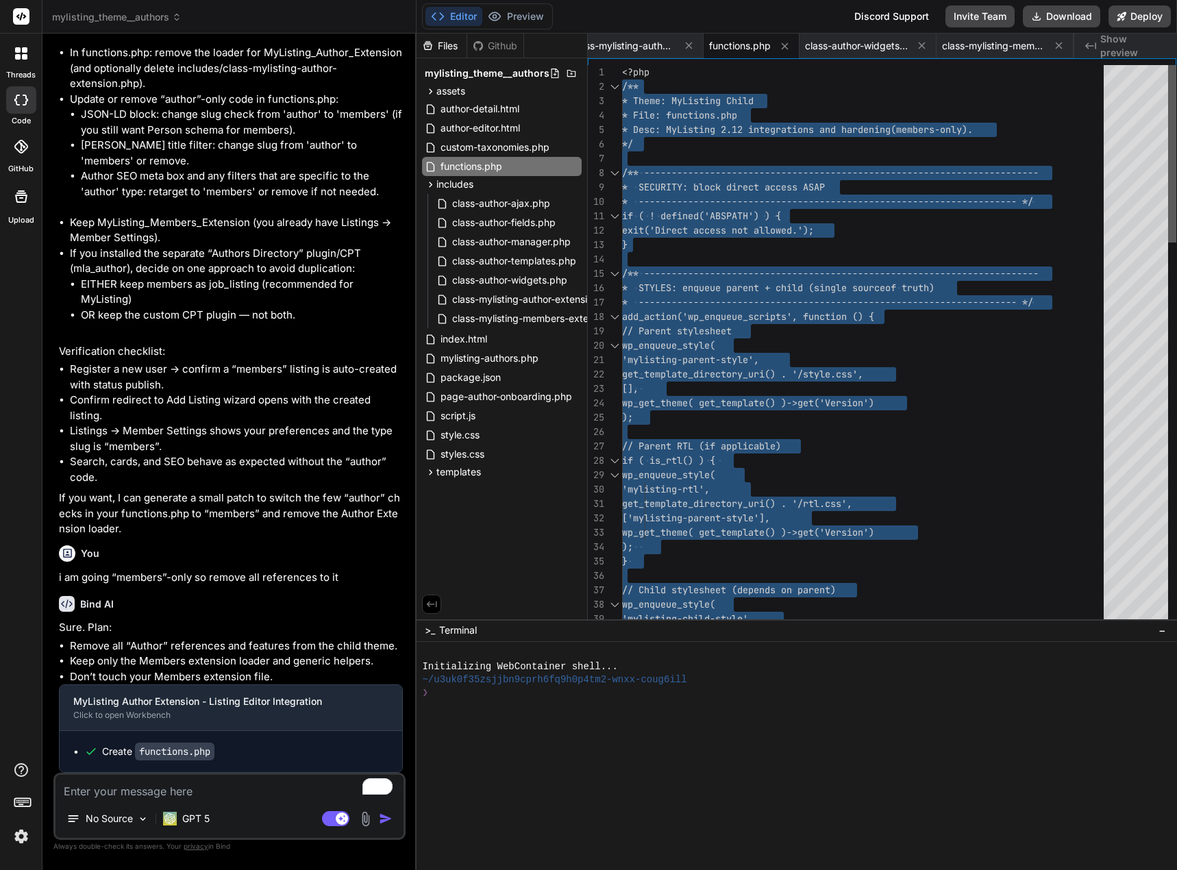
click at [1168, 95] on div at bounding box center [1172, 154] width 8 height 178
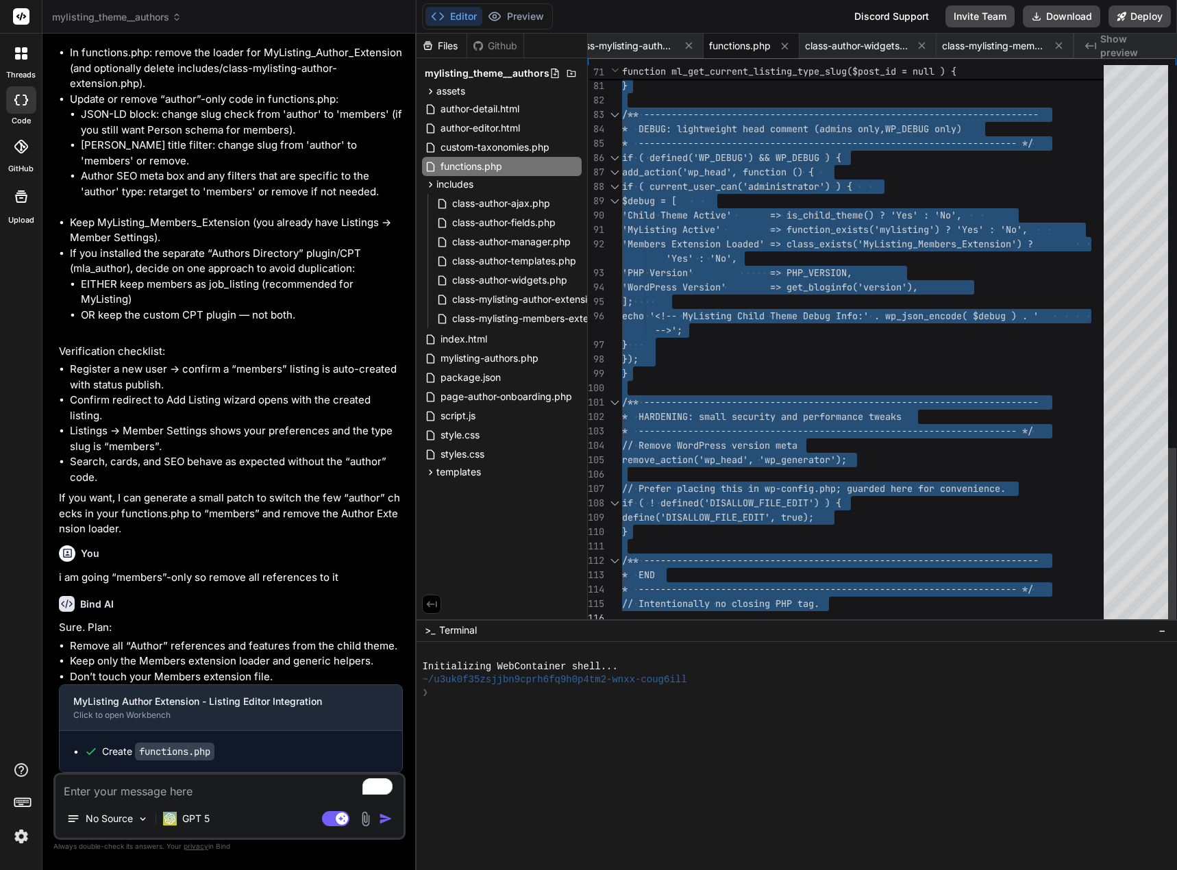
drag, startPoint x: 624, startPoint y: 71, endPoint x: 717, endPoint y: 703, distance: 638.7
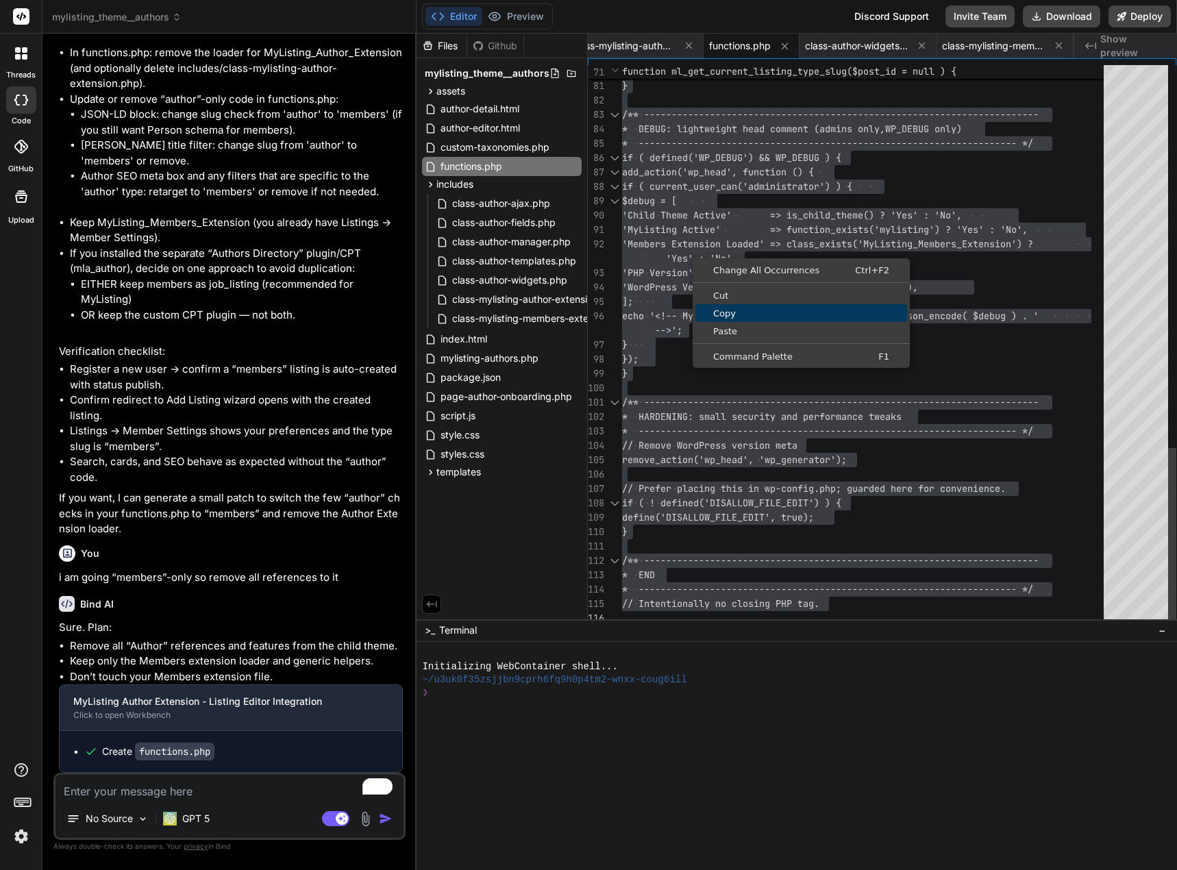
click at [733, 310] on span "Copy" at bounding box center [802, 313] width 212 height 9
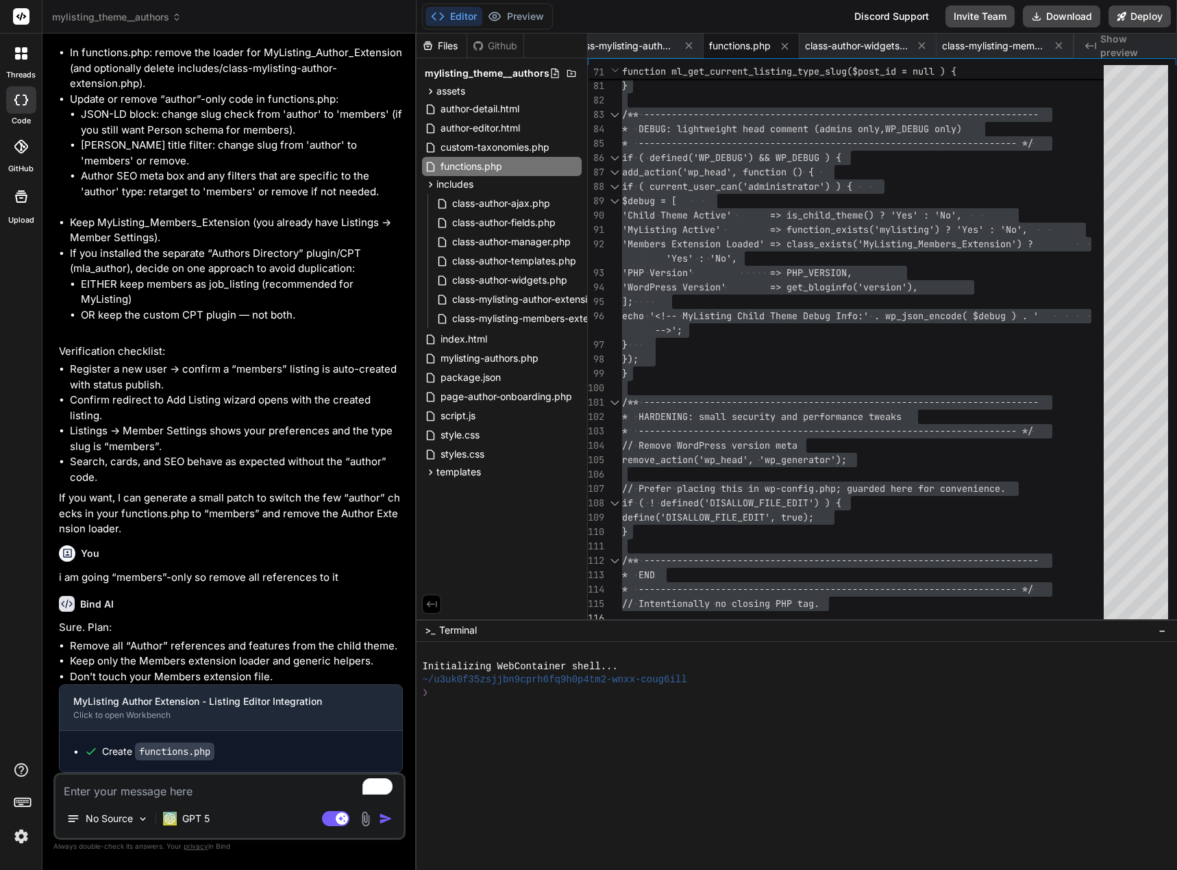
click at [217, 784] on textarea "To enrich screen reader interactions, please activate Accessibility in Grammarl…" at bounding box center [230, 787] width 348 height 25
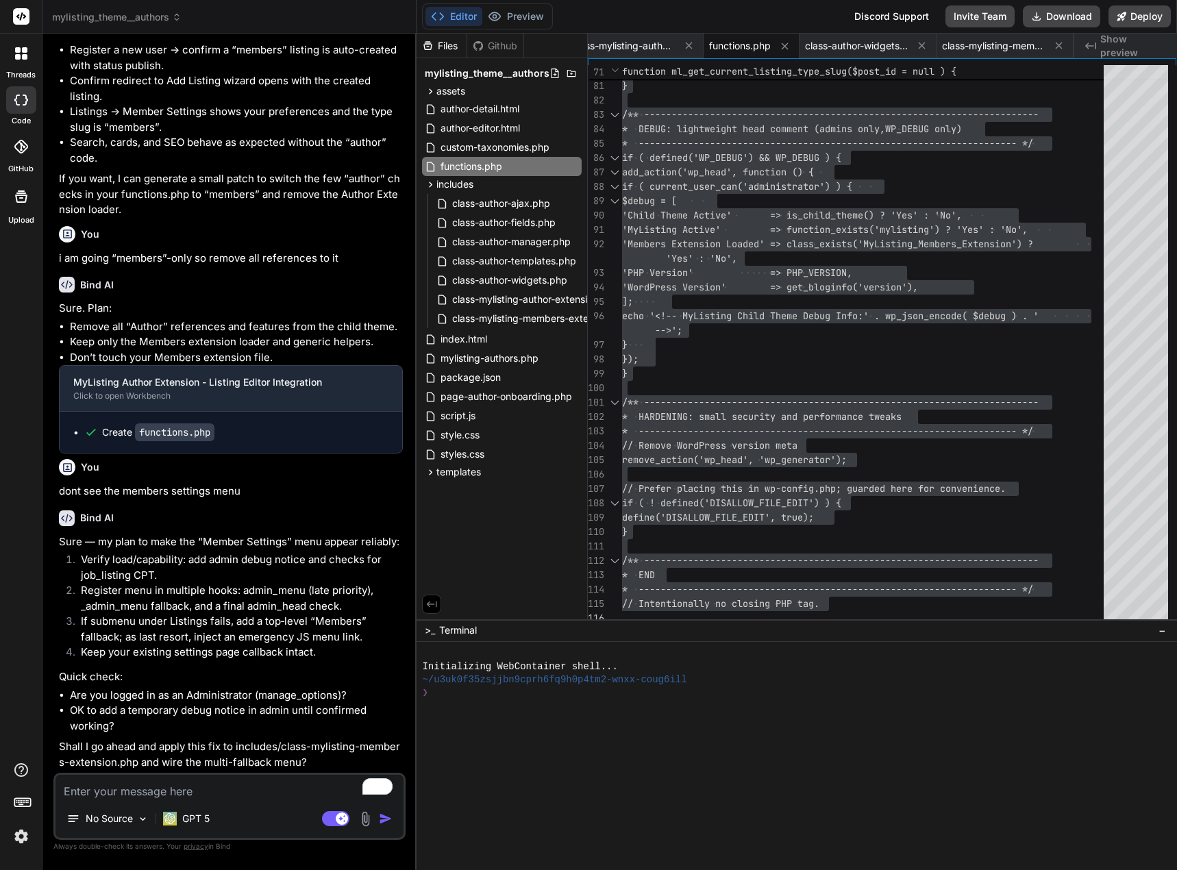
scroll to position [21028, 0]
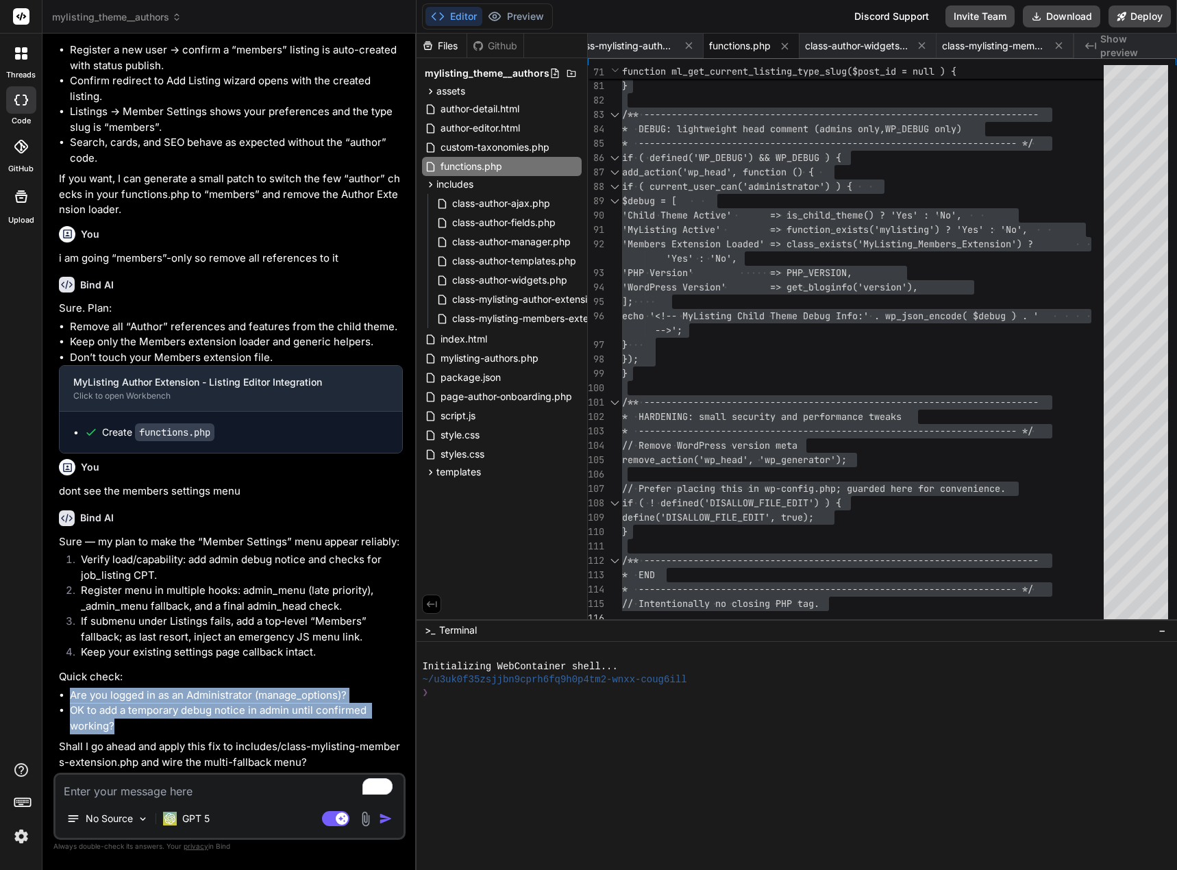
drag, startPoint x: 69, startPoint y: 695, endPoint x: 327, endPoint y: 706, distance: 257.9
click at [341, 722] on ul "Are you logged in as an Administrator (manage_options)? OK to add a temporary d…" at bounding box center [231, 711] width 344 height 47
copy ul "Are you logged in as an Administrator (manage_options)? OK to add a temporary d…"
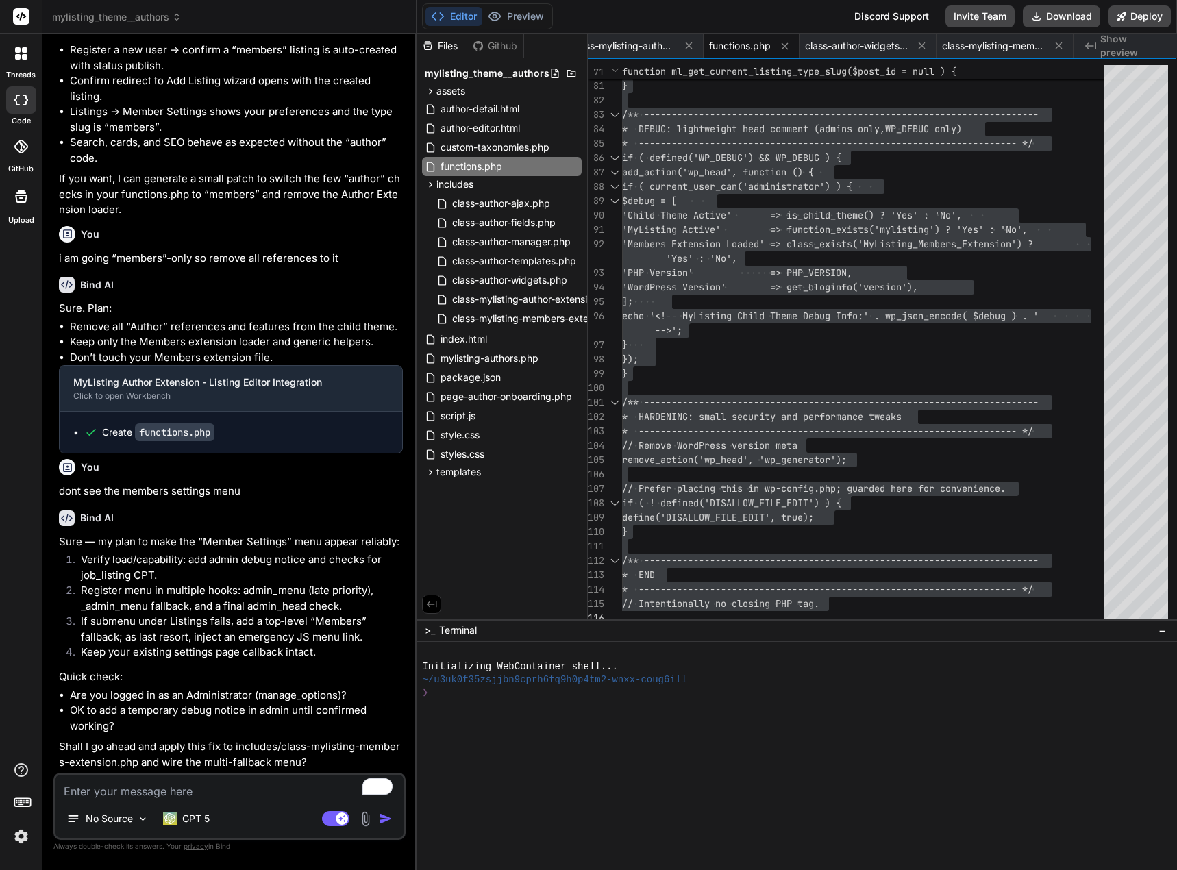
click at [160, 792] on textarea "To enrich screen reader interactions, please activate Accessibility in Grammarl…" at bounding box center [230, 787] width 348 height 25
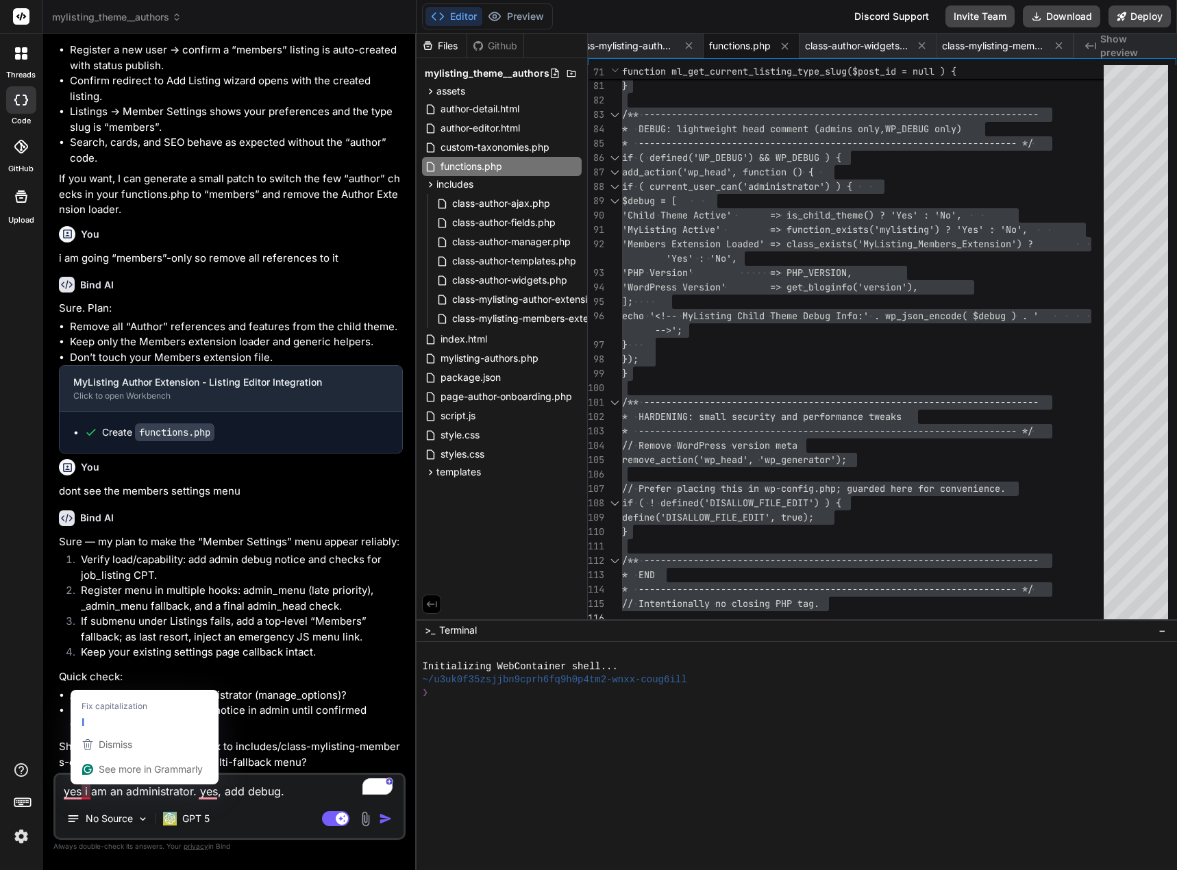
click at [83, 794] on textarea "yes i am an administrator. yes, add debug." at bounding box center [230, 787] width 348 height 25
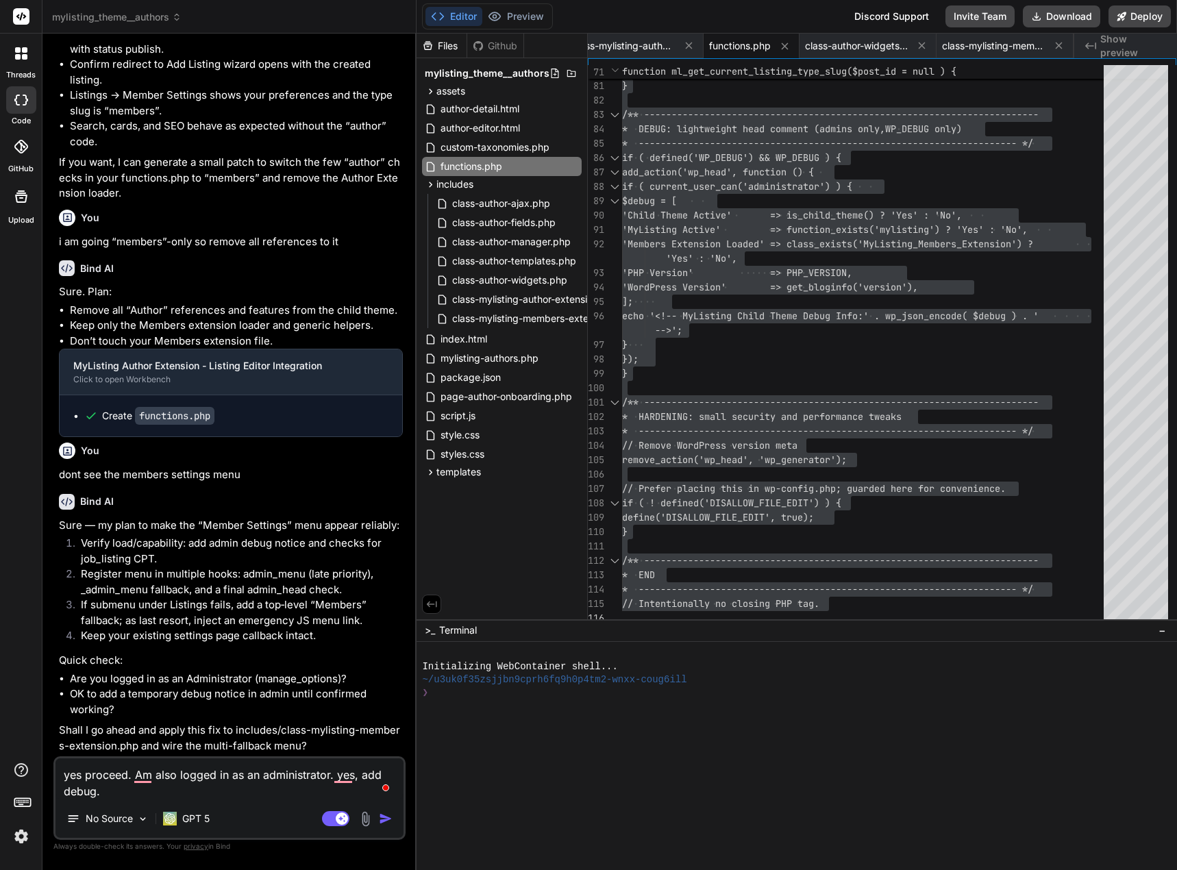
click at [94, 790] on textarea "yes proceed. Am also logged in as an administrator. yes, add debug." at bounding box center [230, 779] width 348 height 41
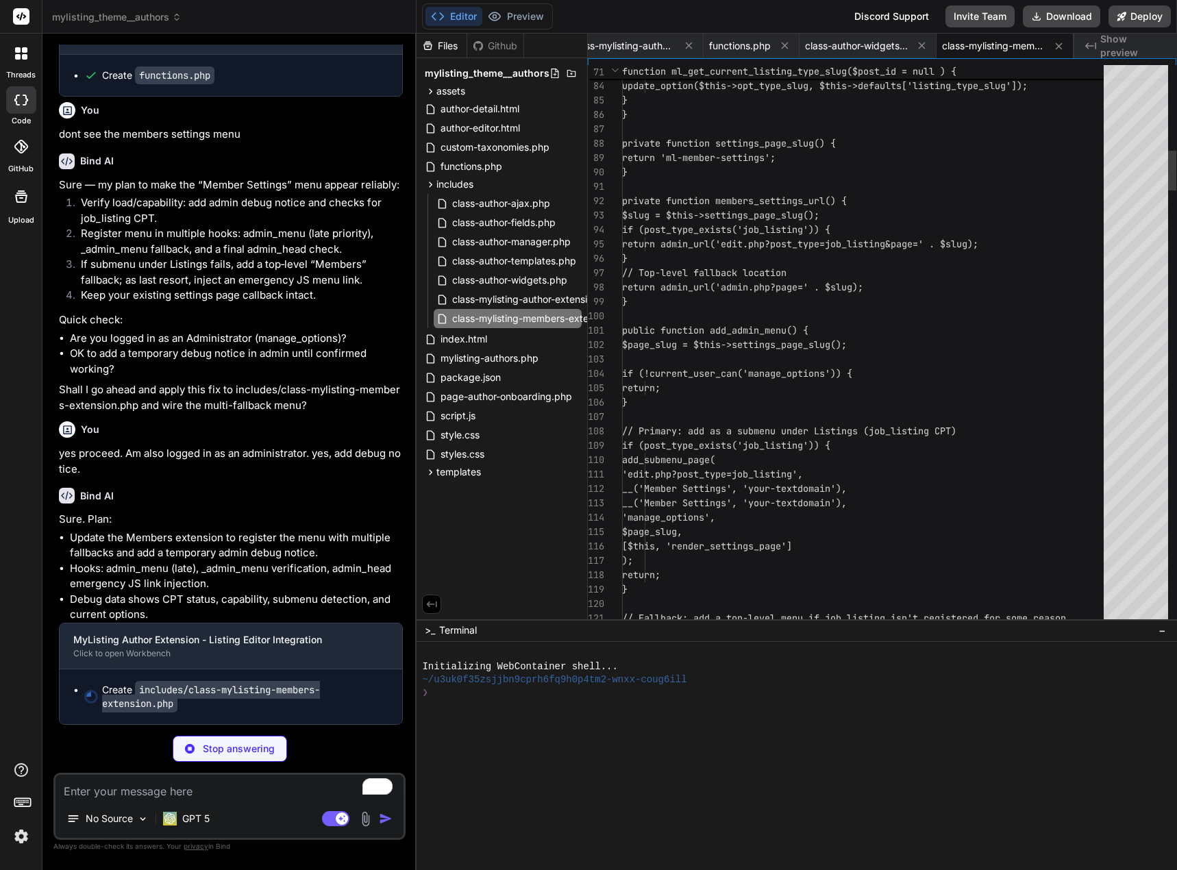
scroll to position [21337, 0]
